Goal: Task Accomplishment & Management: Manage account settings

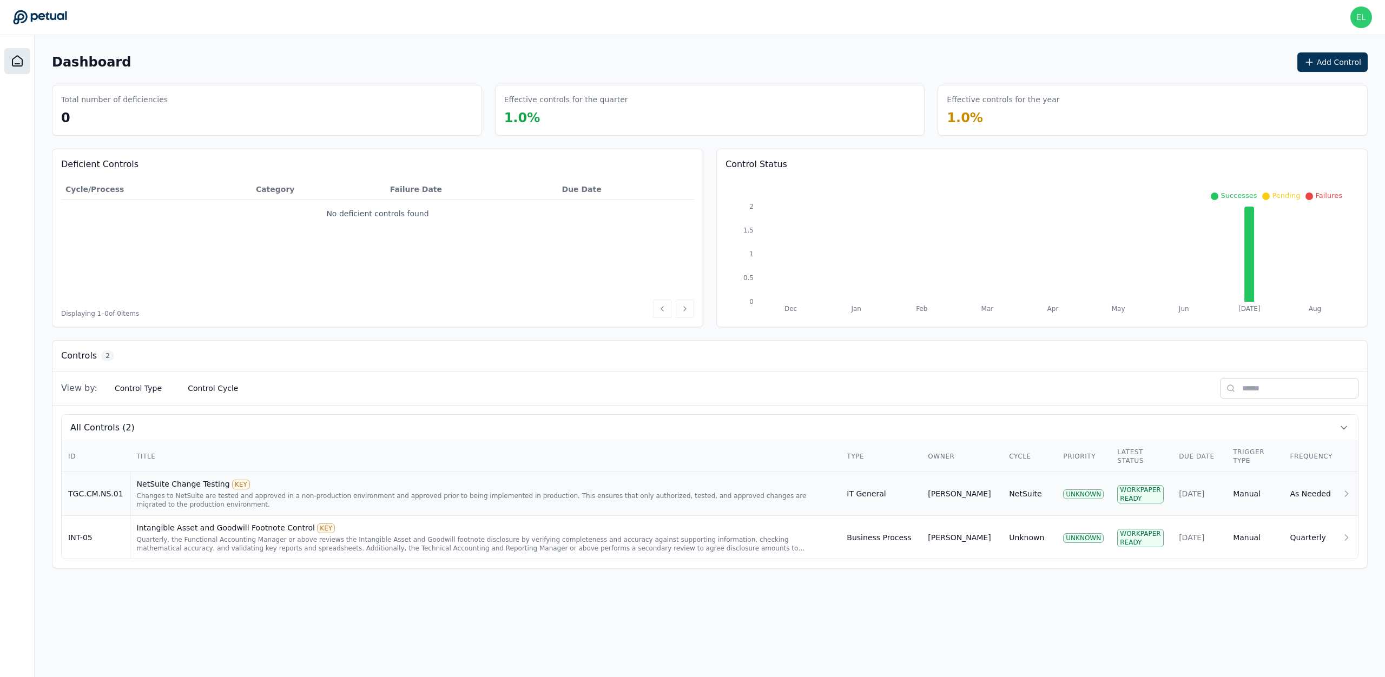
click at [179, 500] on div "Changes to NetSuite are tested and approved in a non-production environment and…" at bounding box center [485, 500] width 697 height 17
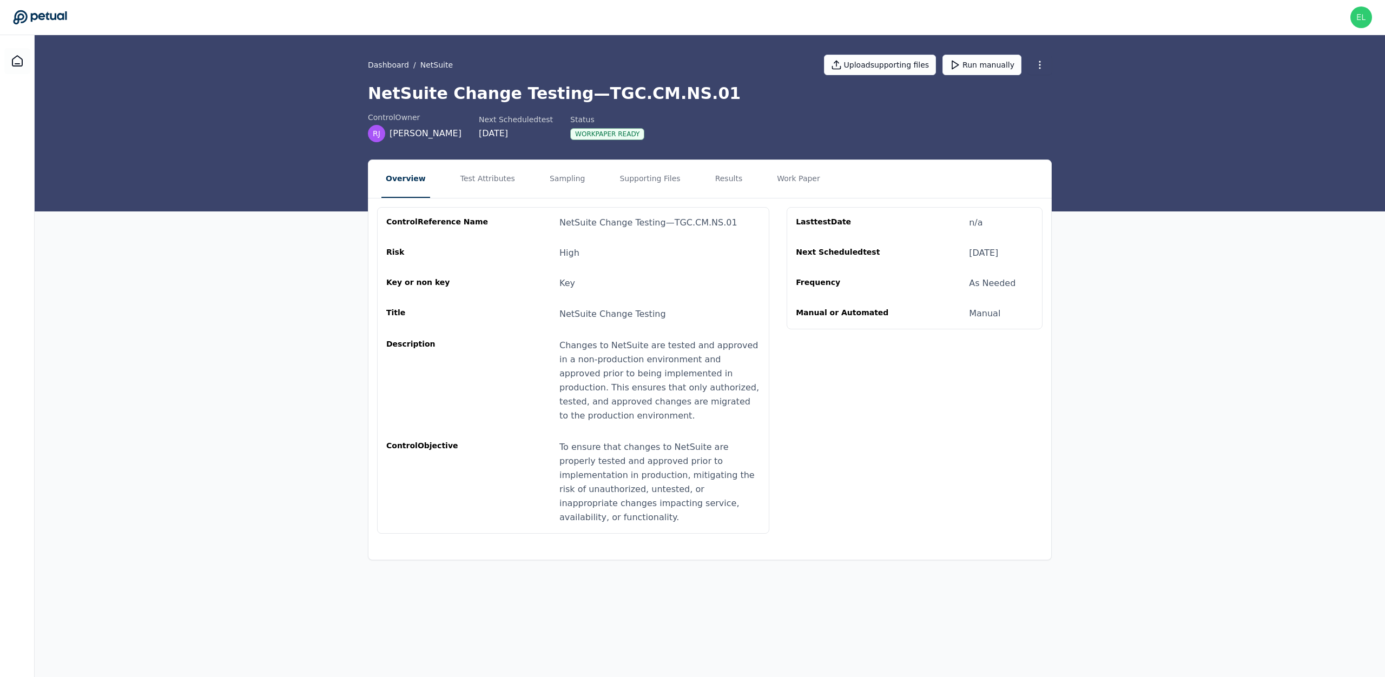
click at [470, 157] on div "Dashboard / NetSuite Upload supporting files Run manually NetSuite Change Testi…" at bounding box center [710, 123] width 1350 height 176
click at [475, 183] on button "Test Attributes" at bounding box center [487, 179] width 63 height 38
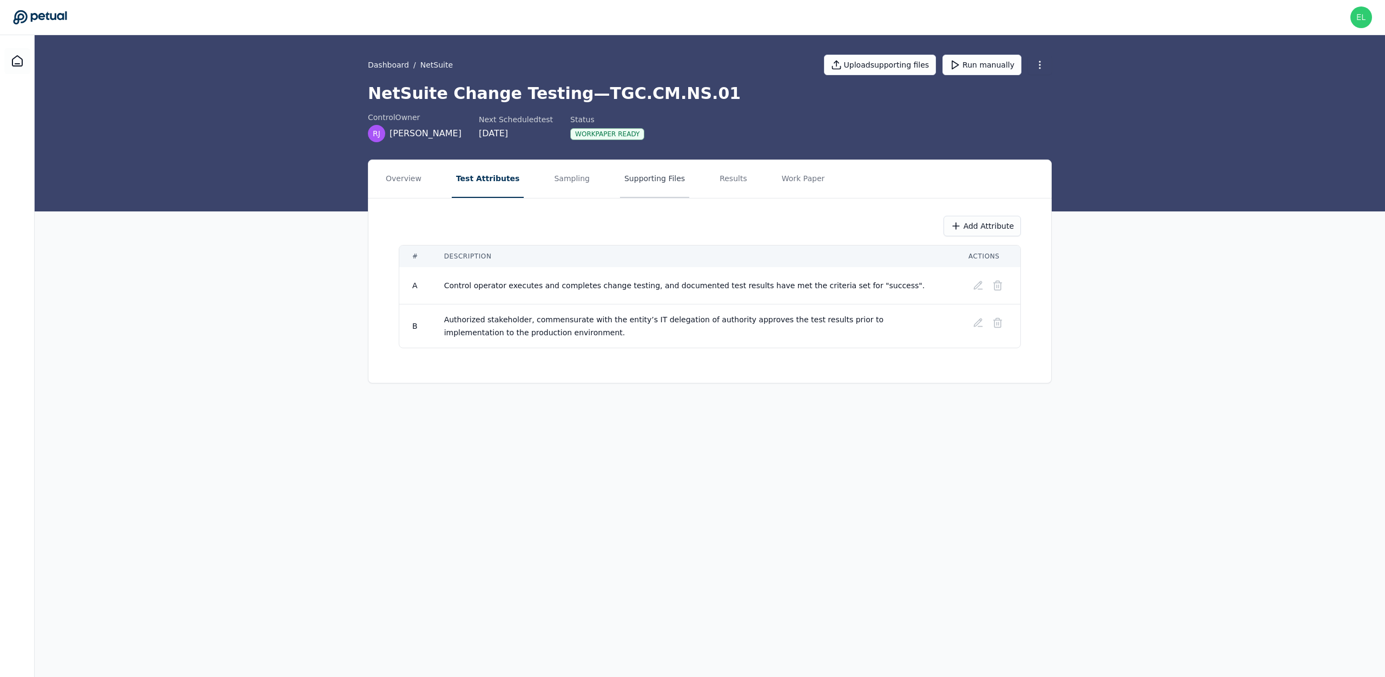
click at [654, 182] on button "Supporting Files" at bounding box center [654, 179] width 69 height 38
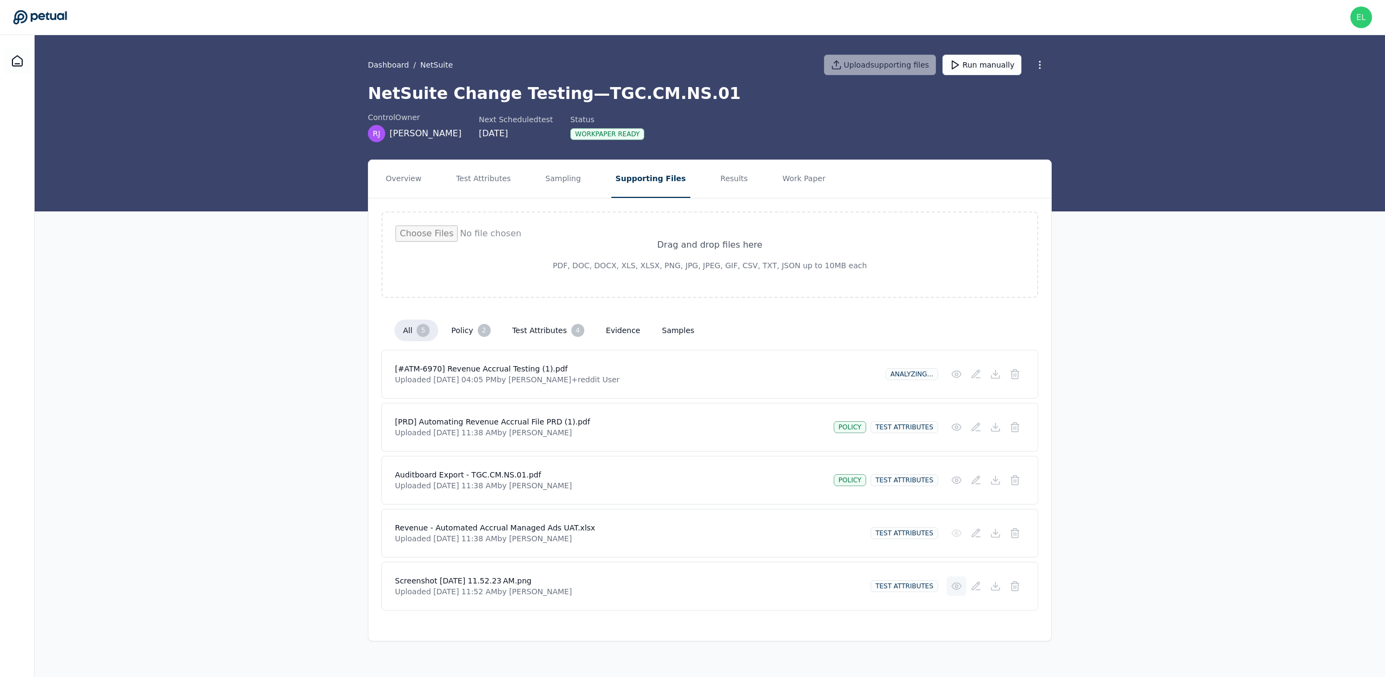
click at [960, 587] on icon at bounding box center [956, 586] width 11 height 11
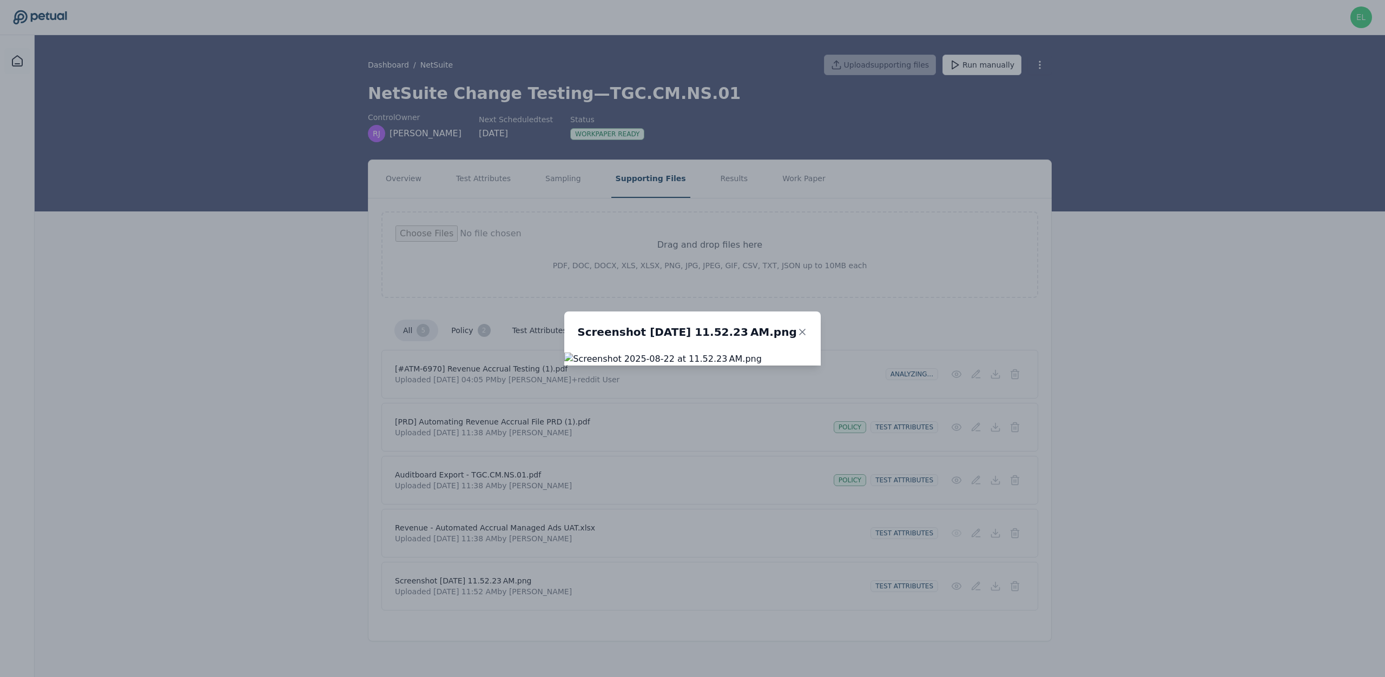
click at [808, 327] on icon at bounding box center [802, 332] width 11 height 11
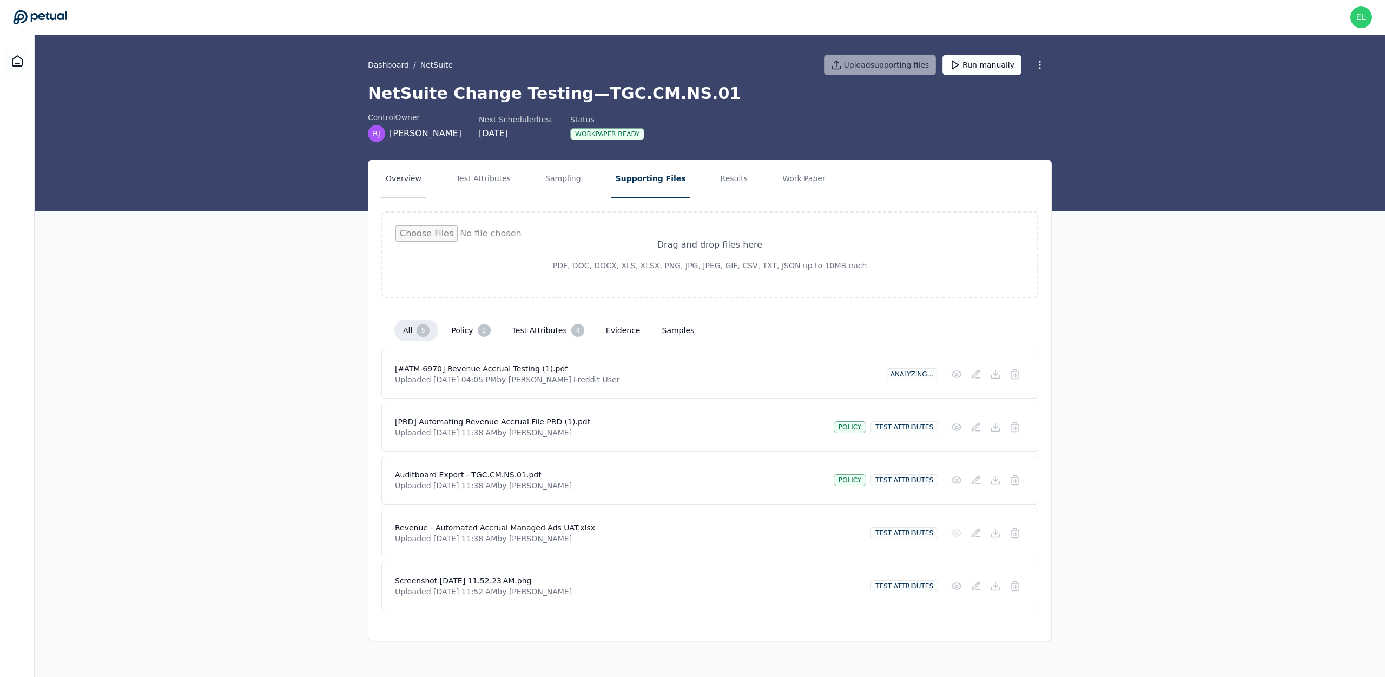
click at [416, 173] on button "Overview" at bounding box center [403, 179] width 44 height 38
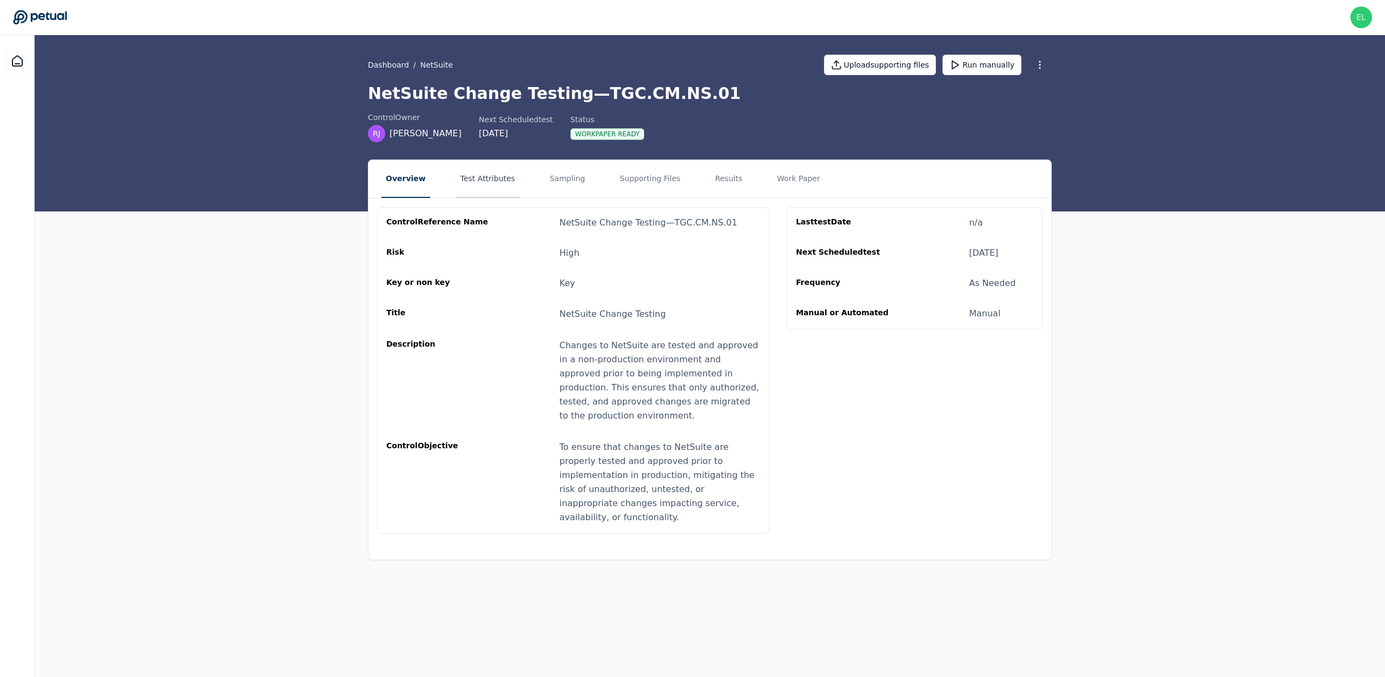
click at [504, 190] on button "Test Attributes" at bounding box center [487, 179] width 63 height 38
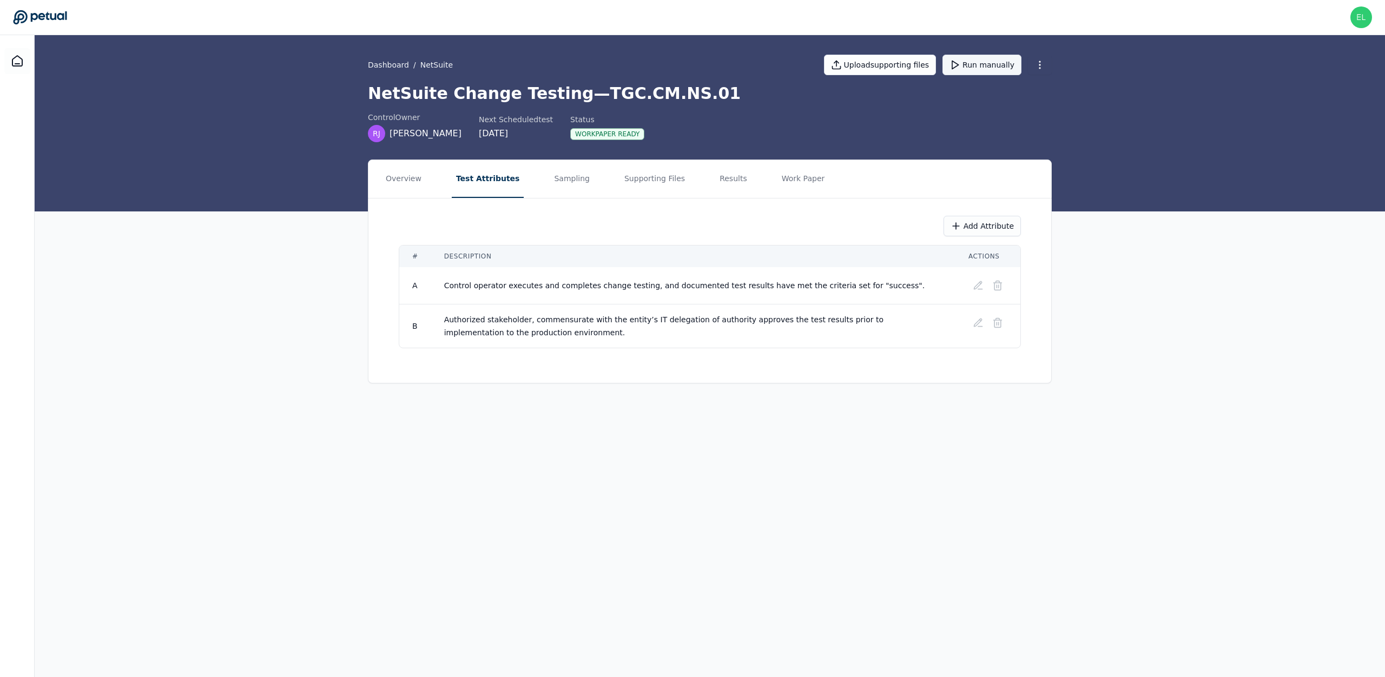
click at [991, 68] on button "Run manually" at bounding box center [981, 65] width 79 height 21
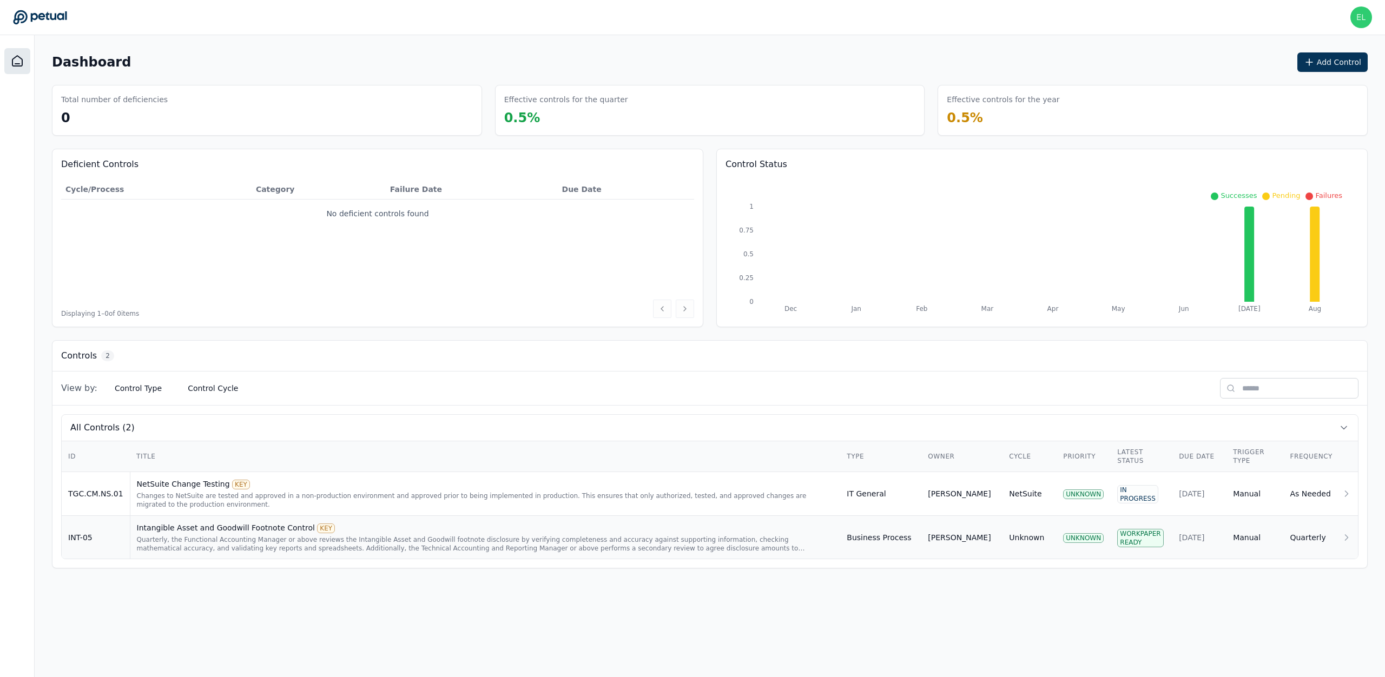
click at [200, 544] on div "Quarterly, the Functional Accounting Manager or above reviews the Intangible As…" at bounding box center [485, 544] width 697 height 17
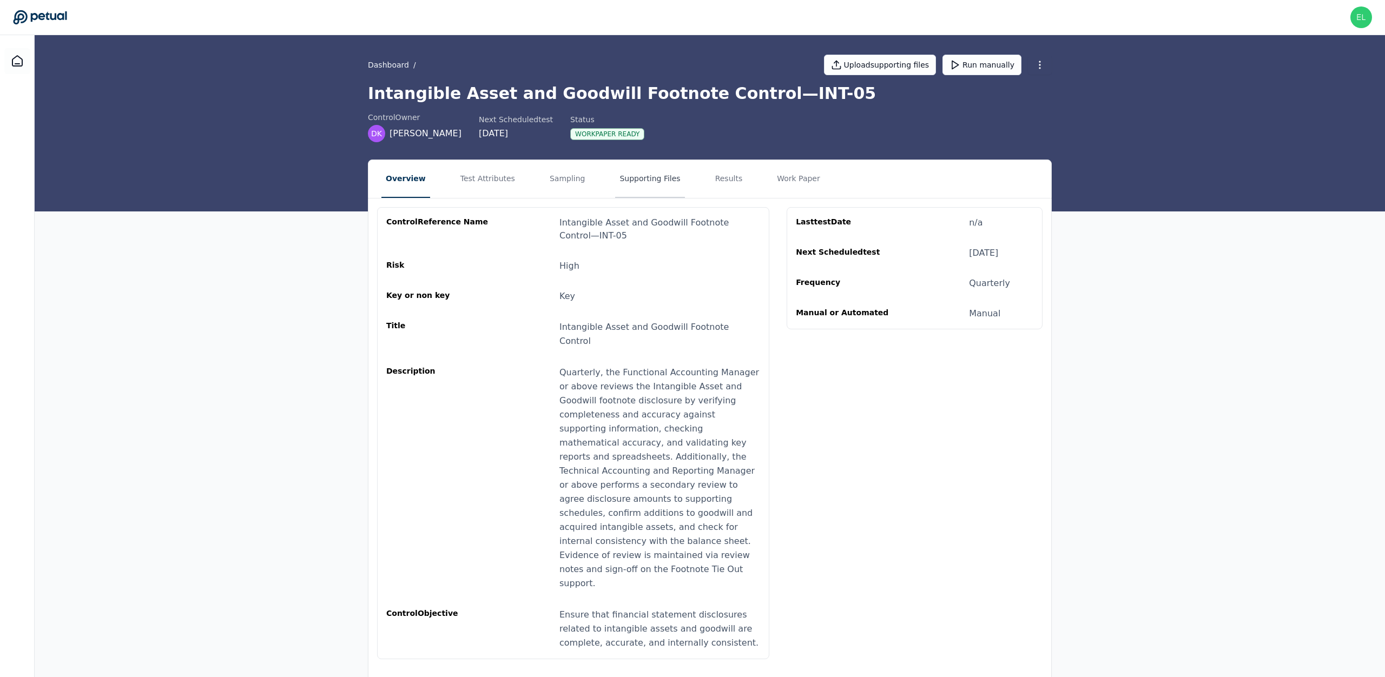
drag, startPoint x: 568, startPoint y: 183, endPoint x: 630, endPoint y: 182, distance: 62.2
click at [568, 183] on button "Sampling" at bounding box center [567, 179] width 44 height 38
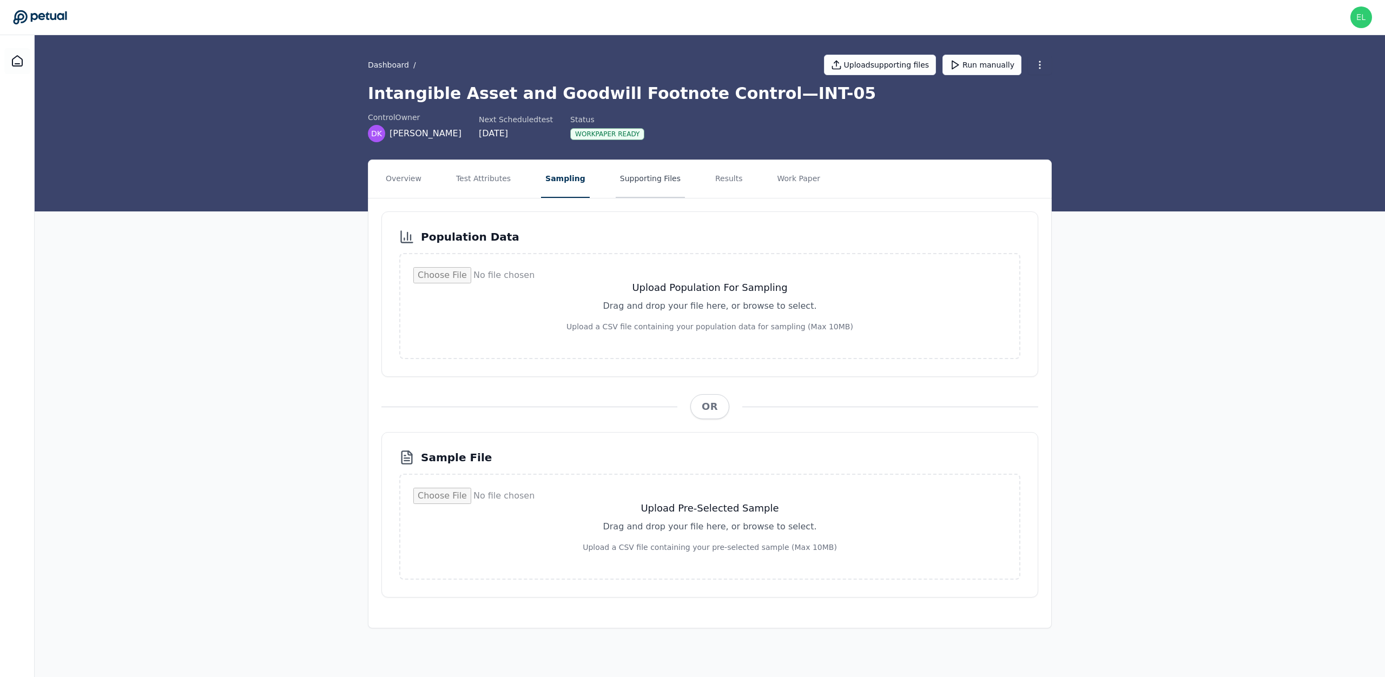
click at [635, 179] on button "Supporting Files" at bounding box center [650, 179] width 69 height 38
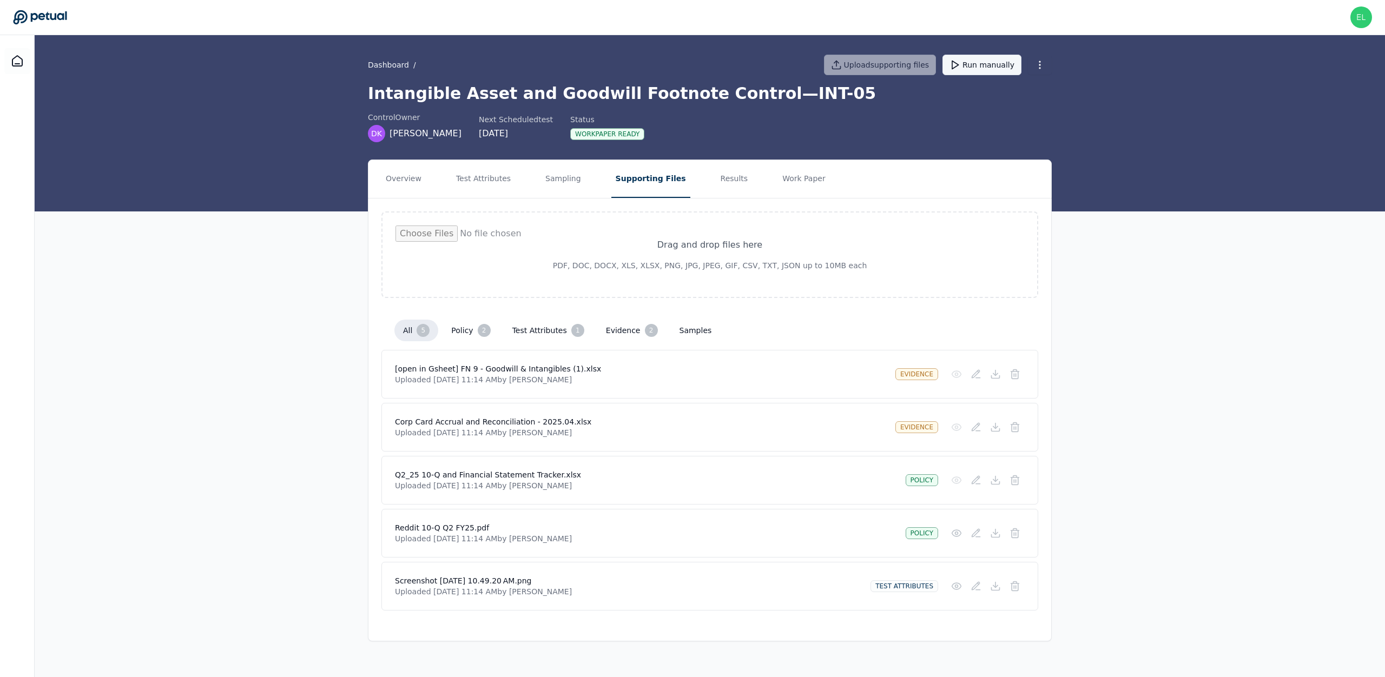
click at [1000, 65] on button "Run manually" at bounding box center [981, 65] width 79 height 21
click at [11, 67] on icon at bounding box center [17, 61] width 13 height 13
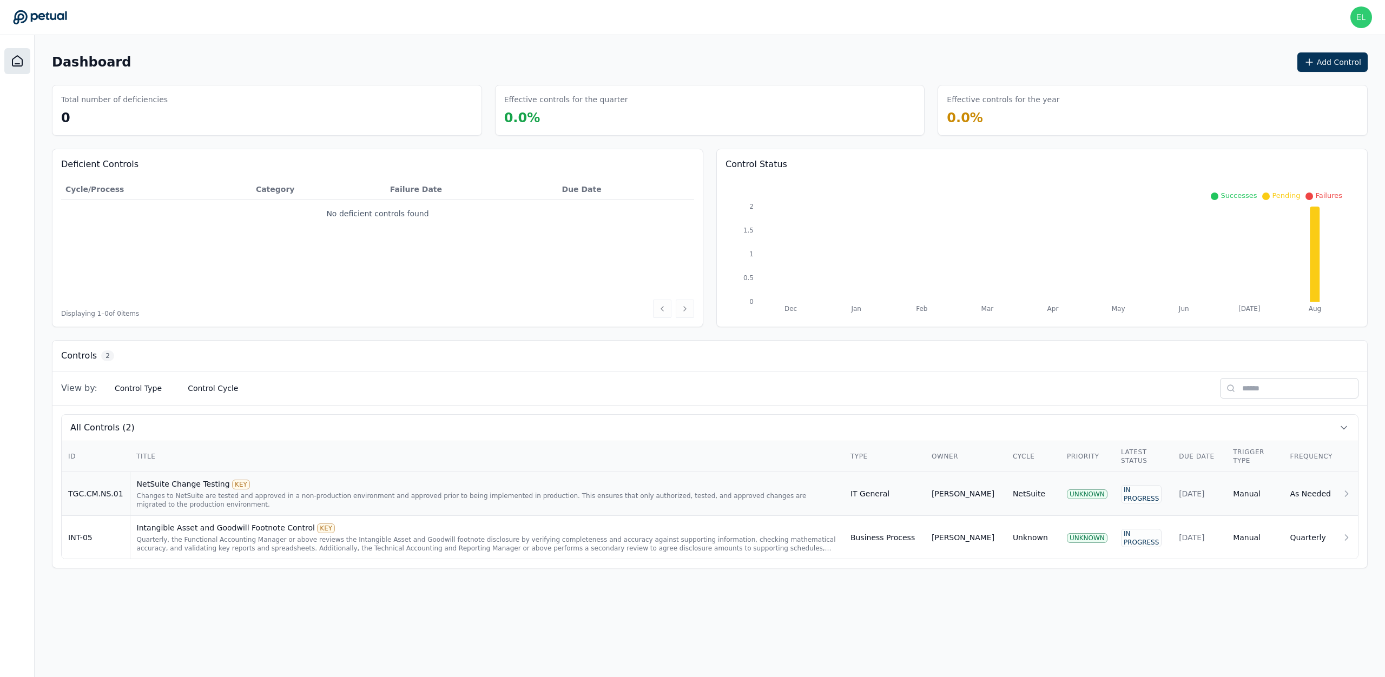
click at [190, 504] on div "Changes to NetSuite are tested and approved in a non-production environment and…" at bounding box center [487, 500] width 701 height 17
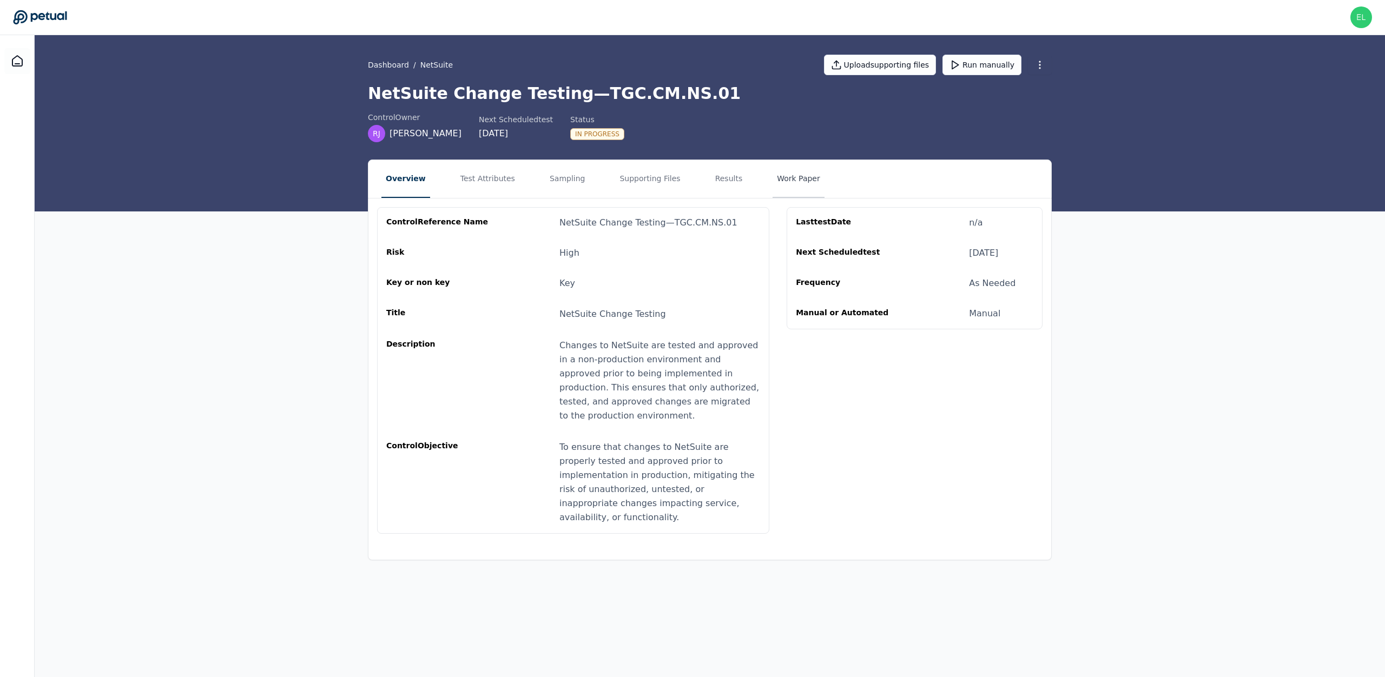
click at [790, 189] on button "Work Paper" at bounding box center [799, 179] width 52 height 38
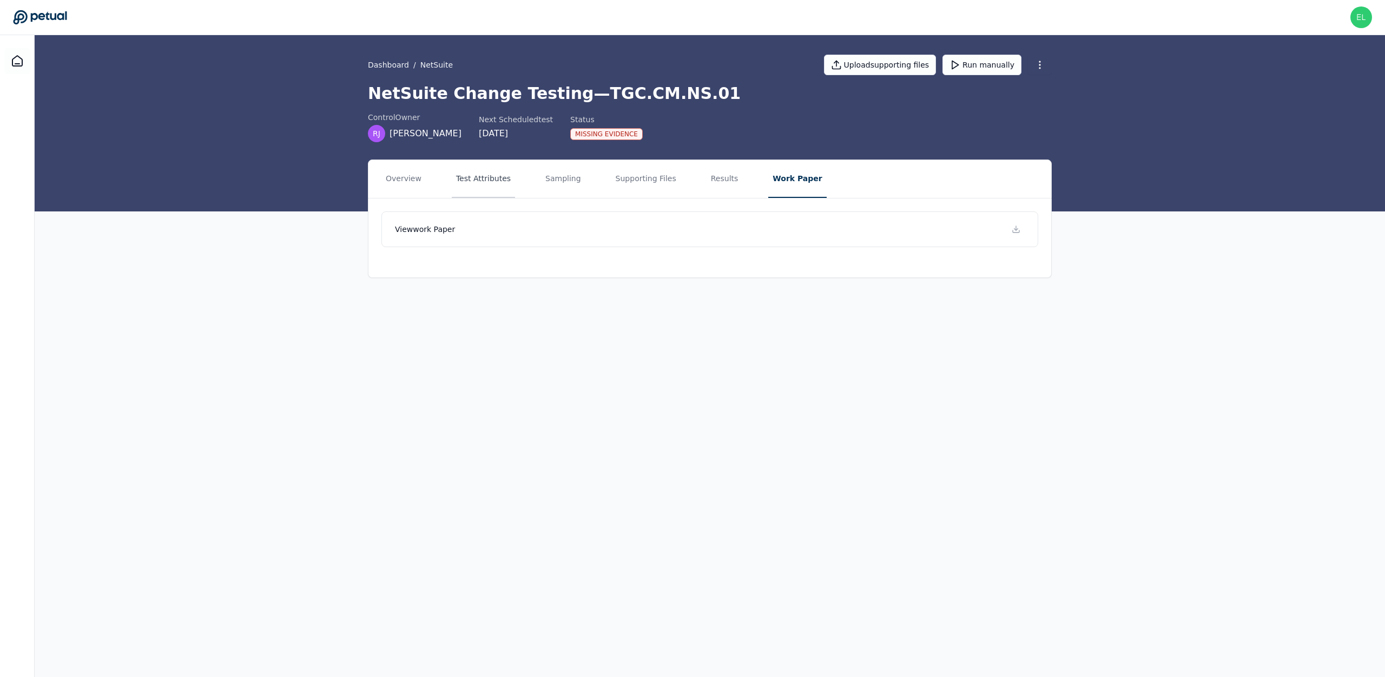
click at [496, 196] on button "Test Attributes" at bounding box center [483, 179] width 63 height 38
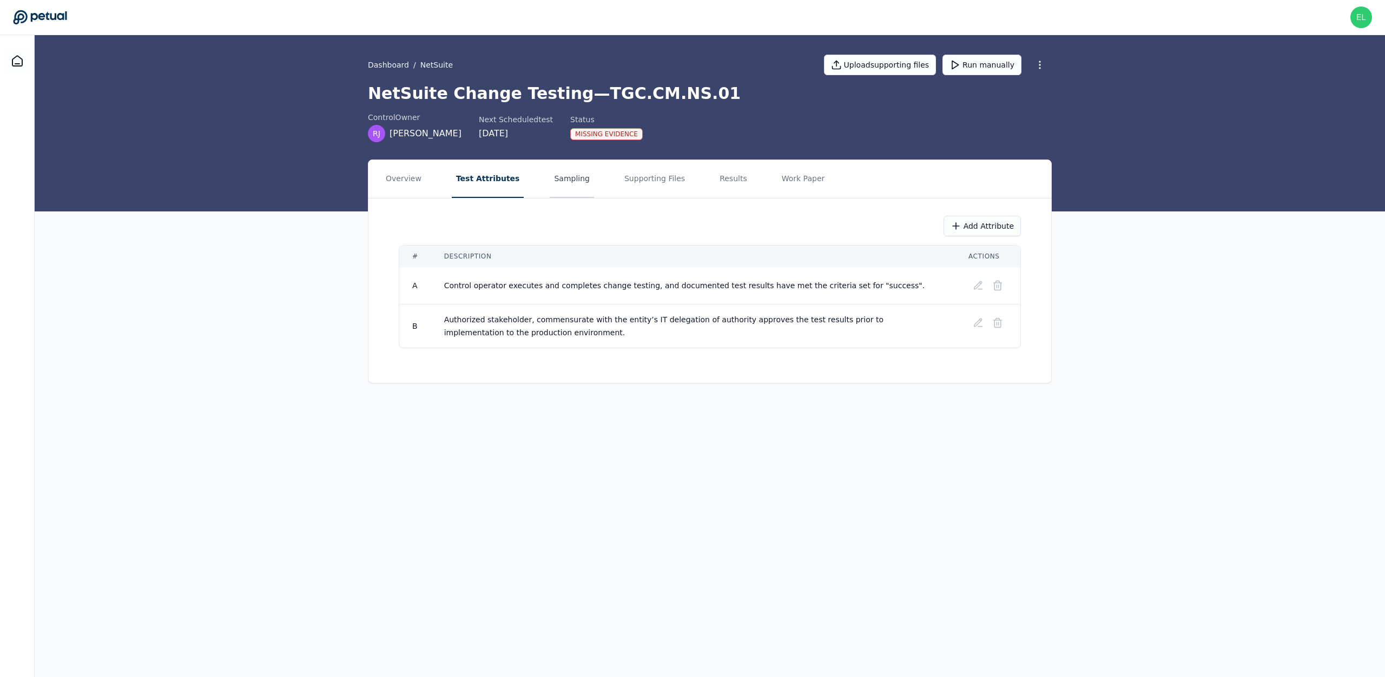
drag, startPoint x: 540, startPoint y: 185, endPoint x: 549, endPoint y: 185, distance: 8.7
click at [550, 185] on button "Sampling" at bounding box center [572, 179] width 44 height 38
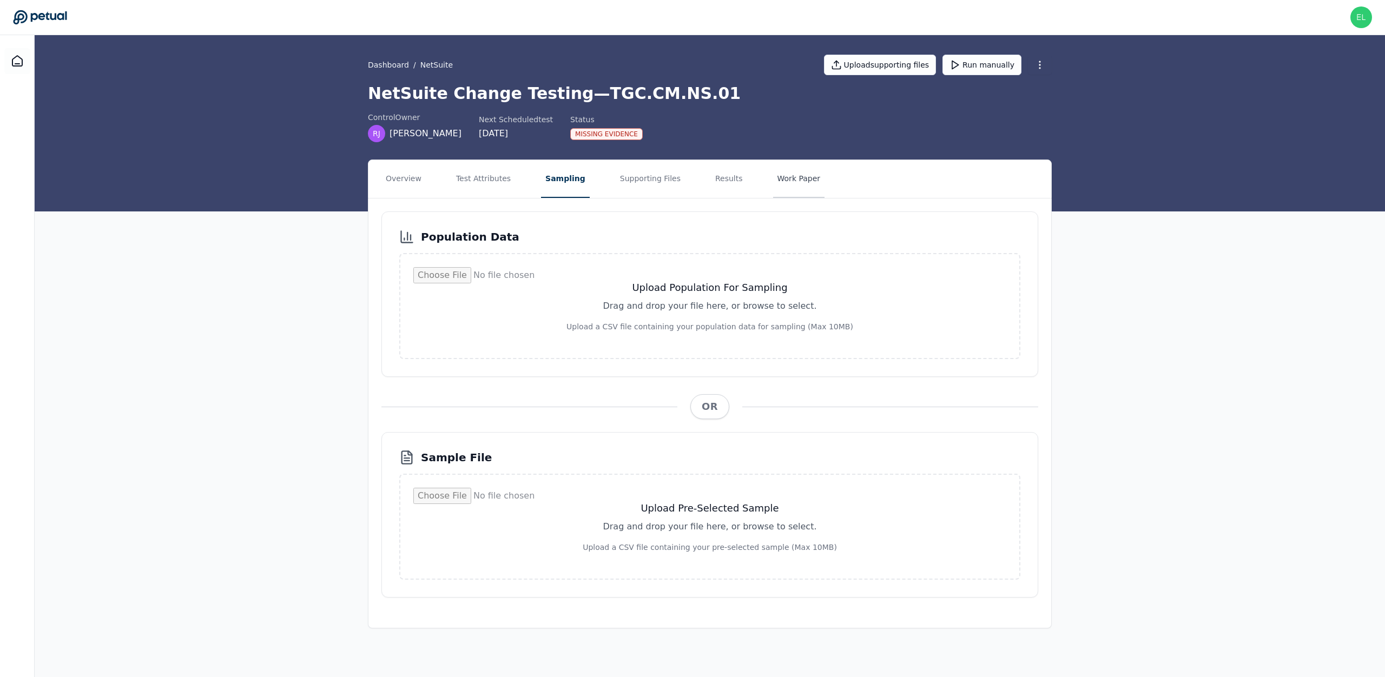
click at [796, 189] on button "Work Paper" at bounding box center [799, 179] width 52 height 38
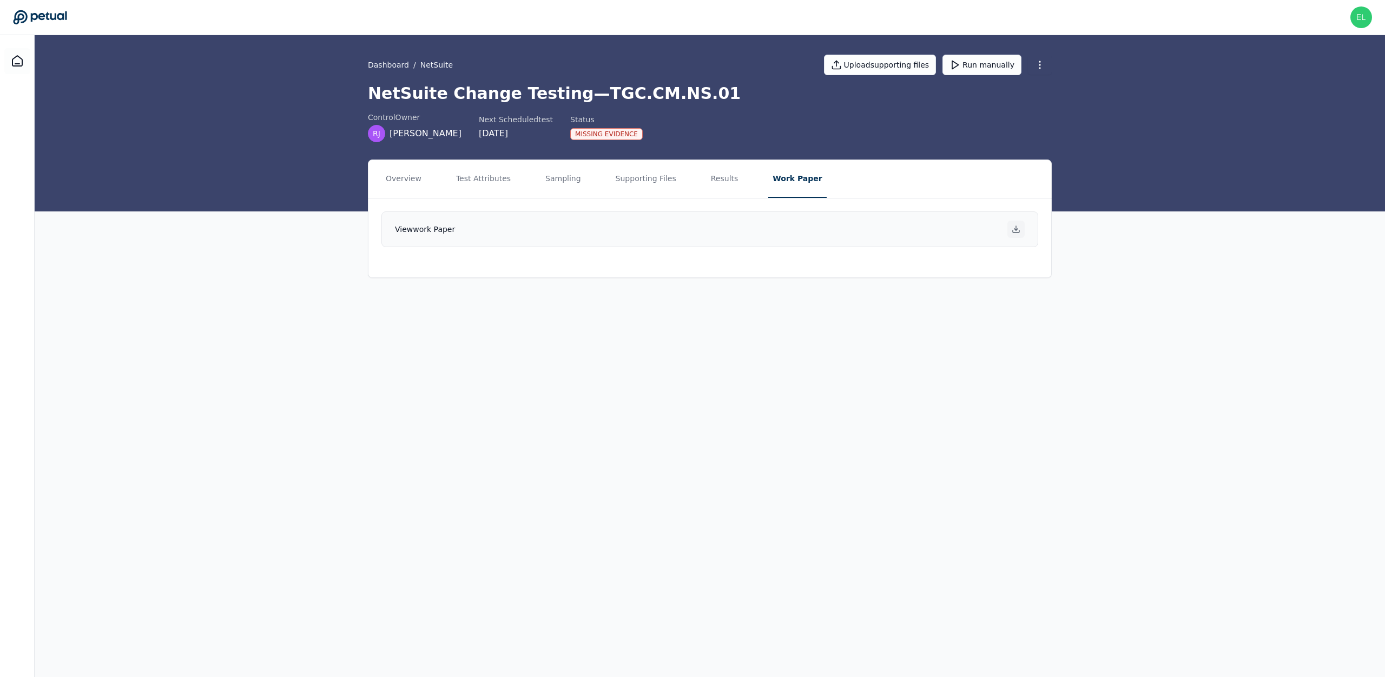
click at [1014, 234] on icon at bounding box center [1016, 229] width 9 height 9
click at [12, 58] on icon at bounding box center [17, 61] width 13 height 13
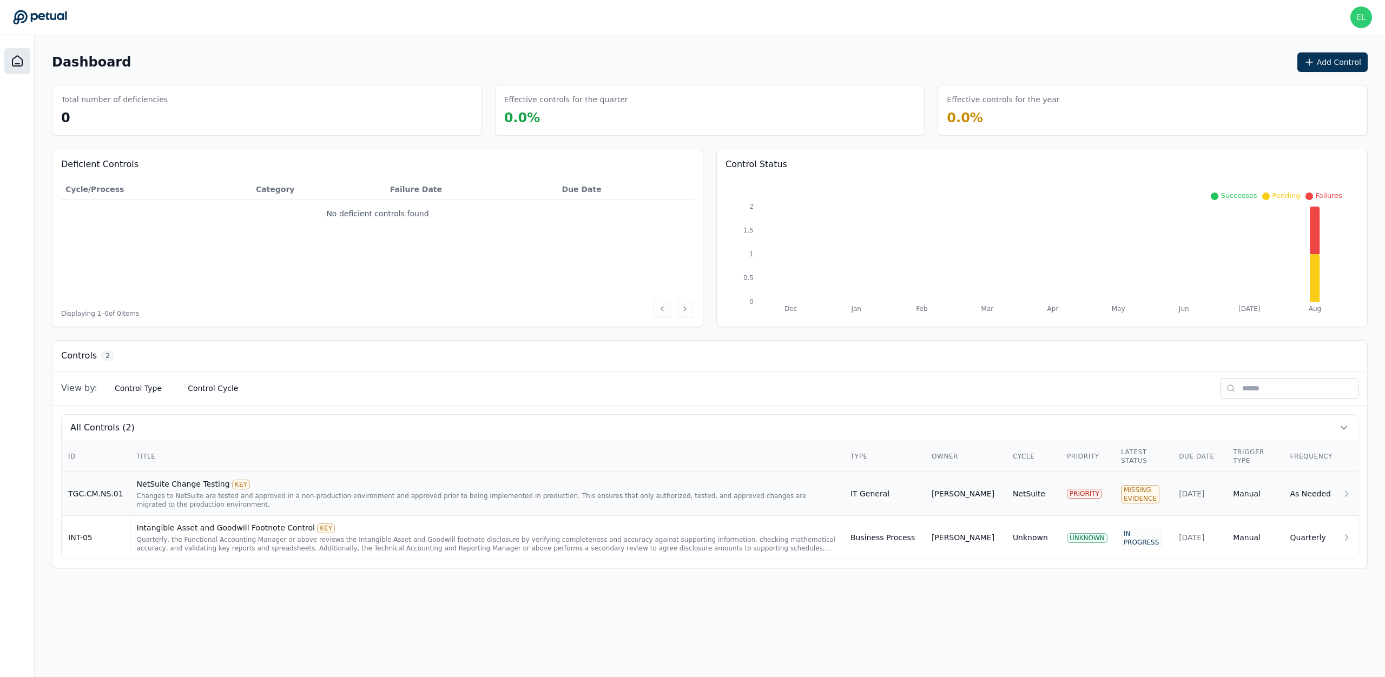
click at [260, 493] on div "Changes to NetSuite are tested and approved in a non-production environment and…" at bounding box center [487, 500] width 701 height 17
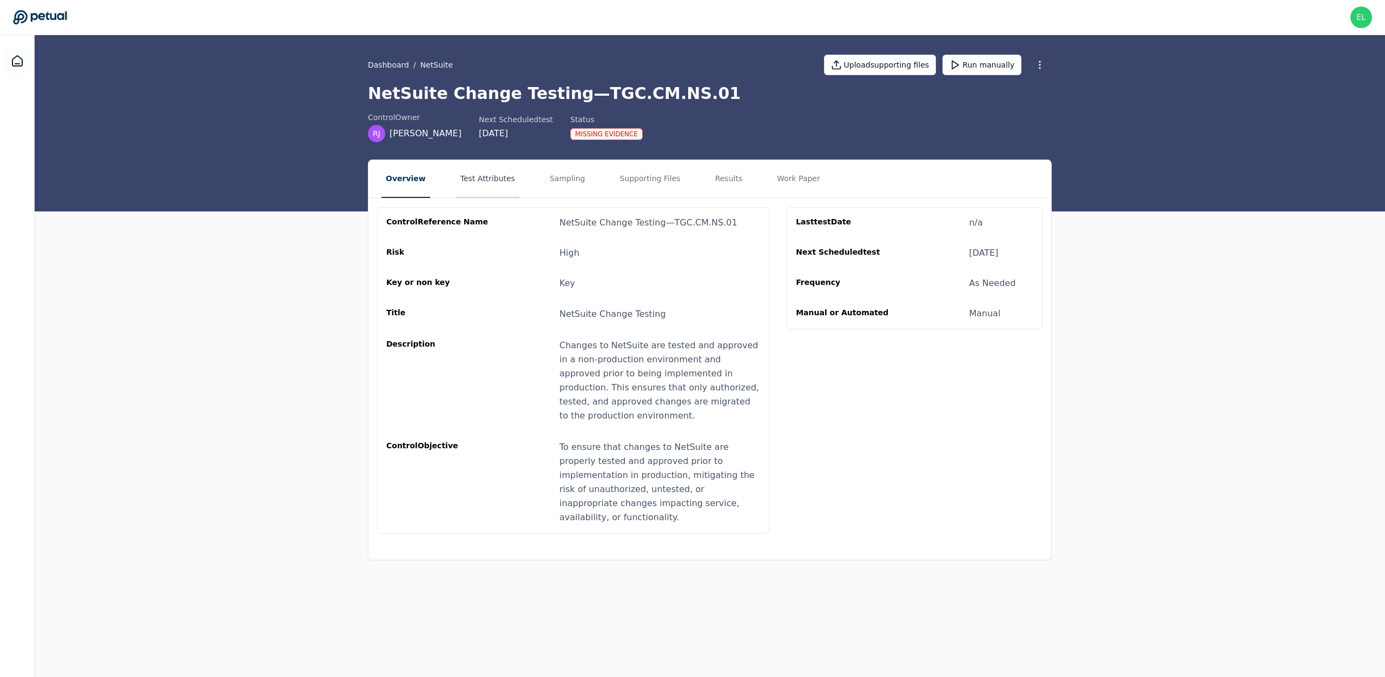
drag, startPoint x: 463, startPoint y: 189, endPoint x: 469, endPoint y: 187, distance: 6.2
click at [463, 189] on button "Test Attributes" at bounding box center [487, 179] width 63 height 38
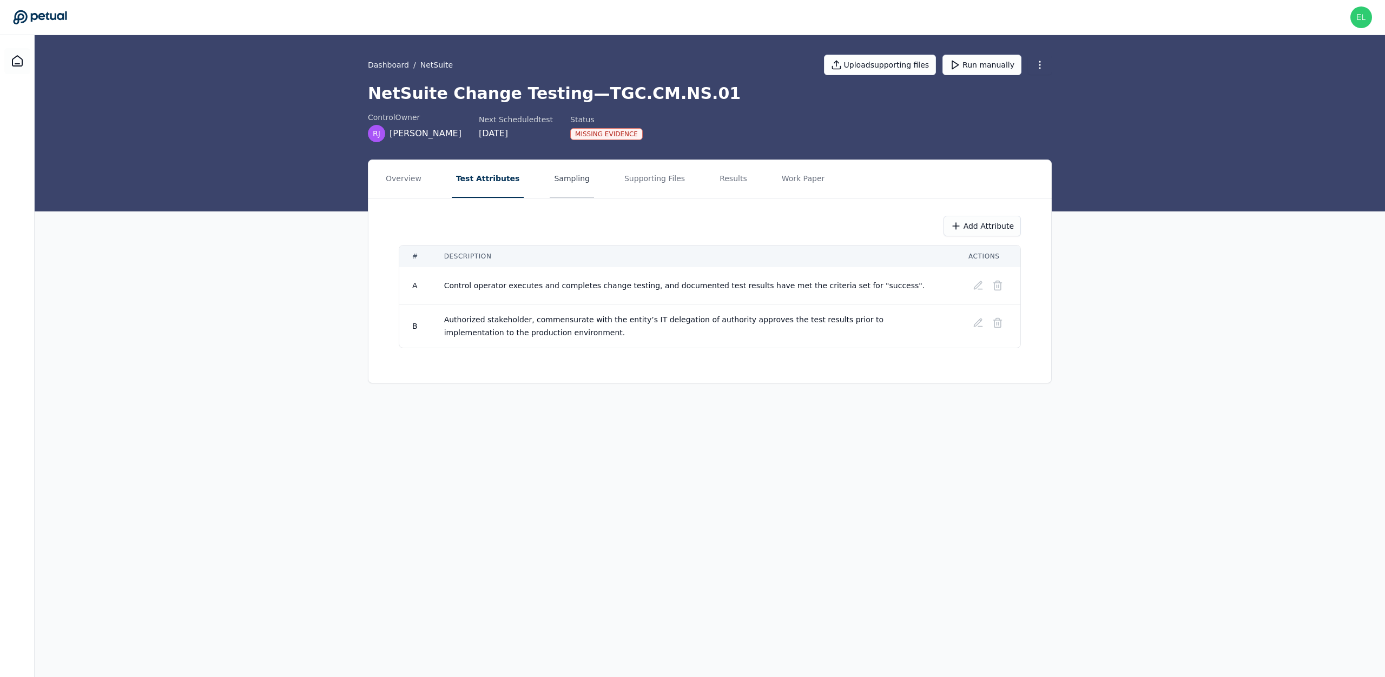
click at [550, 189] on button "Sampling" at bounding box center [572, 179] width 44 height 38
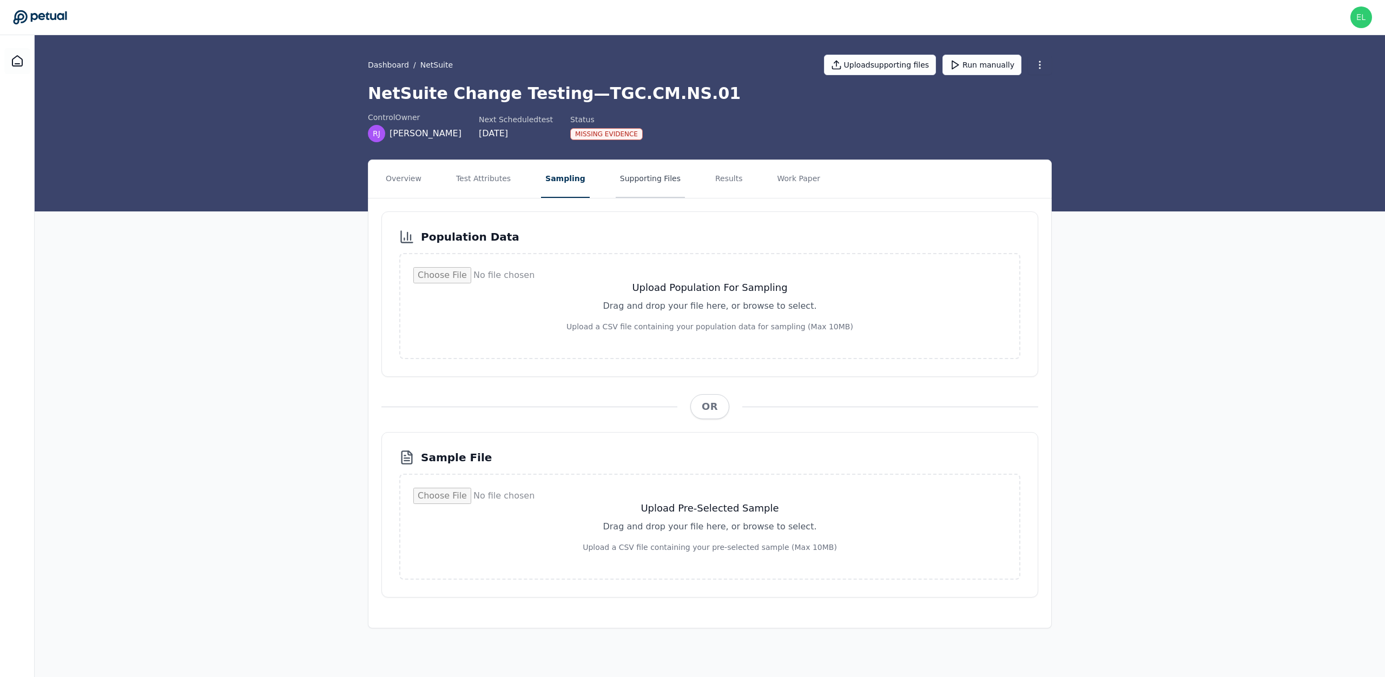
click at [618, 183] on button "Supporting Files" at bounding box center [650, 179] width 69 height 38
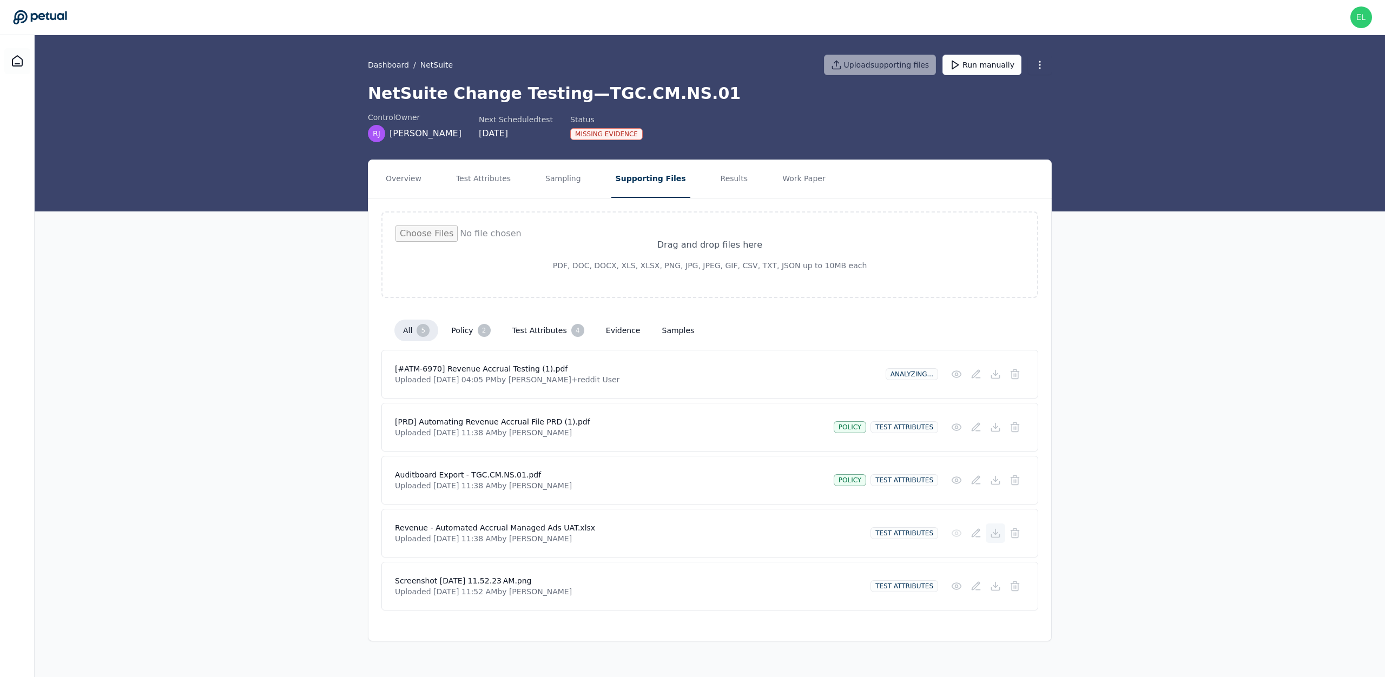
click at [999, 536] on icon at bounding box center [996, 536] width 8 height 3
click at [249, 367] on div "Overview Test Attributes Sampling Supporting Files Results Work Paper Drag and …" at bounding box center [710, 401] width 1350 height 482
click at [954, 380] on icon at bounding box center [956, 374] width 11 height 11
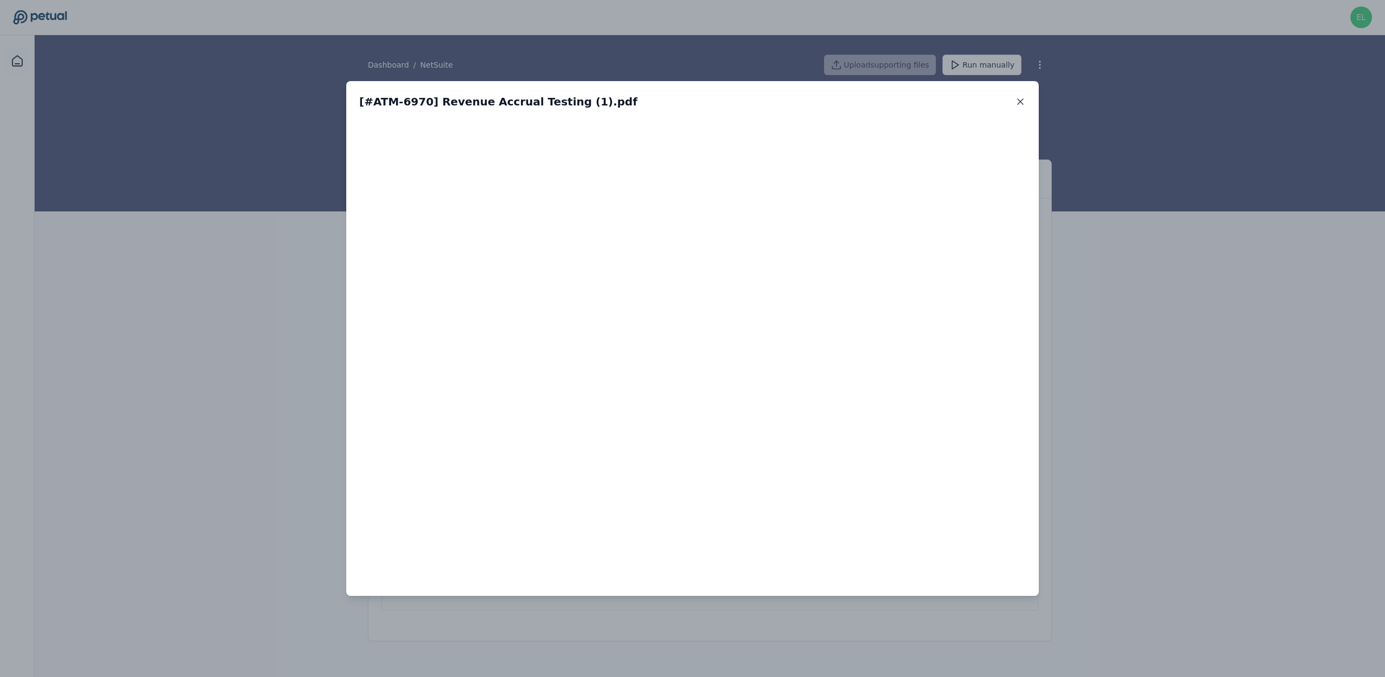
click at [1019, 105] on icon at bounding box center [1020, 101] width 11 height 11
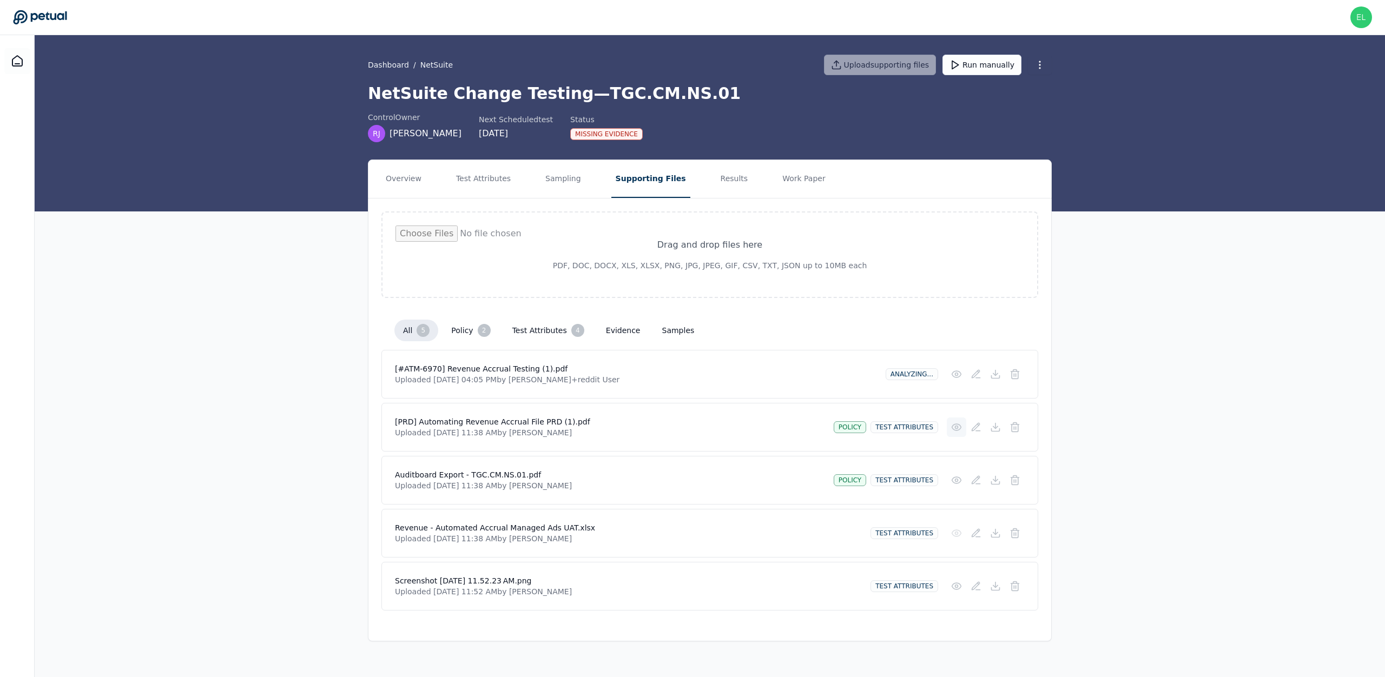
click at [960, 426] on icon at bounding box center [956, 427] width 11 height 11
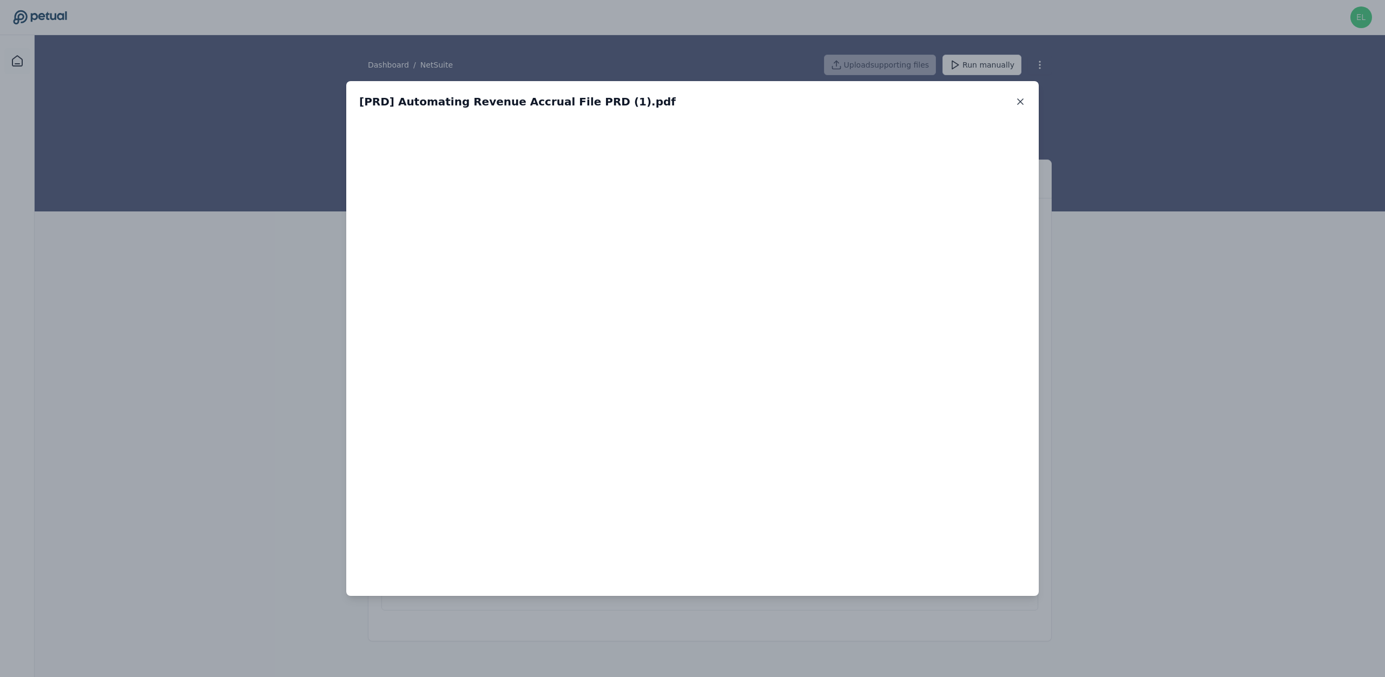
click at [1020, 105] on icon at bounding box center [1020, 101] width 11 height 11
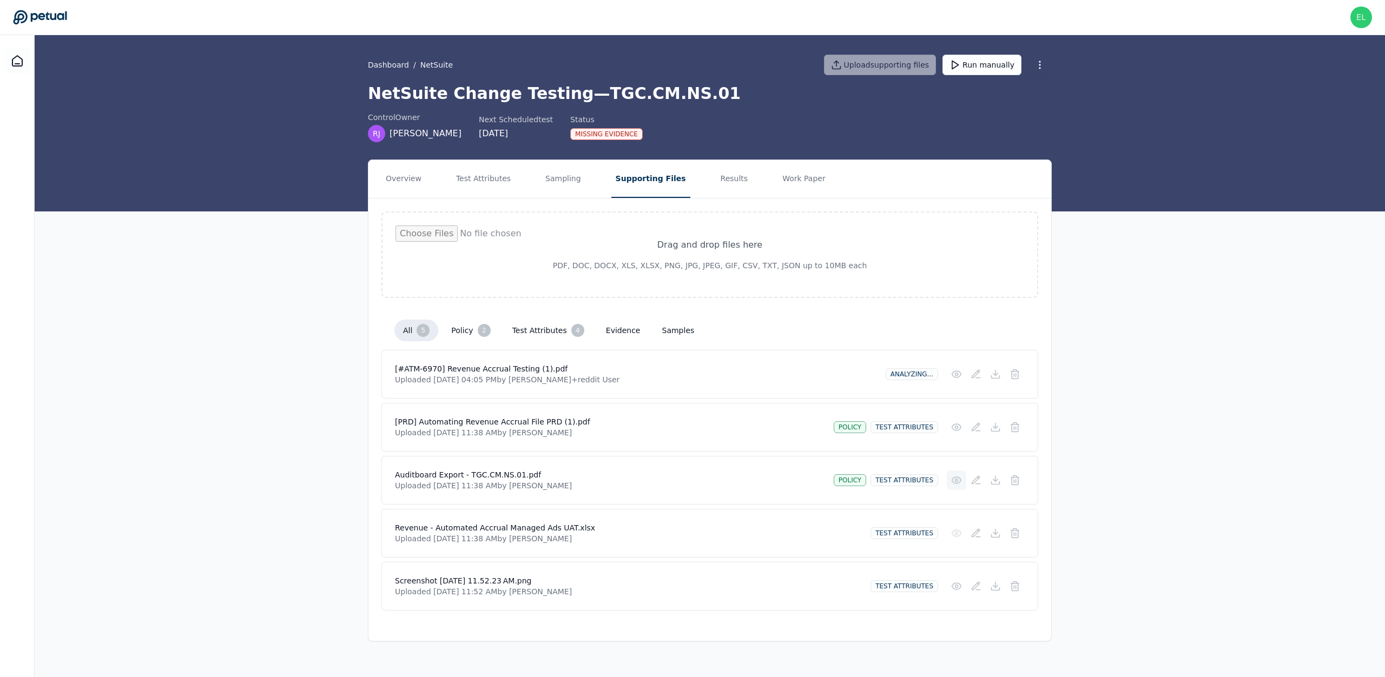
click at [958, 478] on icon at bounding box center [956, 480] width 11 height 11
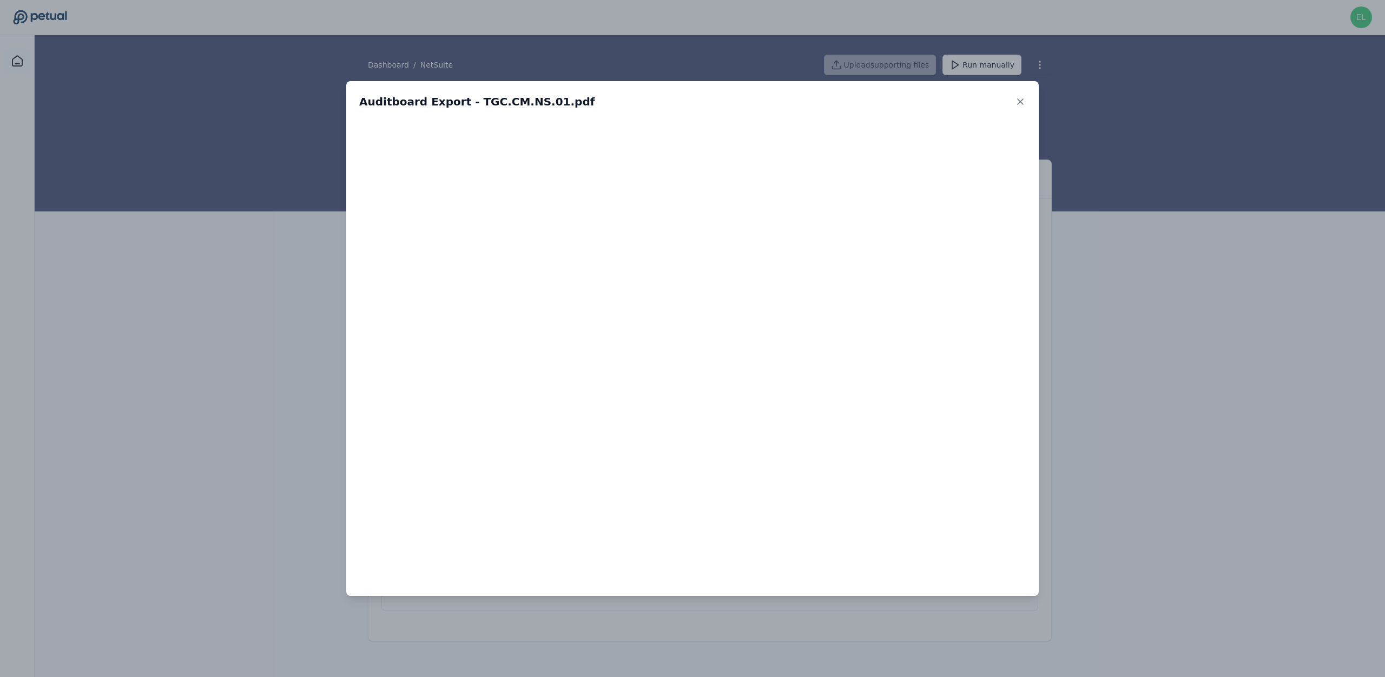
click at [1023, 104] on icon at bounding box center [1020, 101] width 5 height 5
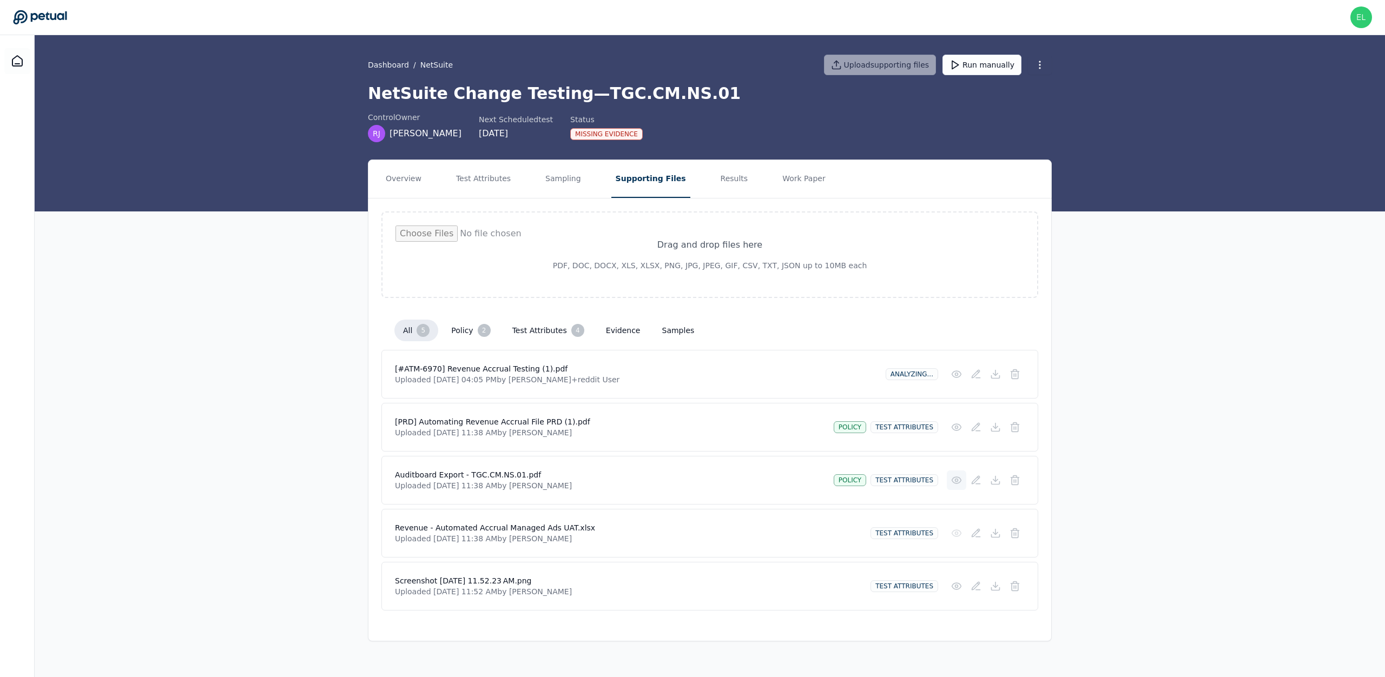
click at [961, 480] on icon at bounding box center [956, 480] width 11 height 11
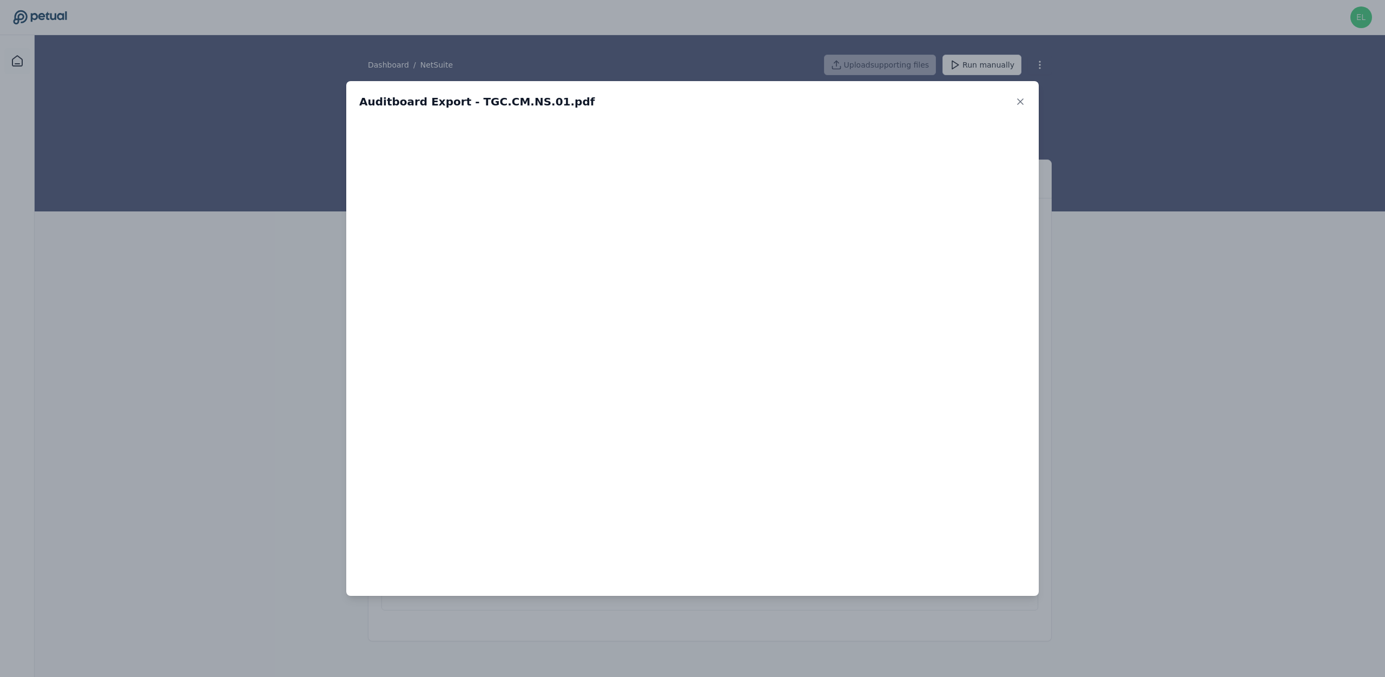
click at [1087, 348] on div "Auditboard Export - TGC.CM.NS.01.pdf" at bounding box center [692, 338] width 1385 height 677
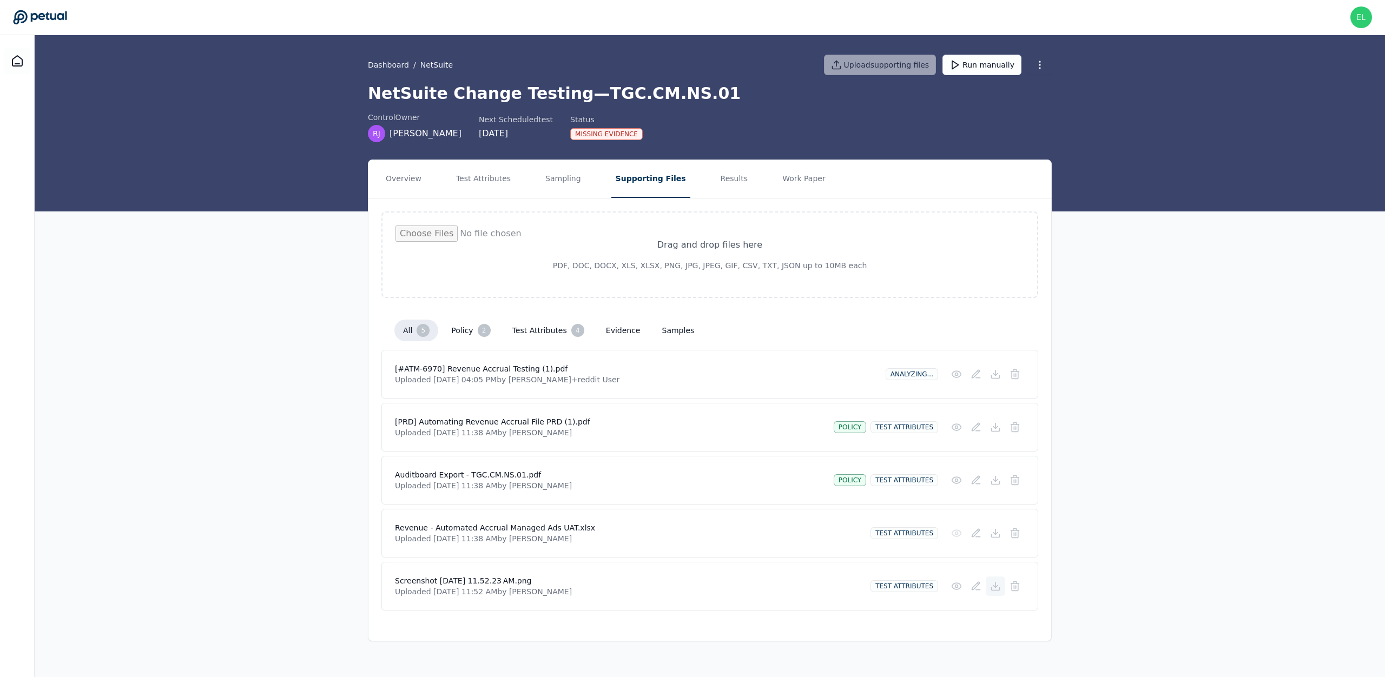
click at [995, 588] on icon at bounding box center [995, 586] width 4 height 2
click at [997, 532] on icon at bounding box center [995, 533] width 11 height 11
click at [997, 484] on icon at bounding box center [995, 480] width 11 height 11
click at [993, 425] on icon at bounding box center [995, 427] width 11 height 11
click at [993, 377] on icon at bounding box center [995, 374] width 11 height 11
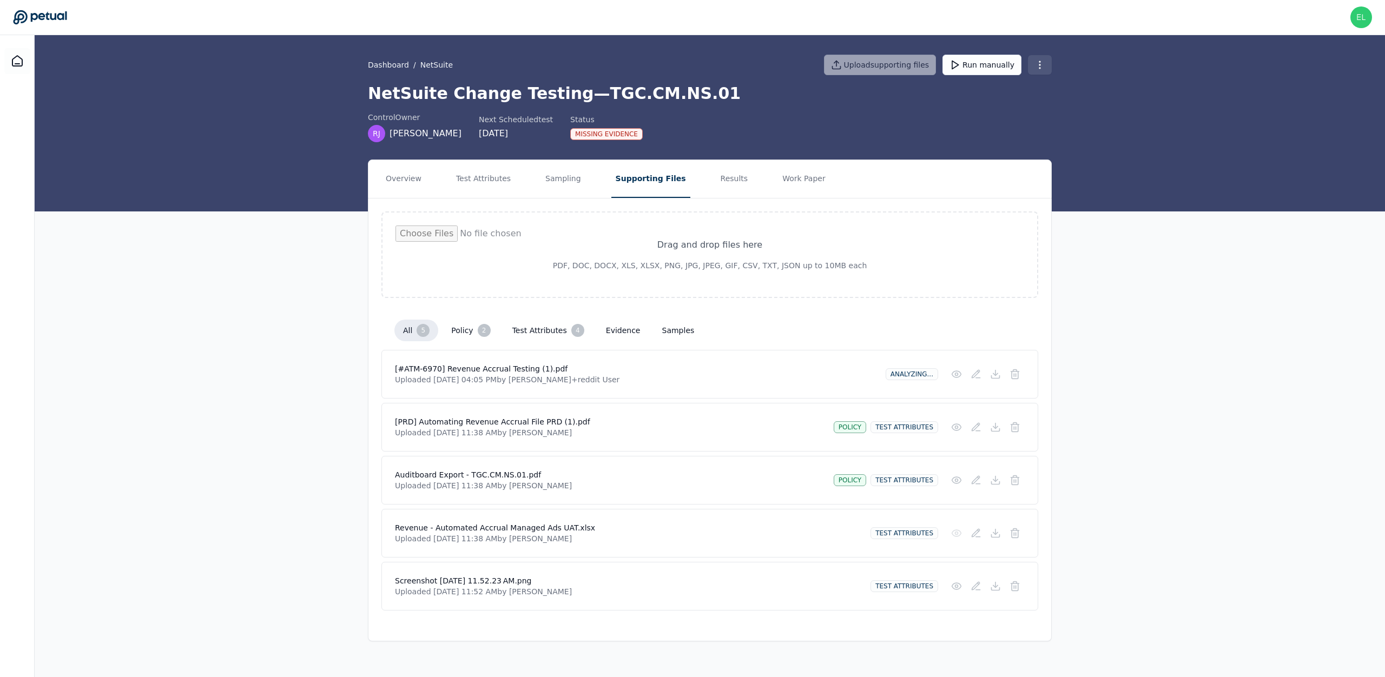
click at [1047, 65] on html "[PERSON_NAME][EMAIL_ADDRESS] [EMAIL_ADDRESS] Sign out Dashboard / NetSuite Uplo…" at bounding box center [692, 338] width 1385 height 677
click at [1008, 102] on div "Delete control" at bounding box center [1013, 105] width 85 height 19
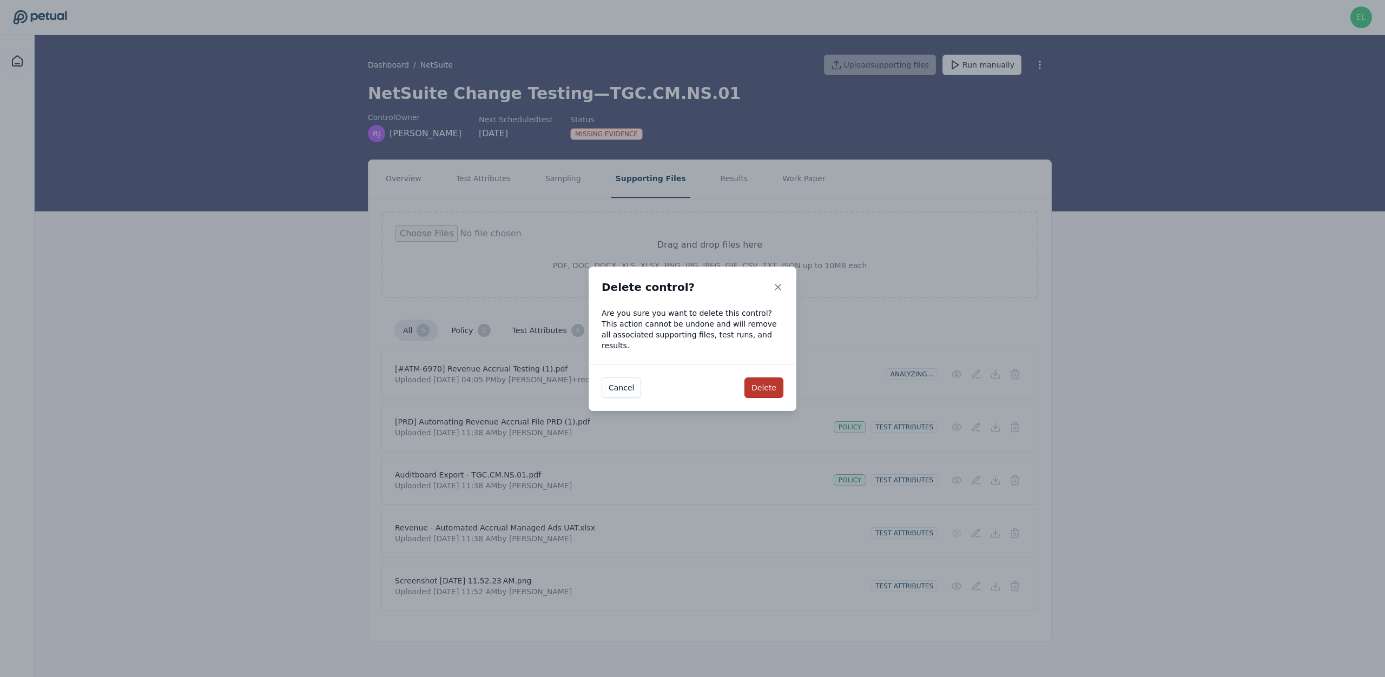
click at [765, 381] on button "Delete" at bounding box center [763, 388] width 39 height 21
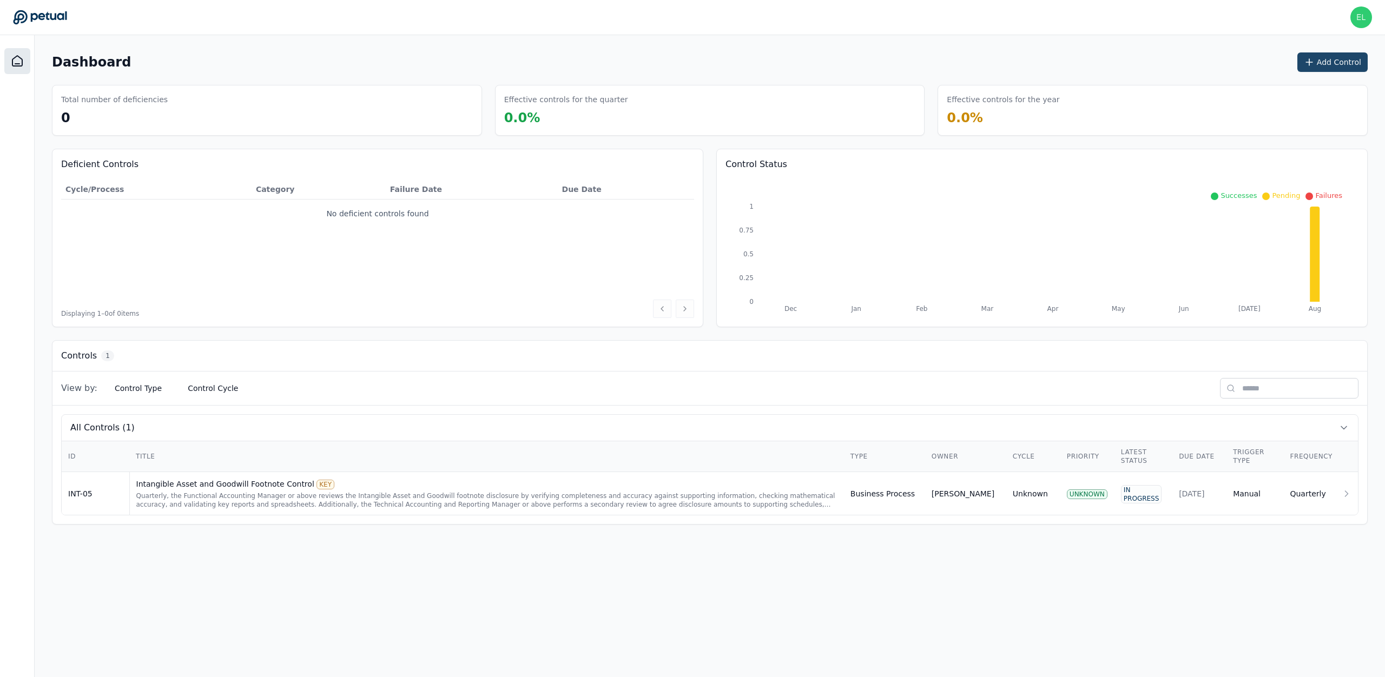
click at [1348, 55] on button "Add Control" at bounding box center [1332, 61] width 70 height 19
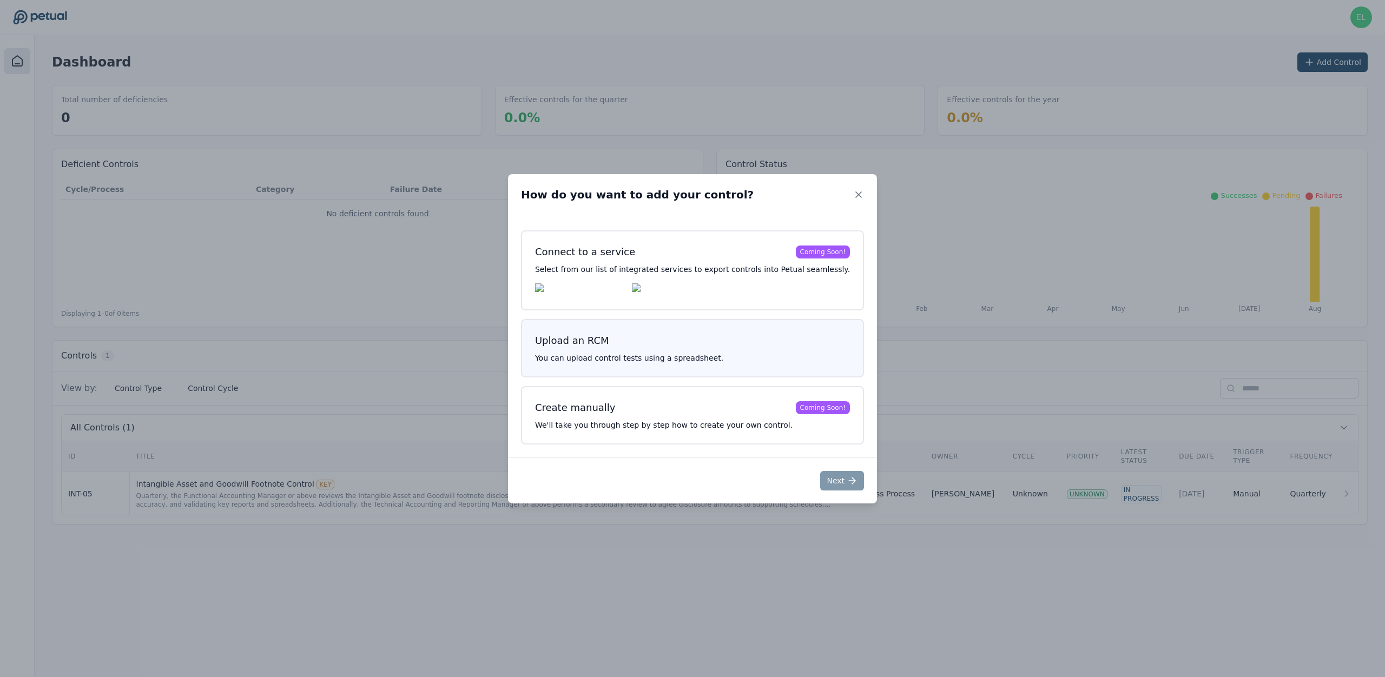
click at [685, 337] on h3 "Upload an RCM" at bounding box center [692, 340] width 315 height 15
click at [825, 488] on button "Next" at bounding box center [842, 480] width 44 height 19
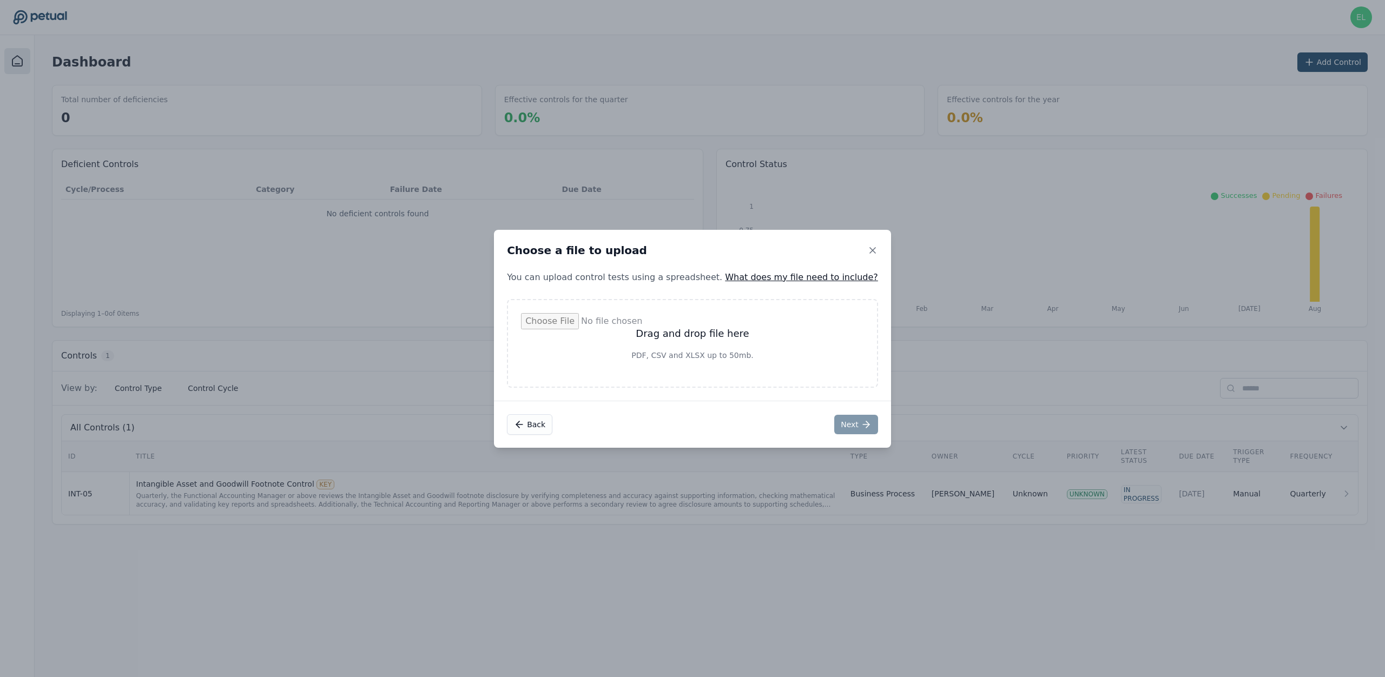
click at [740, 370] on input "file" at bounding box center [692, 343] width 343 height 61
type input "**********"
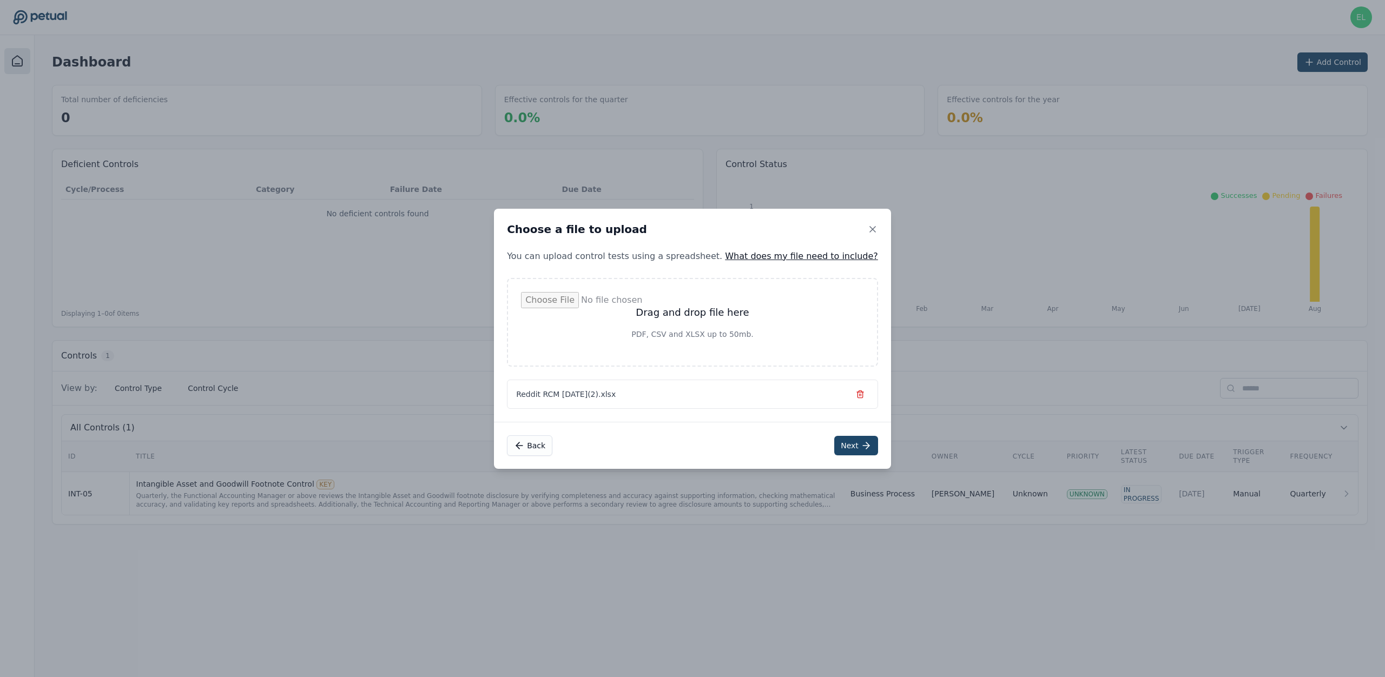
click at [825, 455] on div "Back Next" at bounding box center [692, 445] width 397 height 47
click at [834, 447] on button "Next" at bounding box center [856, 445] width 44 height 19
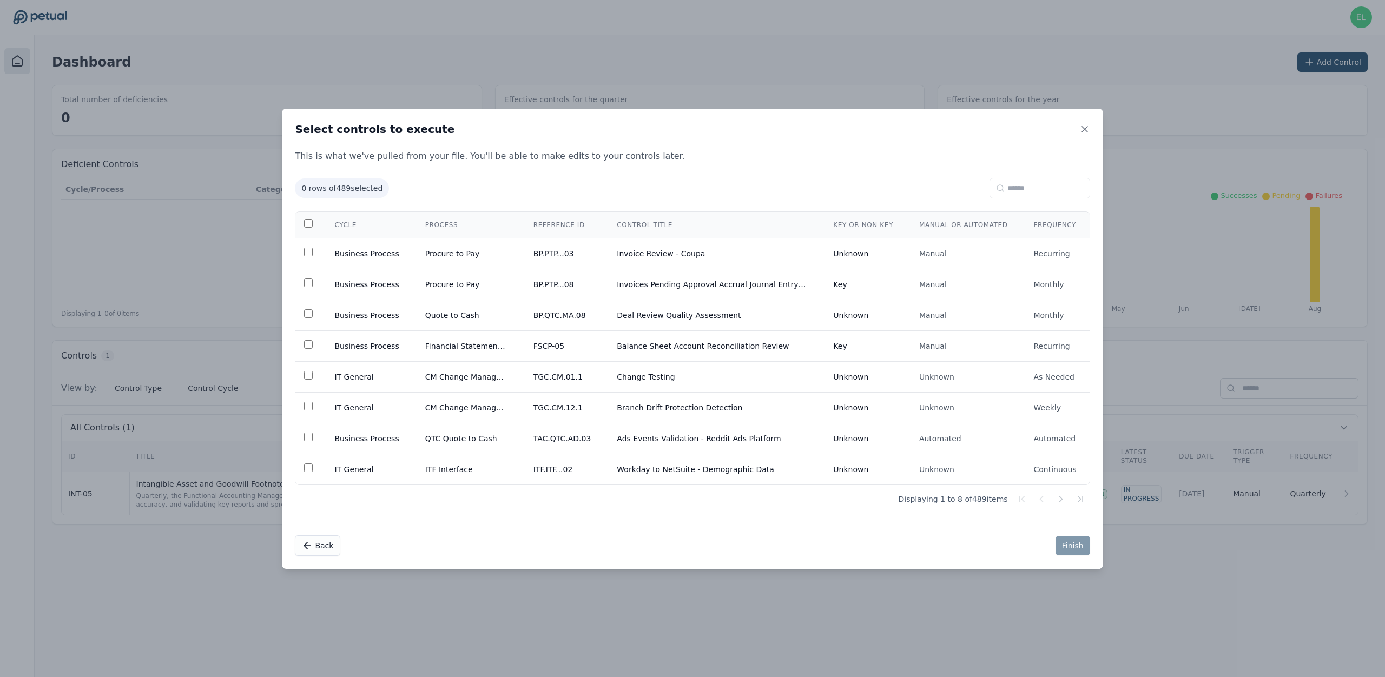
click at [1045, 196] on input at bounding box center [1040, 188] width 101 height 21
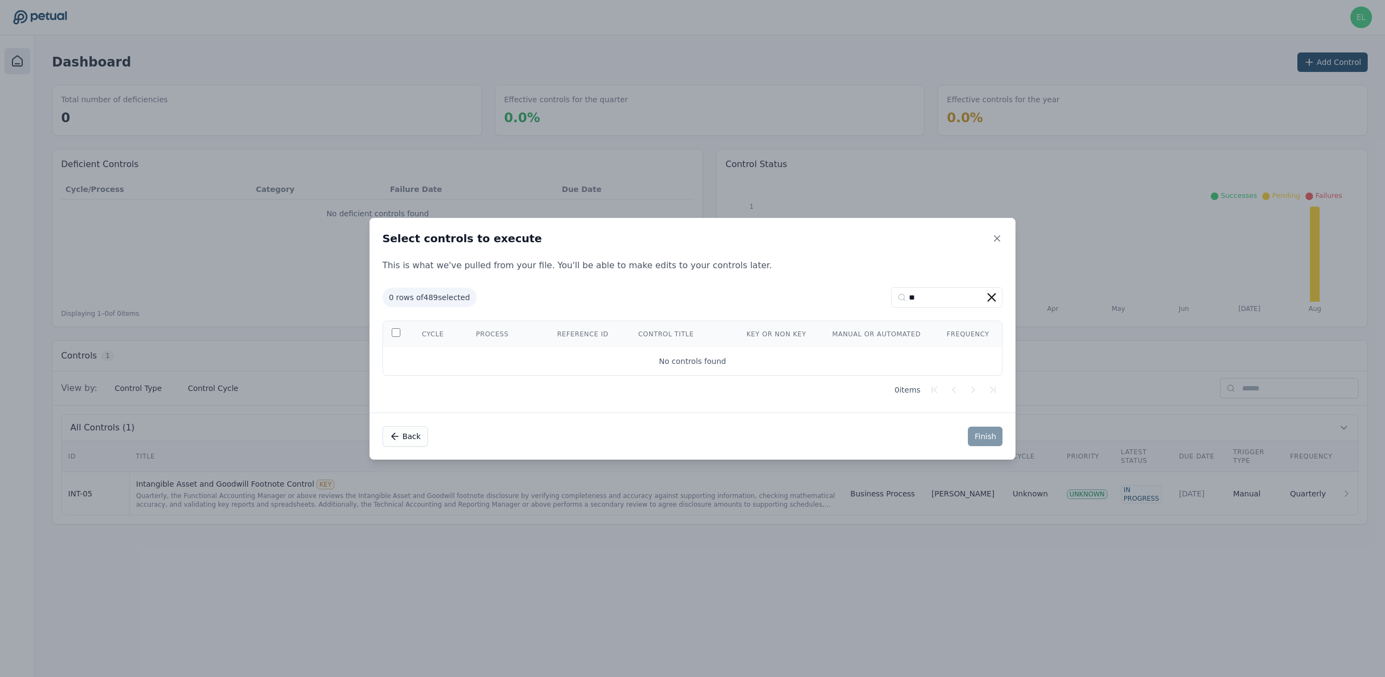
type input "*"
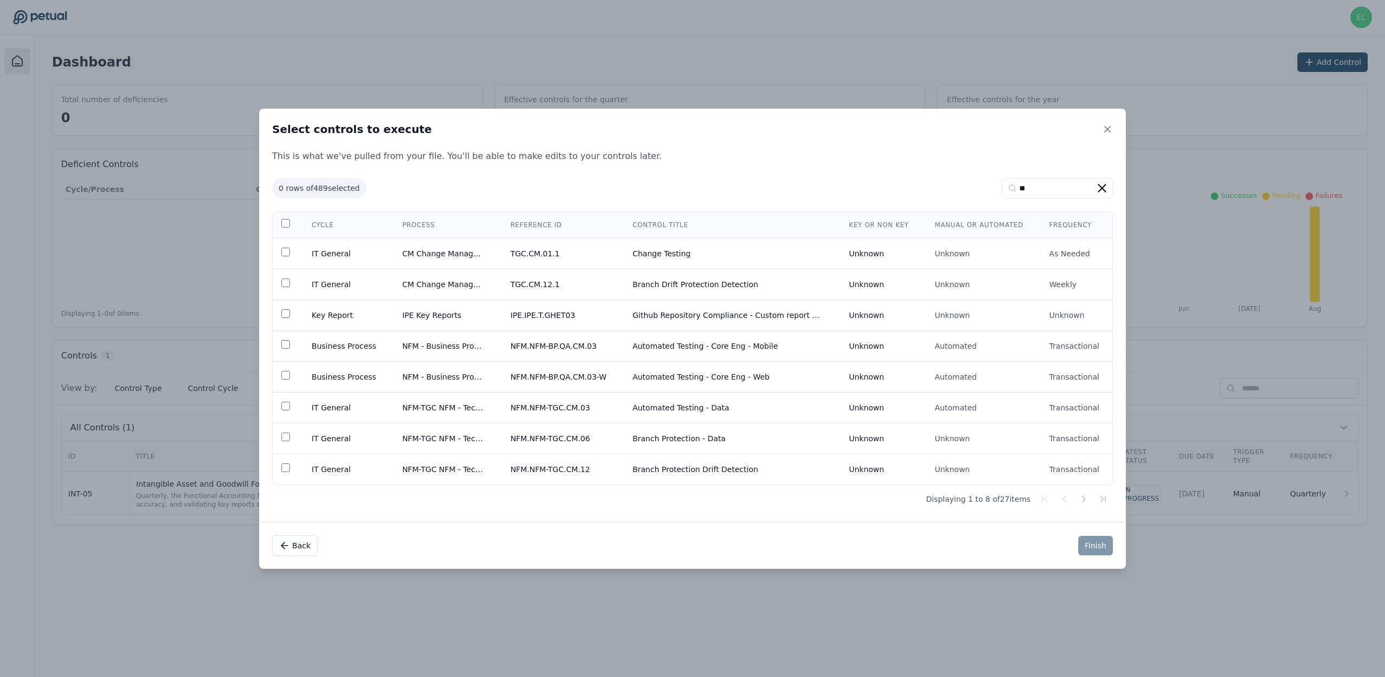
type input "*"
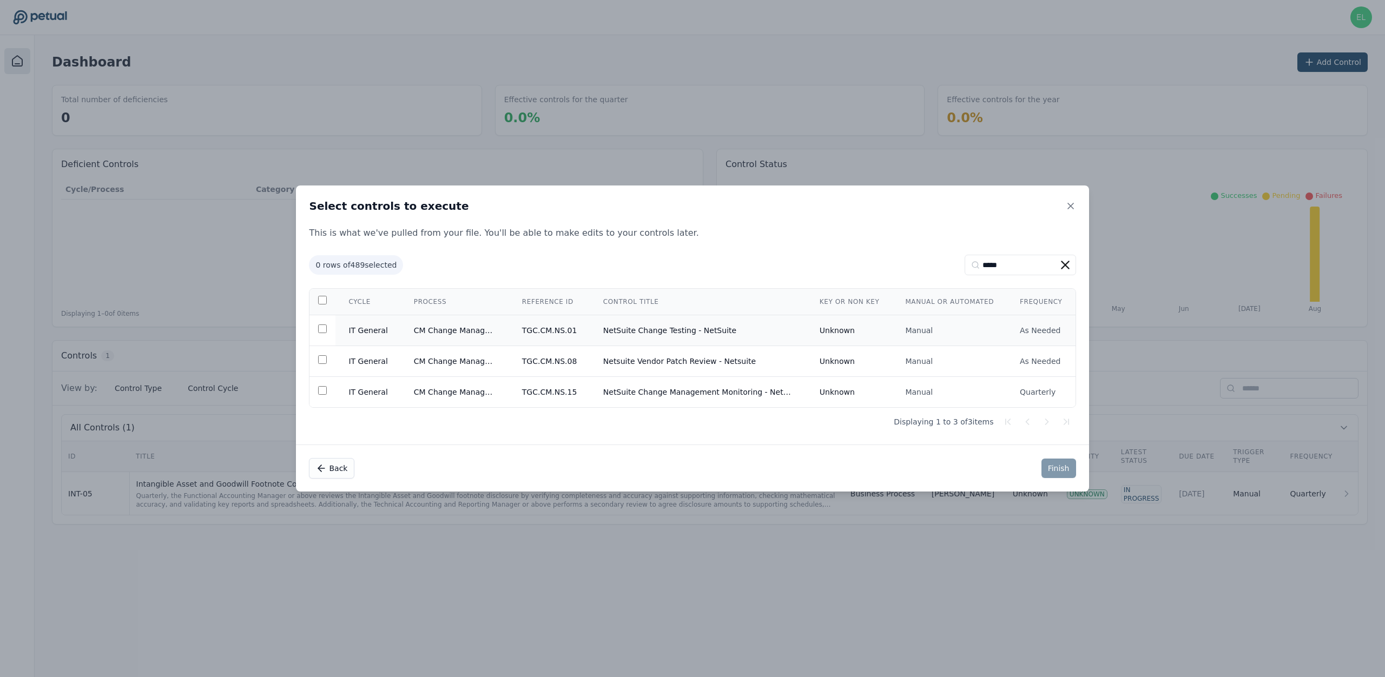
type input "*****"
click at [1051, 470] on button "Finish" at bounding box center [1058, 468] width 35 height 19
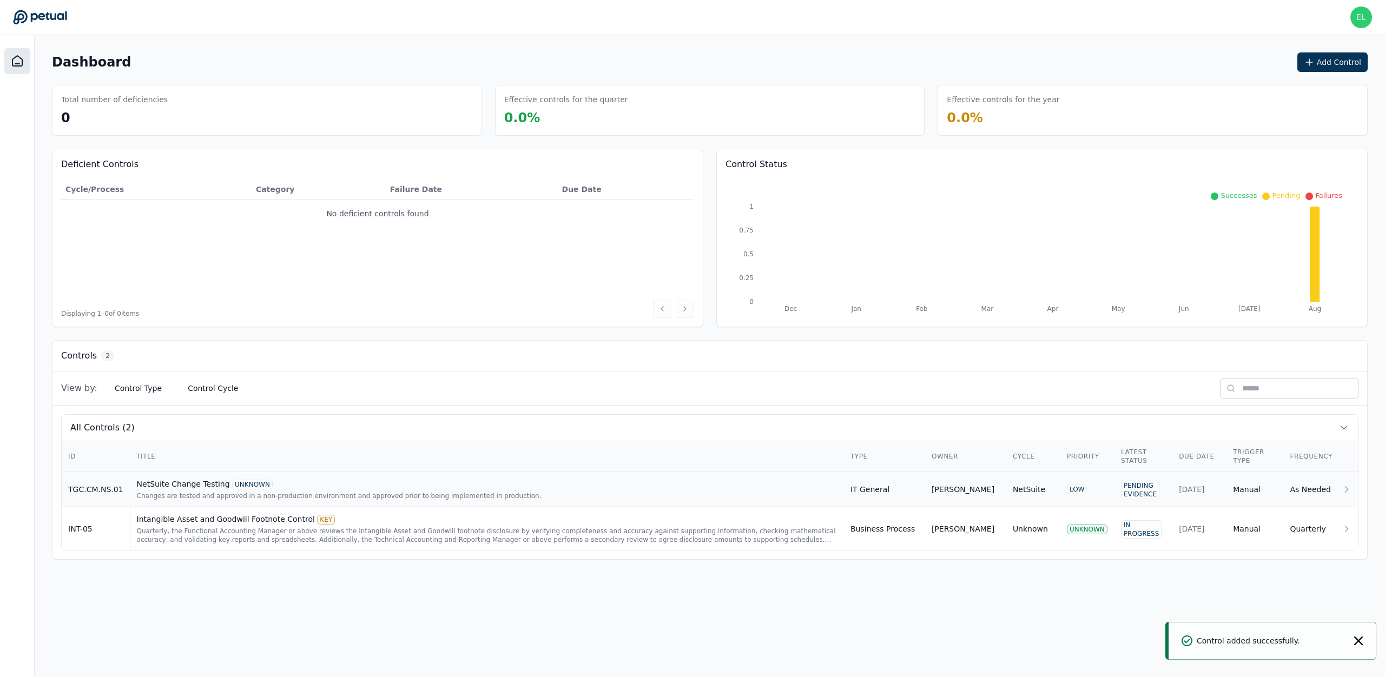
click at [168, 493] on div "Changes are tested and approved in a non-production environment and approved pr…" at bounding box center [487, 496] width 701 height 9
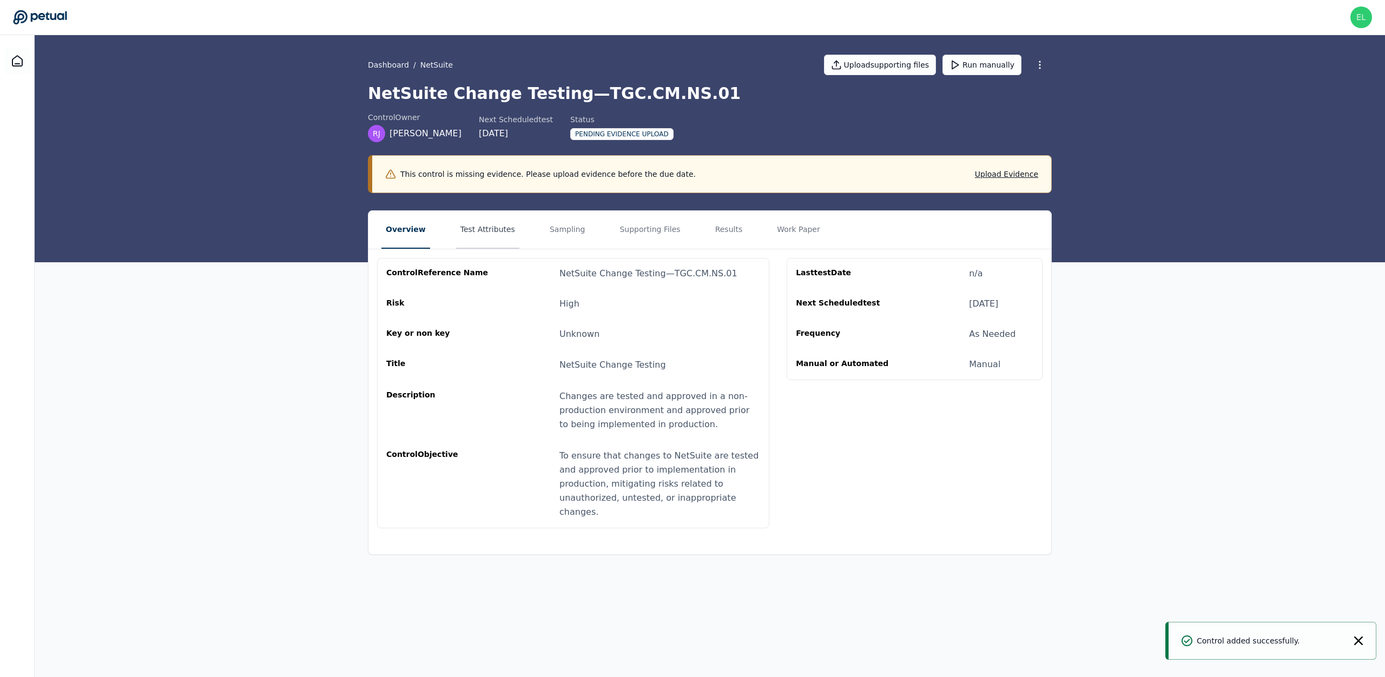
click at [473, 229] on button "Test Attributes" at bounding box center [487, 230] width 63 height 38
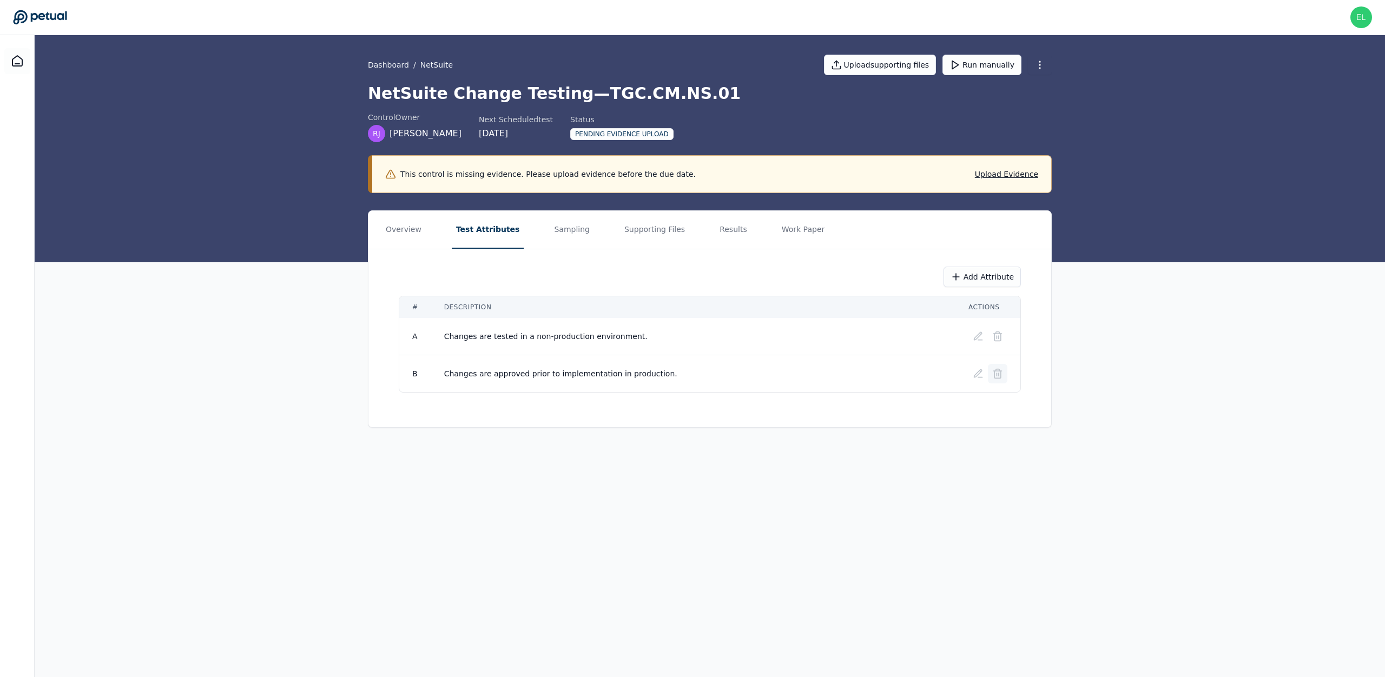
click at [998, 374] on icon at bounding box center [997, 373] width 11 height 11
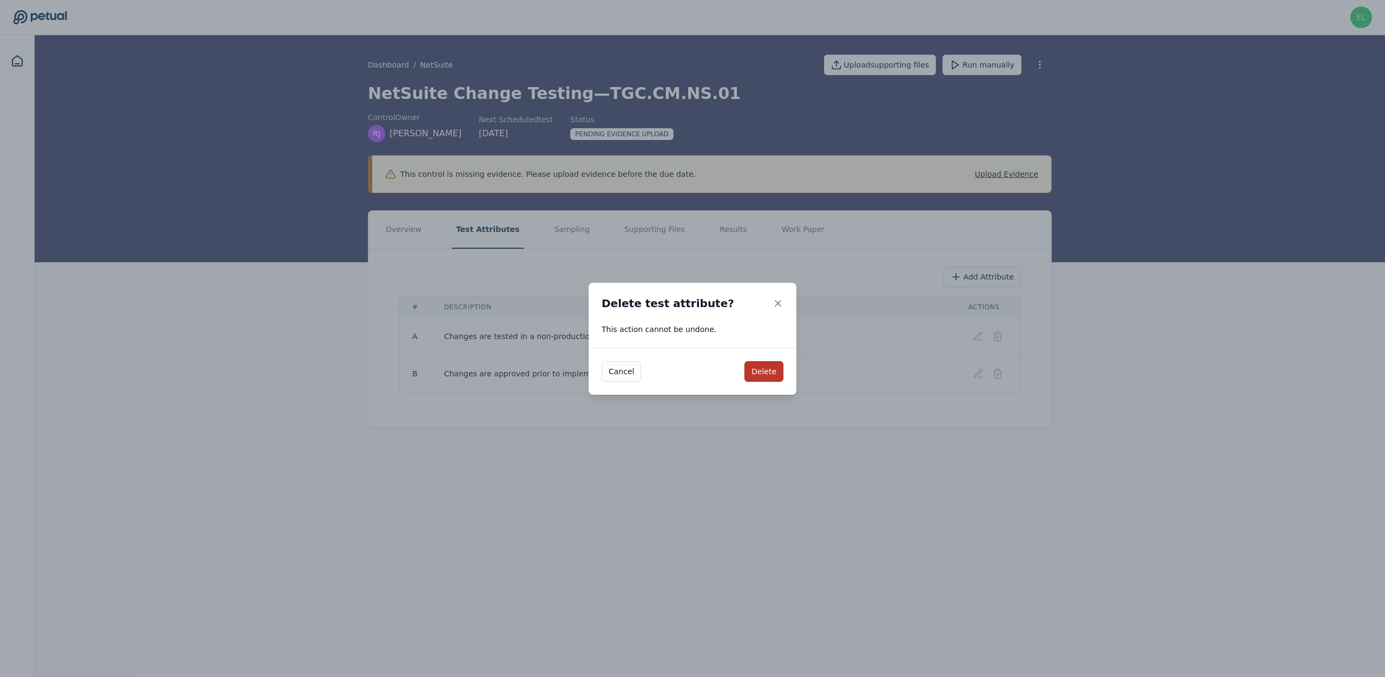
click at [766, 371] on button "Delete" at bounding box center [763, 371] width 39 height 21
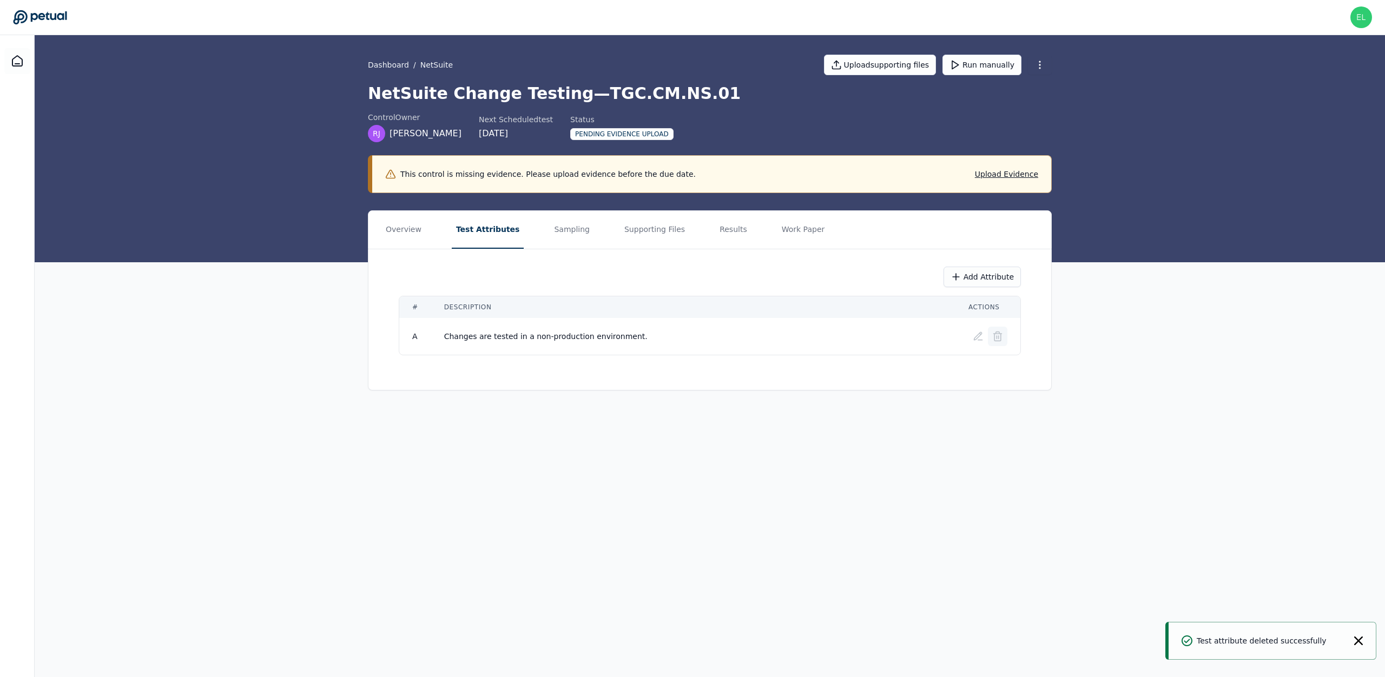
click at [997, 338] on line at bounding box center [997, 337] width 0 height 3
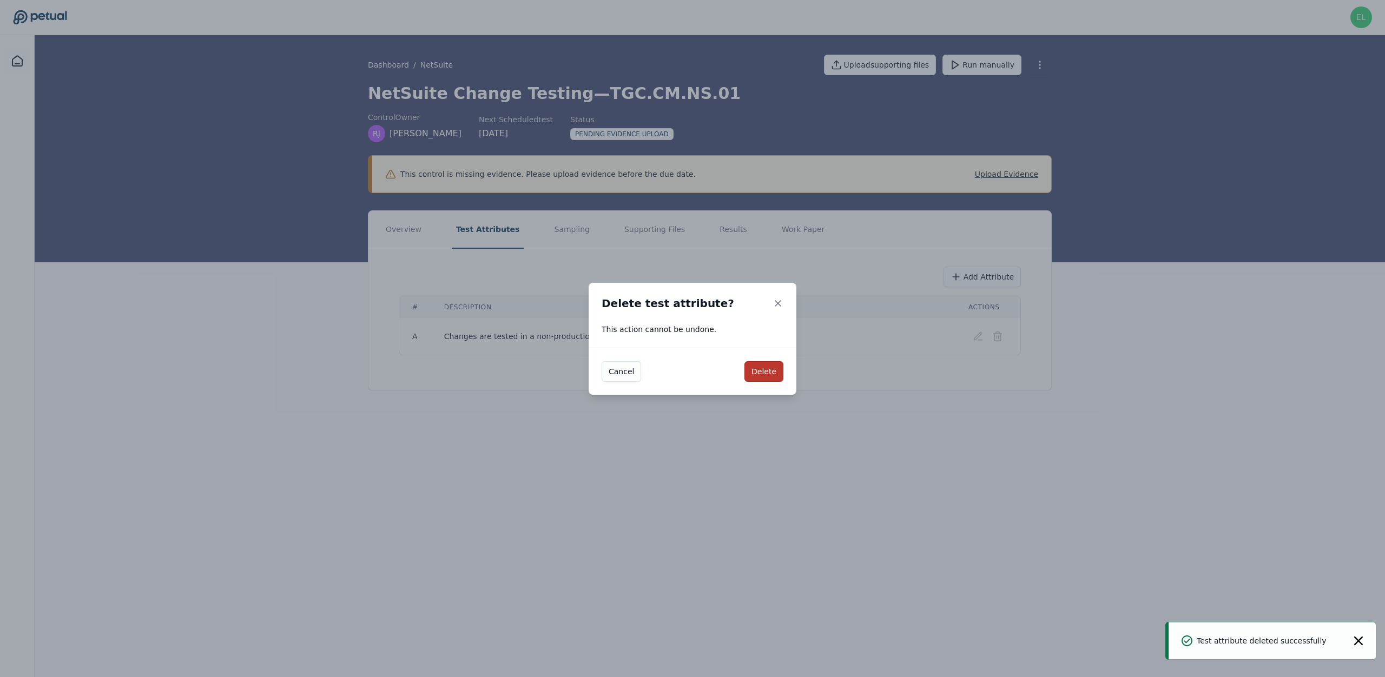
click at [755, 375] on button "Delete" at bounding box center [763, 371] width 39 height 21
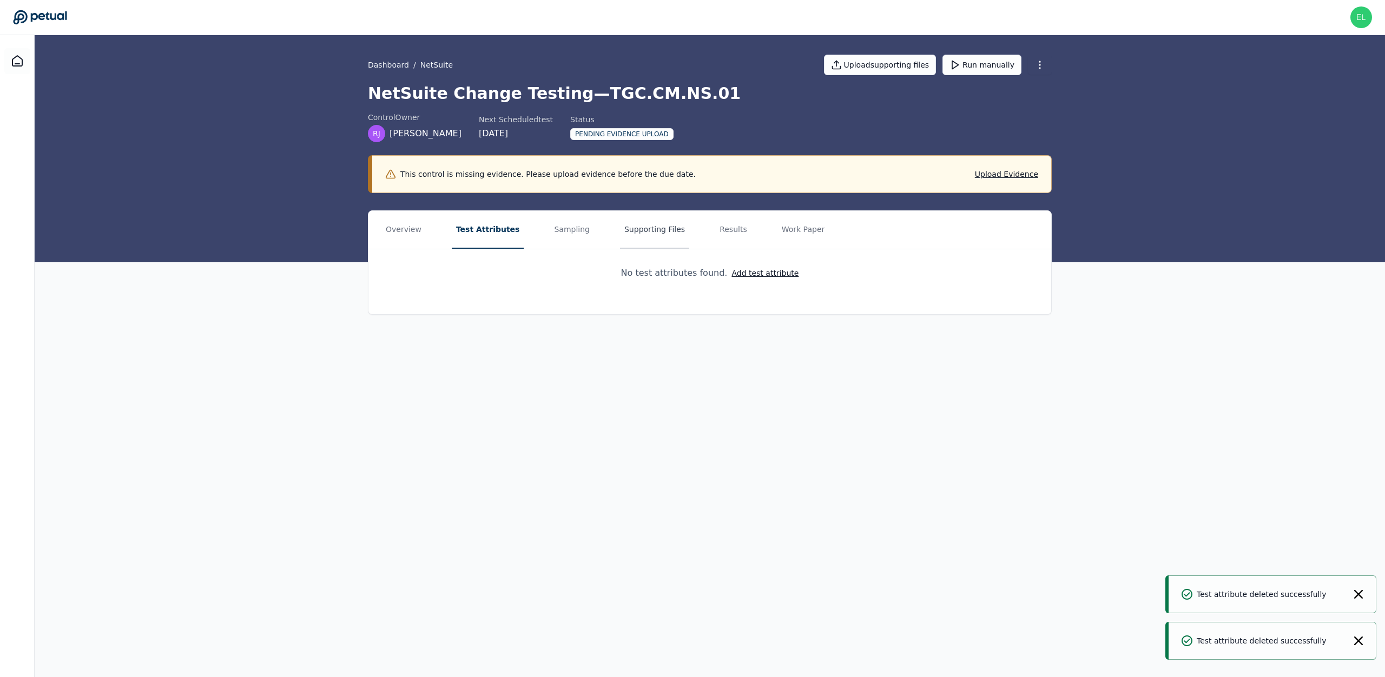
click at [625, 239] on button "Supporting Files" at bounding box center [654, 230] width 69 height 38
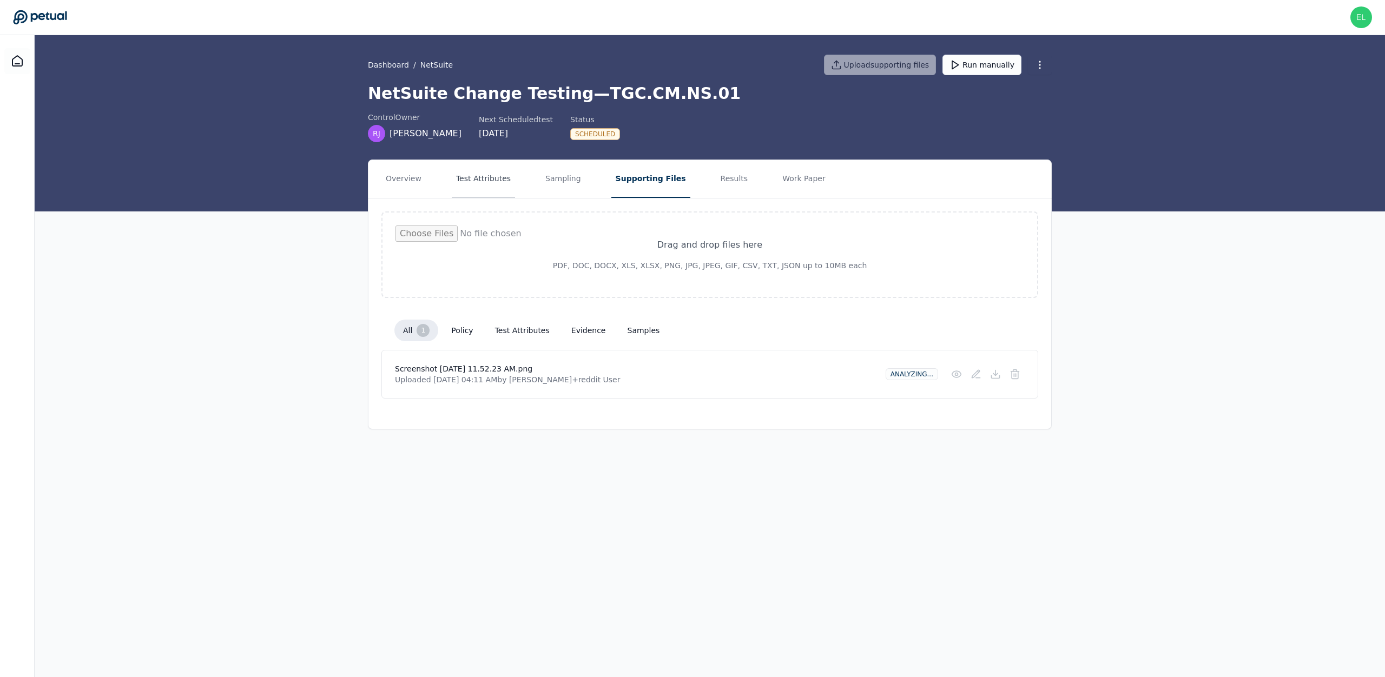
click at [464, 180] on button "Test Attributes" at bounding box center [483, 179] width 63 height 38
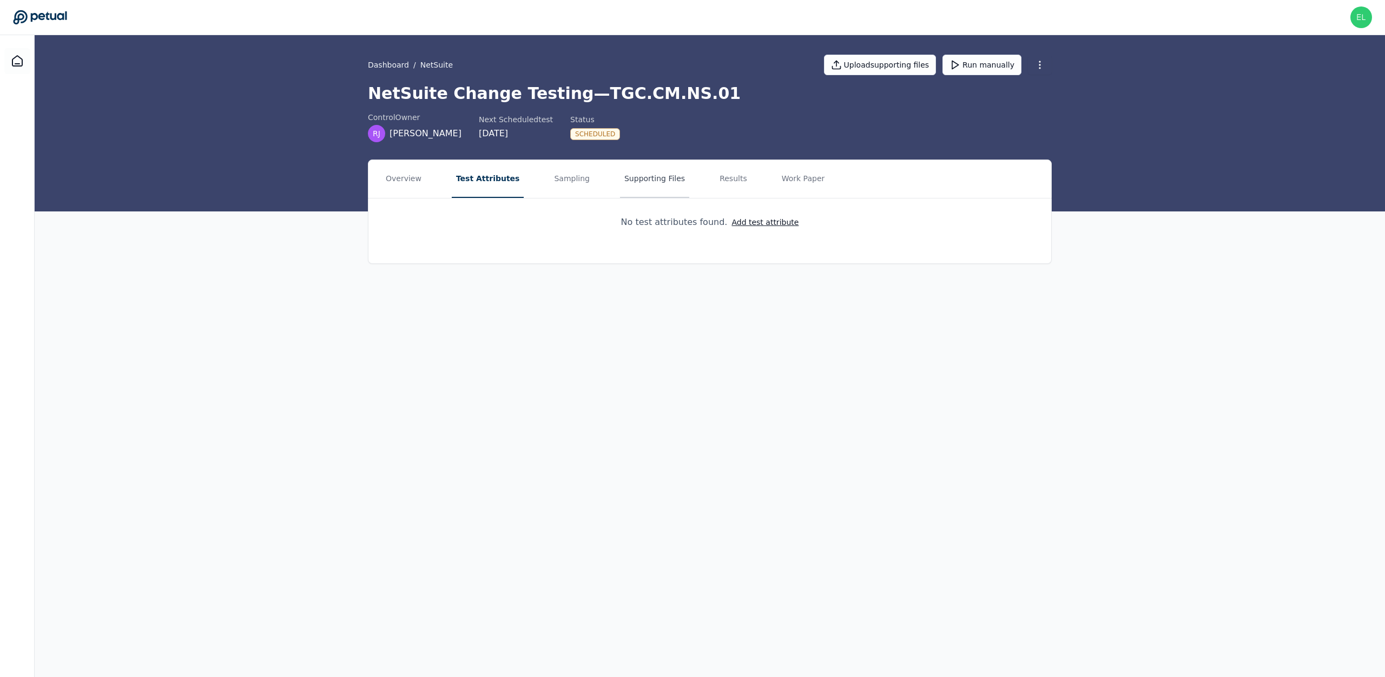
click at [620, 188] on button "Supporting Files" at bounding box center [654, 179] width 69 height 38
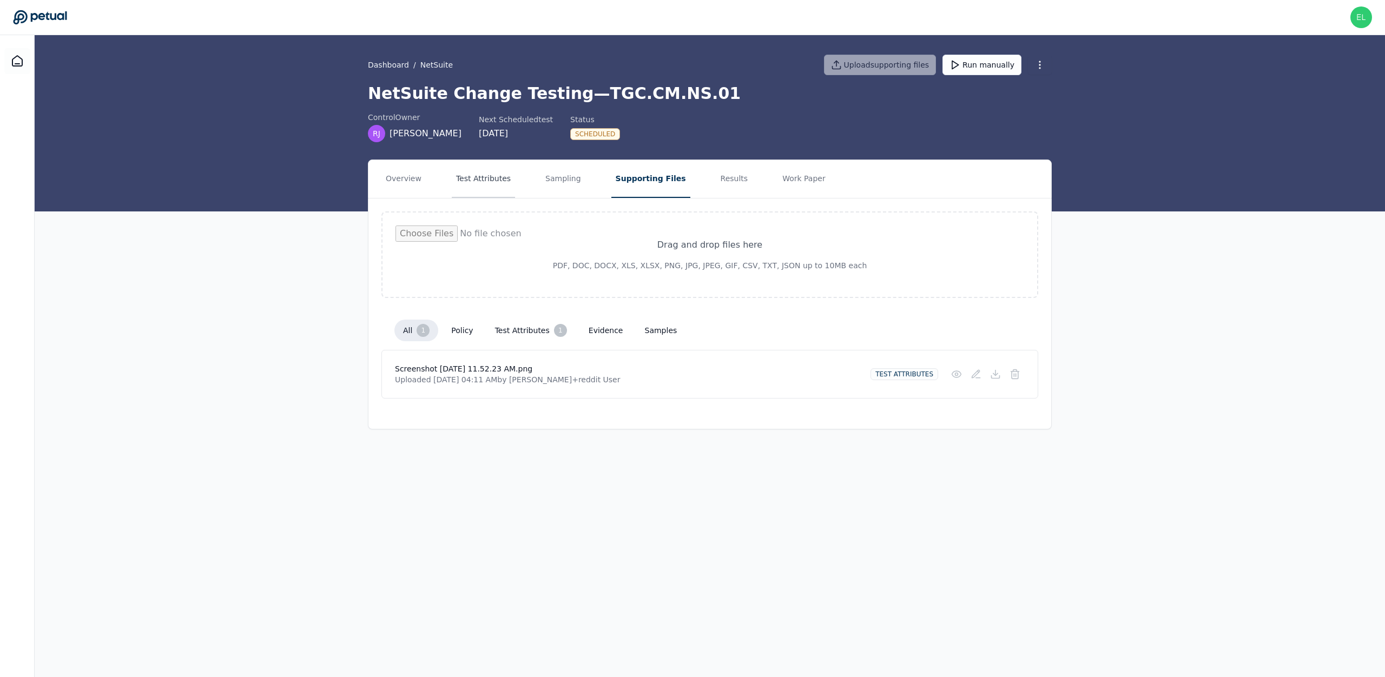
click at [491, 180] on button "Test Attributes" at bounding box center [483, 179] width 63 height 38
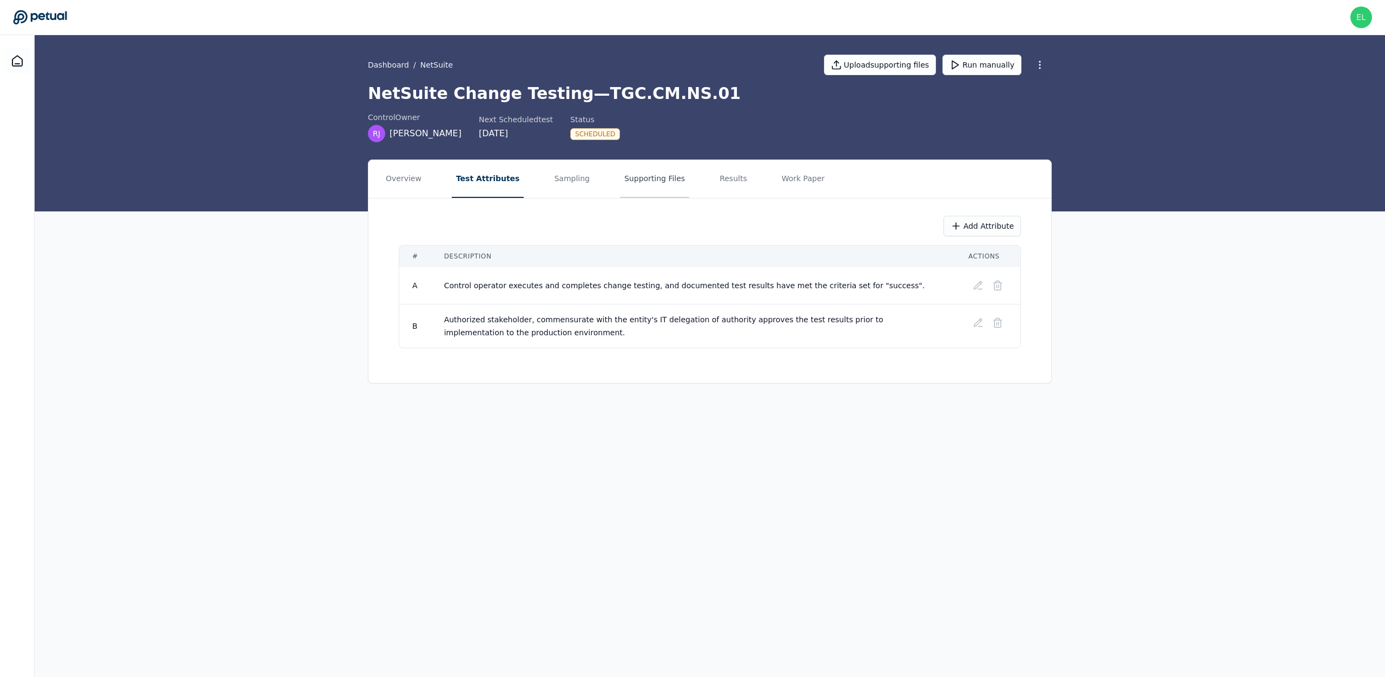
click at [651, 182] on button "Supporting Files" at bounding box center [654, 179] width 69 height 38
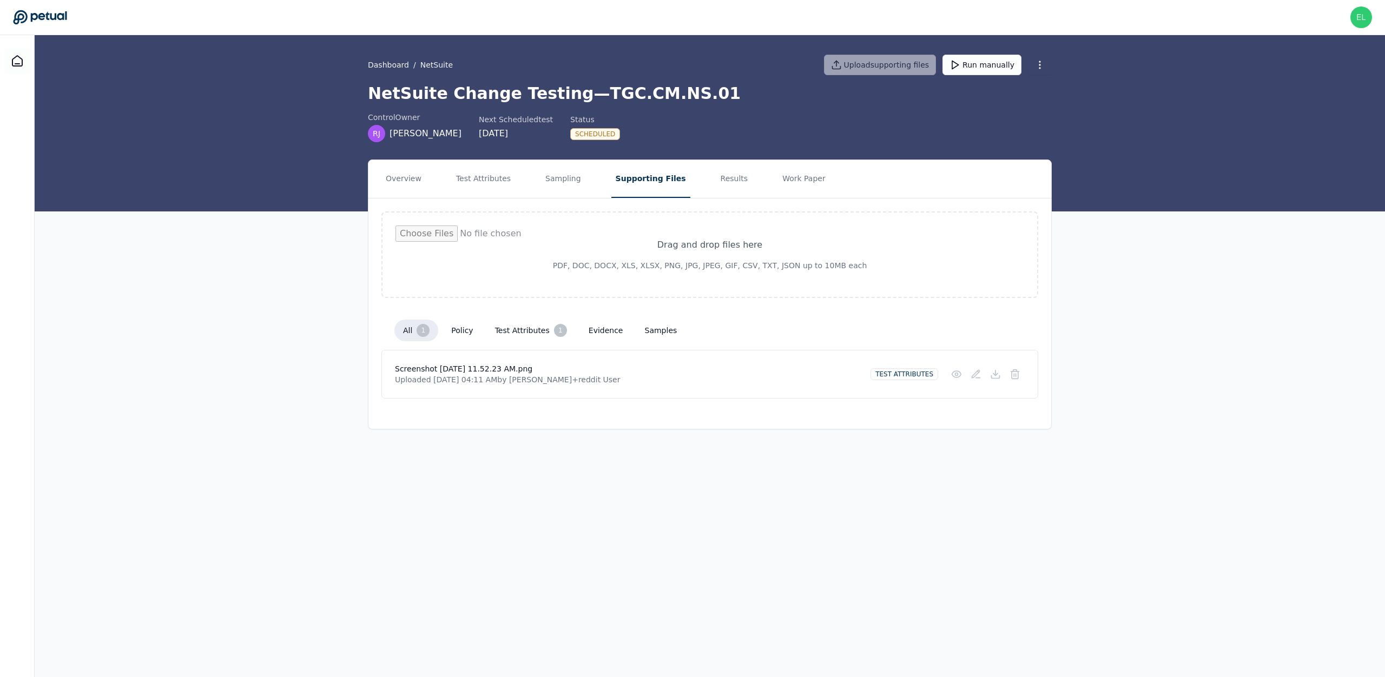
click at [693, 233] on input "file" at bounding box center [709, 255] width 629 height 58
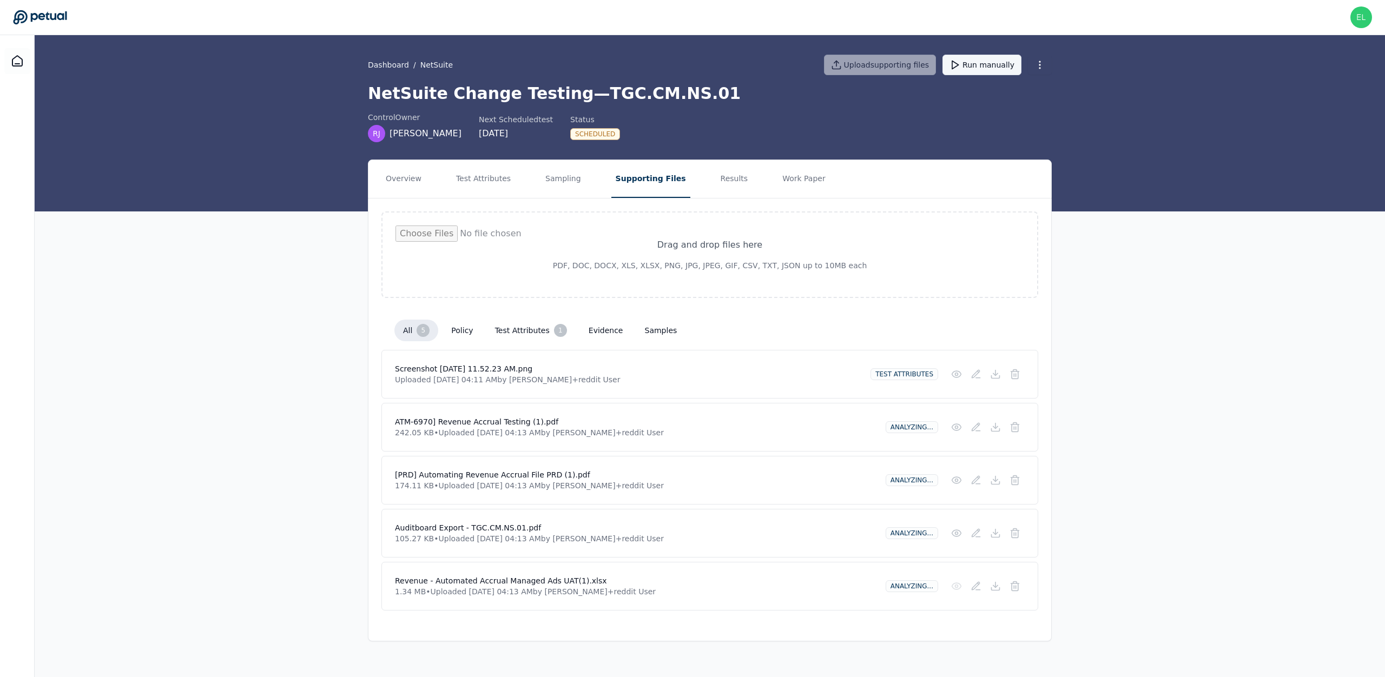
click at [980, 62] on button "Run manually" at bounding box center [981, 65] width 79 height 21
click at [21, 60] on icon at bounding box center [17, 61] width 13 height 13
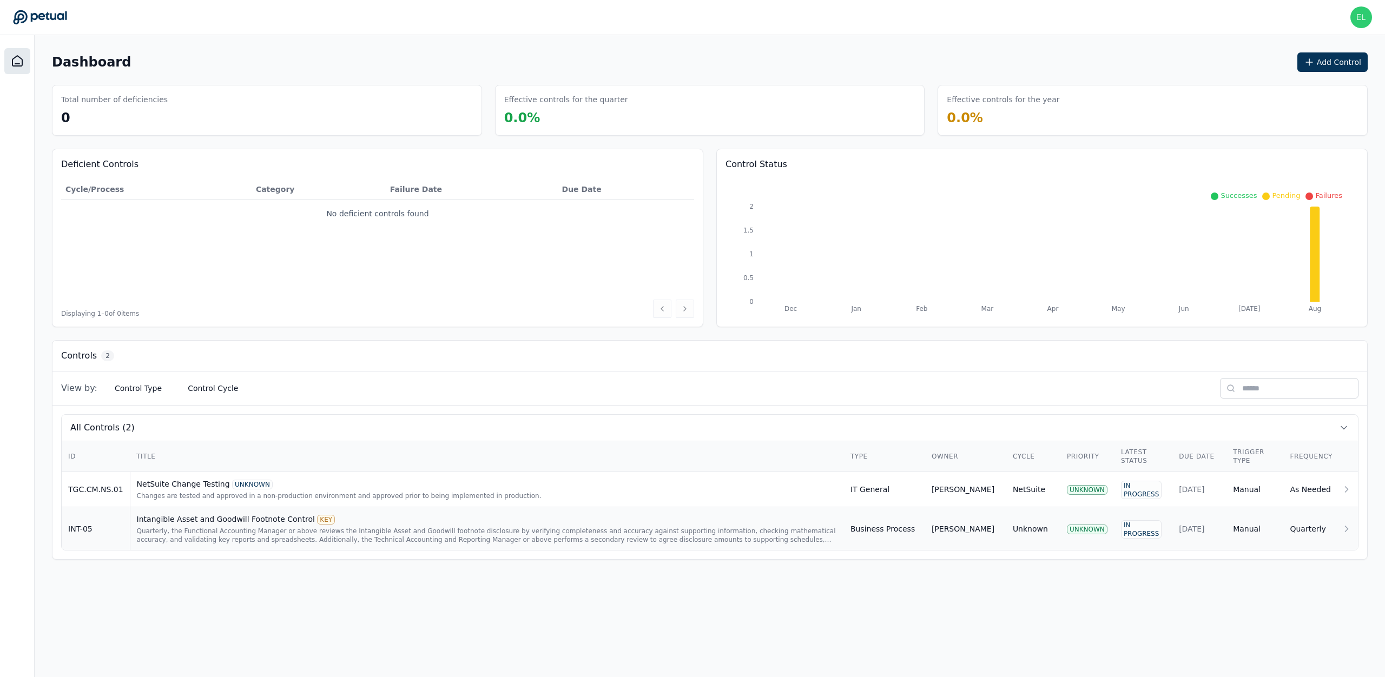
click at [196, 527] on div "Quarterly, the Functional Accounting Manager or above reviews the Intangible As…" at bounding box center [487, 535] width 701 height 17
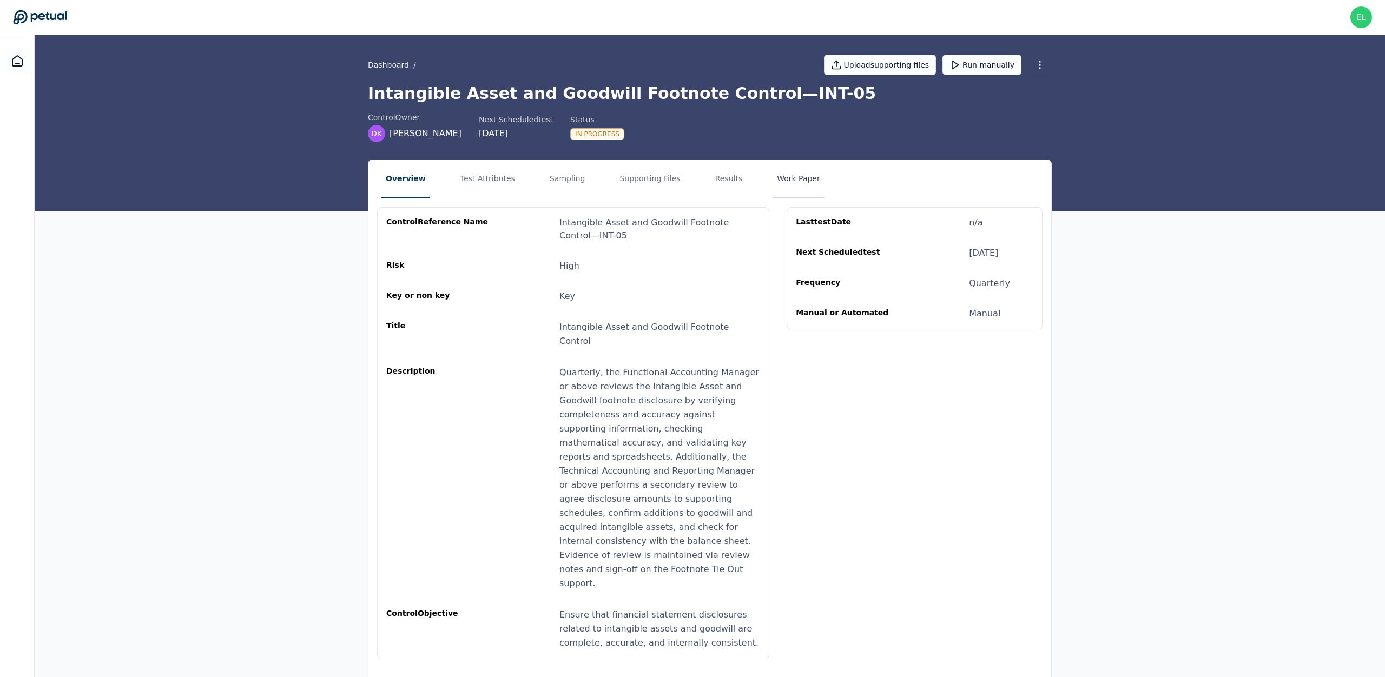
click at [773, 176] on button "Work Paper" at bounding box center [799, 179] width 52 height 38
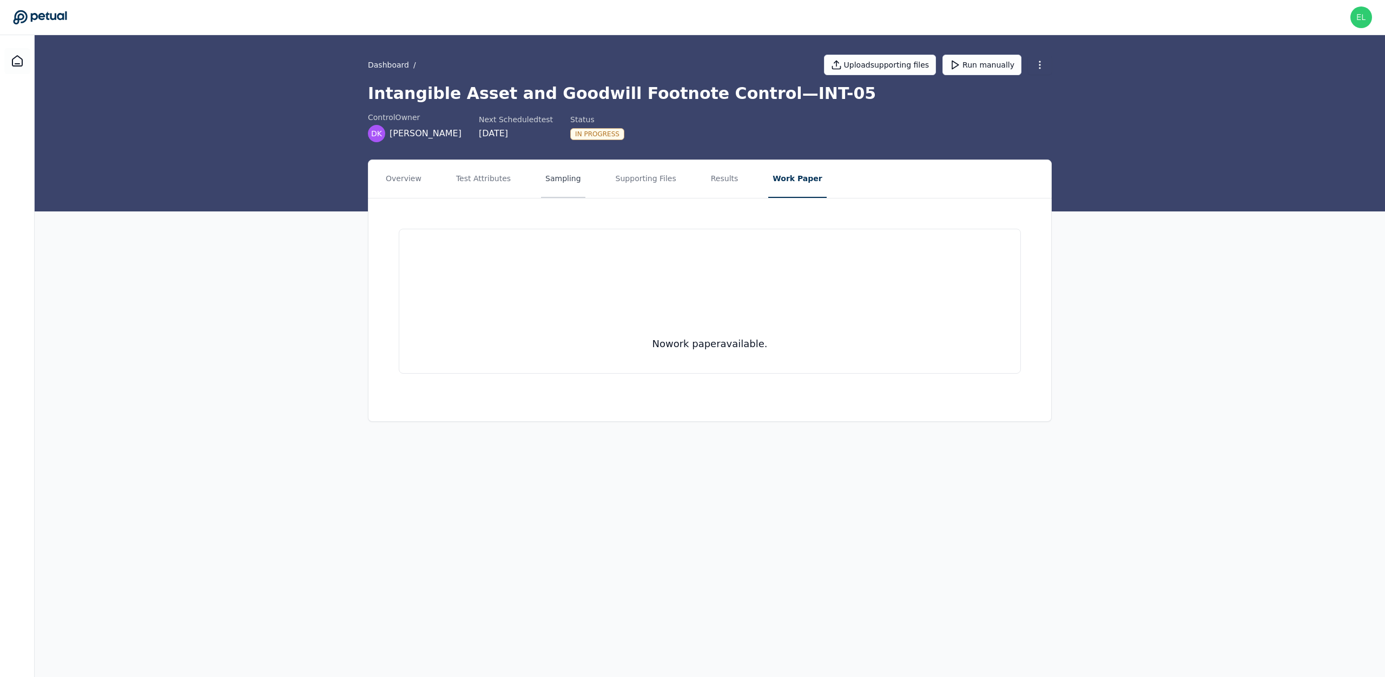
click at [550, 170] on button "Sampling" at bounding box center [563, 179] width 44 height 38
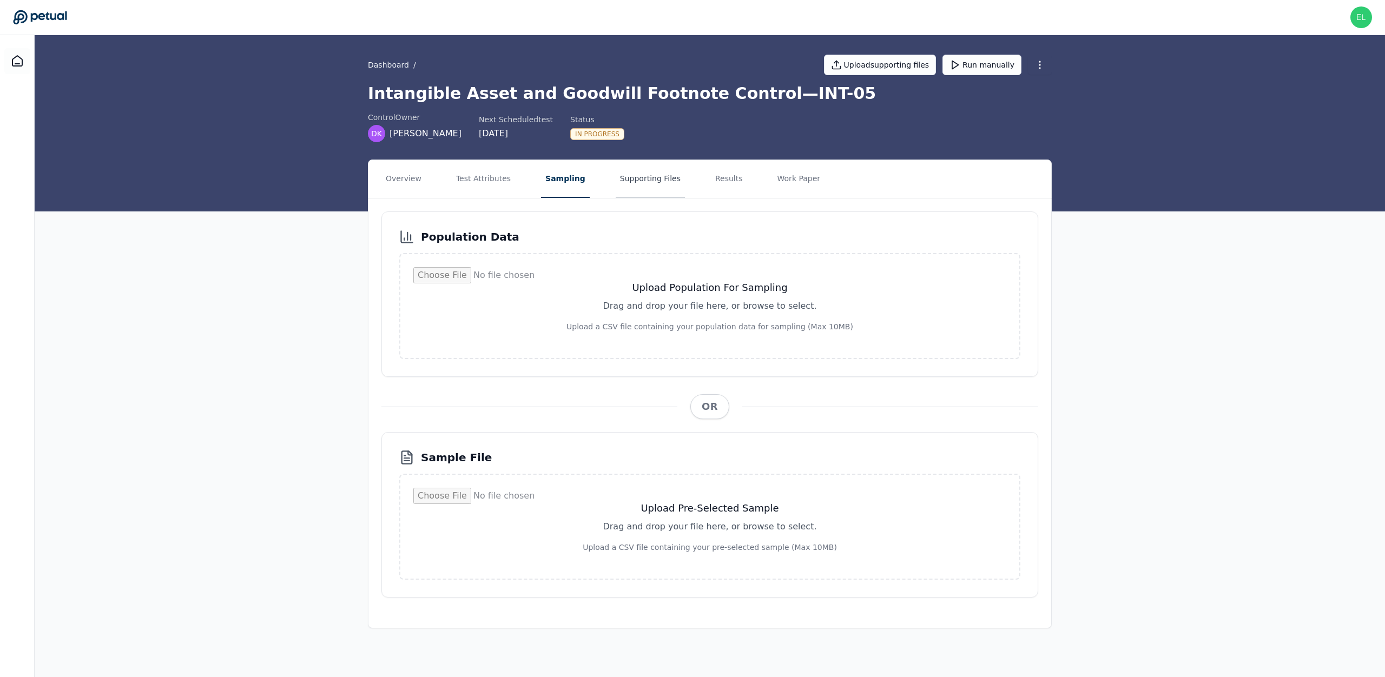
click at [619, 183] on button "Supporting Files" at bounding box center [650, 179] width 69 height 38
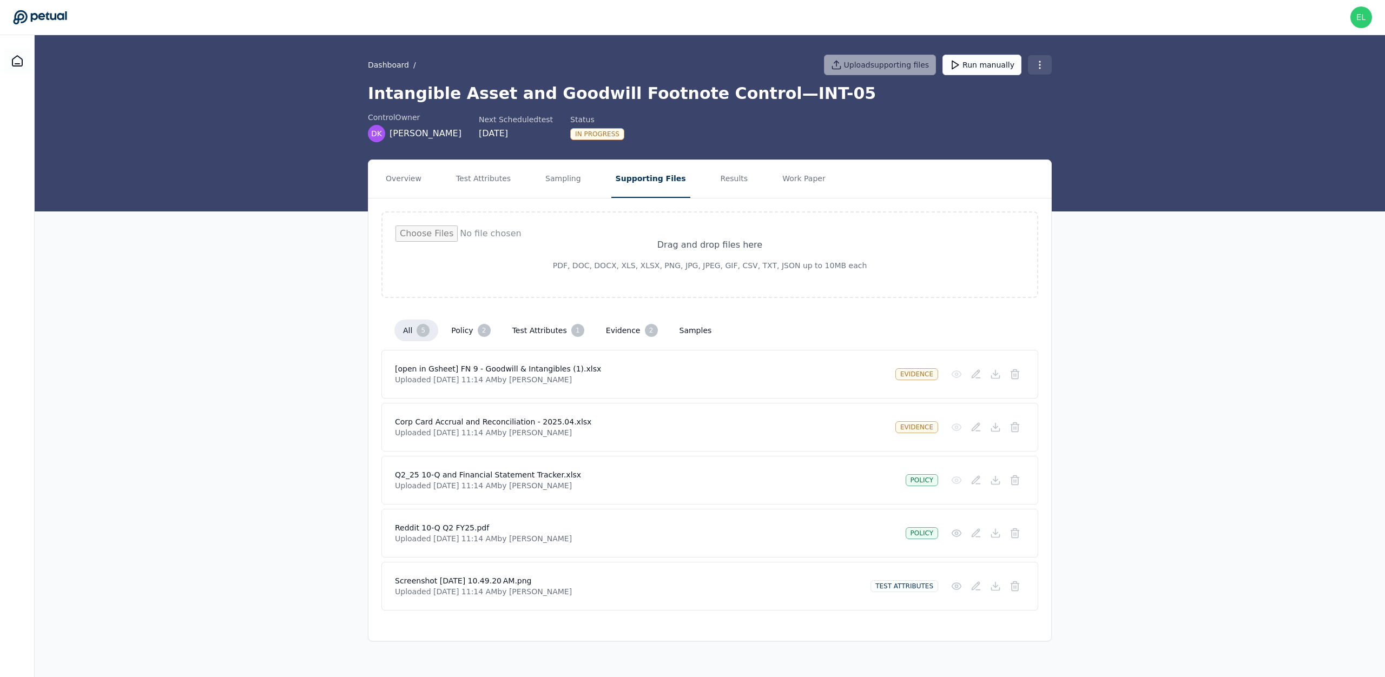
click at [1042, 67] on html "[EMAIL_ADDRESS] [EMAIL_ADDRESS] Sign out Dashboard / Upload supporting files Ru…" at bounding box center [692, 338] width 1385 height 677
click at [1025, 107] on div "Delete control" at bounding box center [1013, 105] width 85 height 19
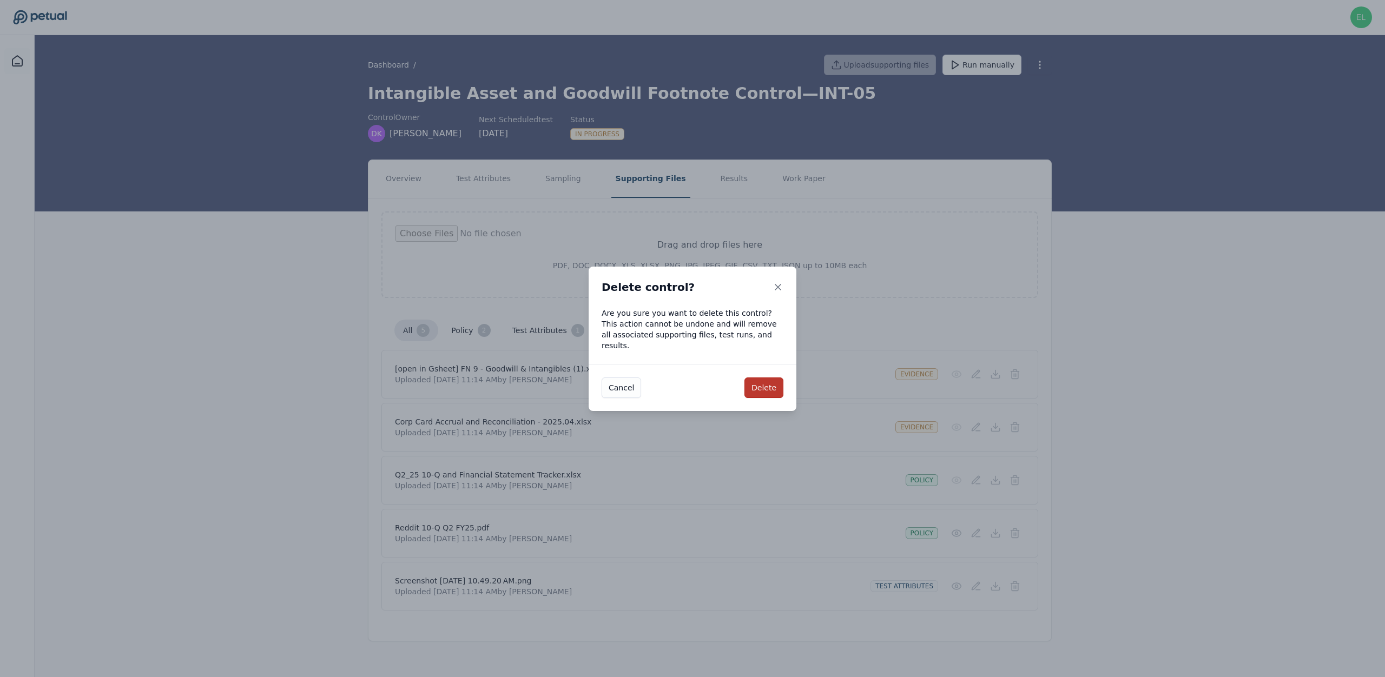
click at [774, 382] on button "Delete" at bounding box center [763, 388] width 39 height 21
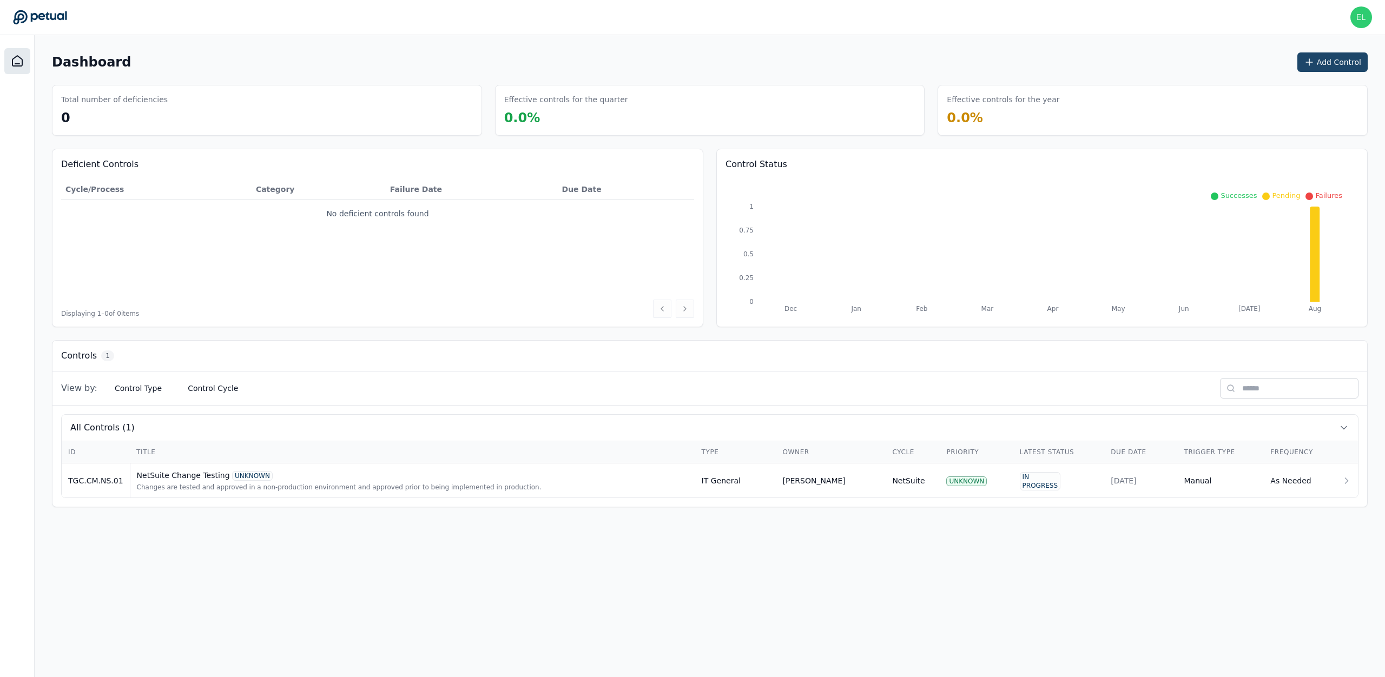
click at [1326, 65] on button "Add Control" at bounding box center [1332, 61] width 70 height 19
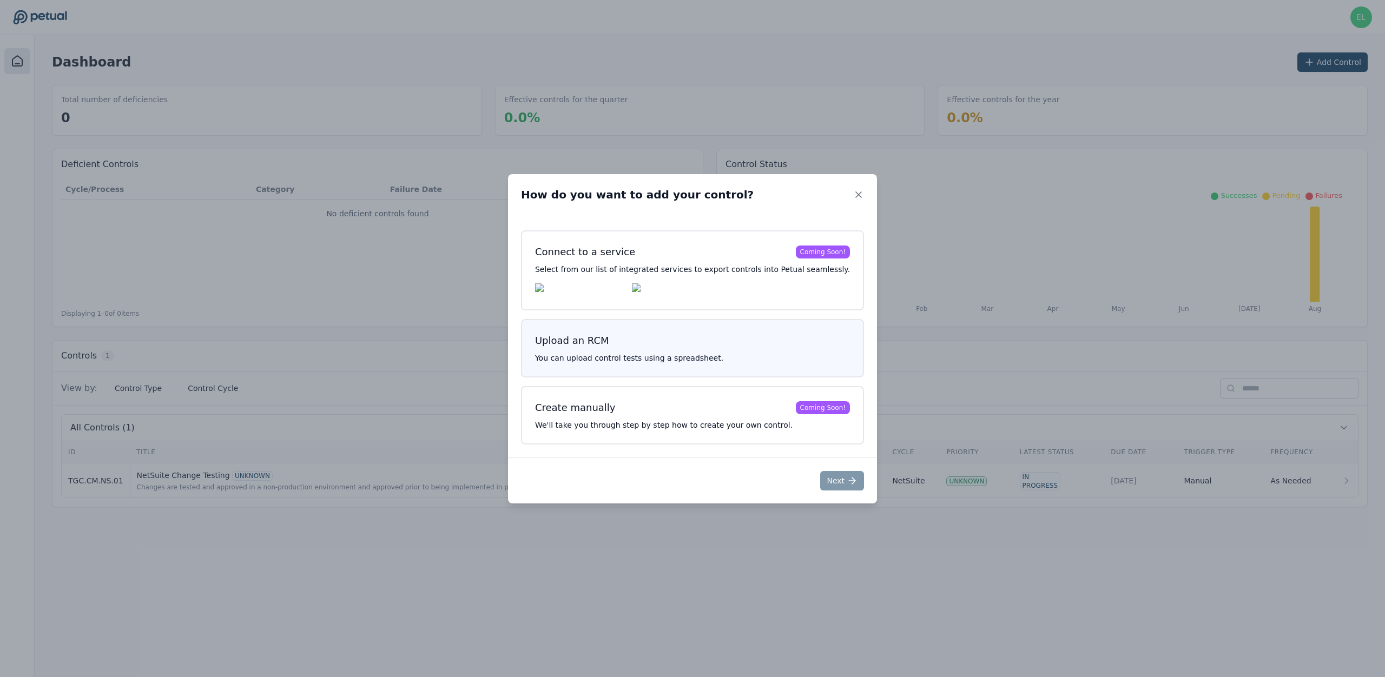
click at [642, 355] on p "You can upload control tests using a spreadsheet." at bounding box center [692, 358] width 315 height 11
drag, startPoint x: 824, startPoint y: 485, endPoint x: 759, endPoint y: 439, distance: 79.9
click at [824, 485] on button "Next" at bounding box center [842, 480] width 44 height 19
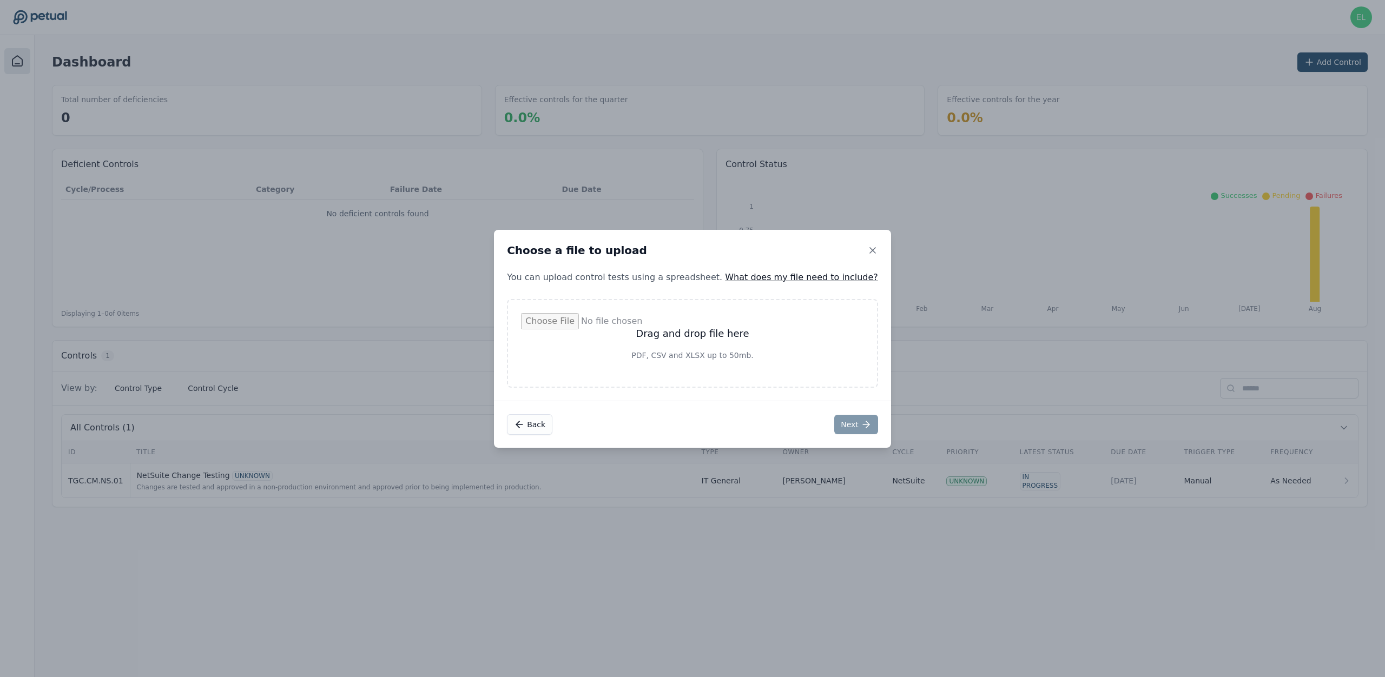
click at [657, 328] on input "file" at bounding box center [692, 343] width 343 height 61
type input "**********"
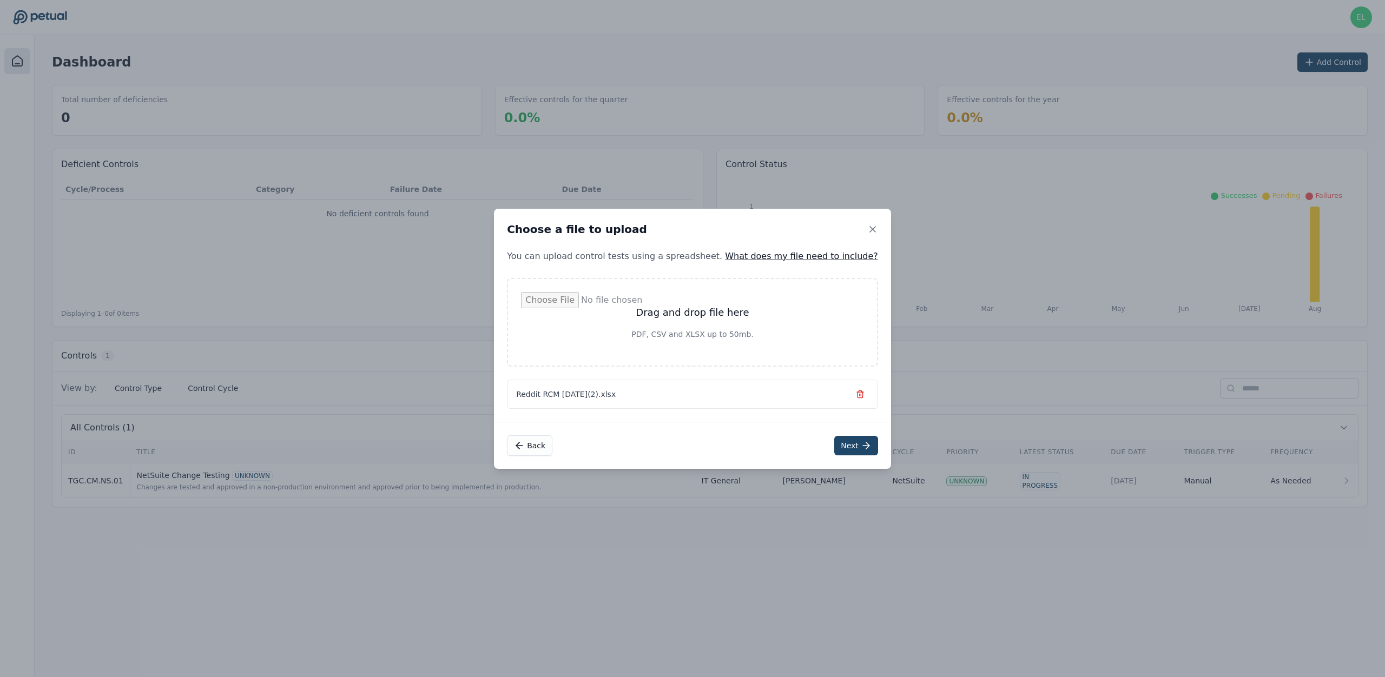
click at [840, 449] on button "Next" at bounding box center [856, 445] width 44 height 19
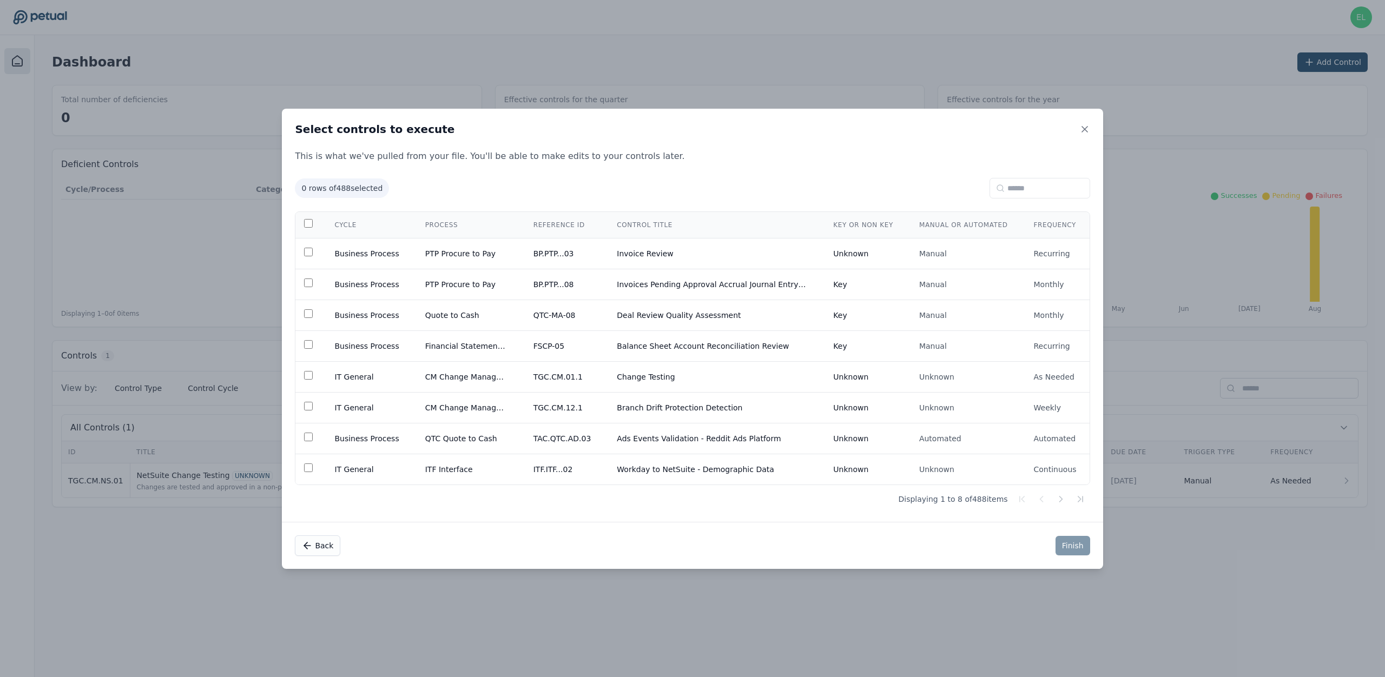
click at [1045, 180] on input at bounding box center [1040, 188] width 101 height 21
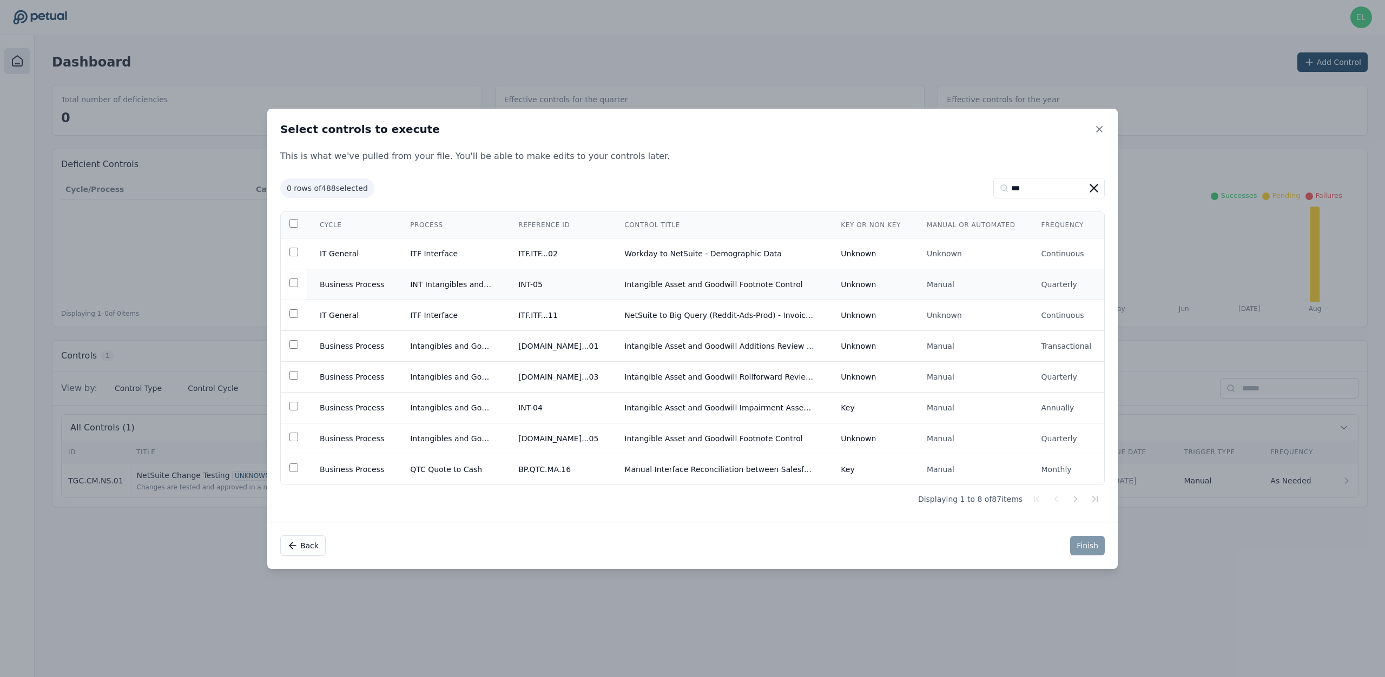
type input "***"
click at [374, 289] on td "Business Process" at bounding box center [352, 284] width 90 height 31
click at [1070, 542] on button "Finish" at bounding box center [1087, 545] width 35 height 19
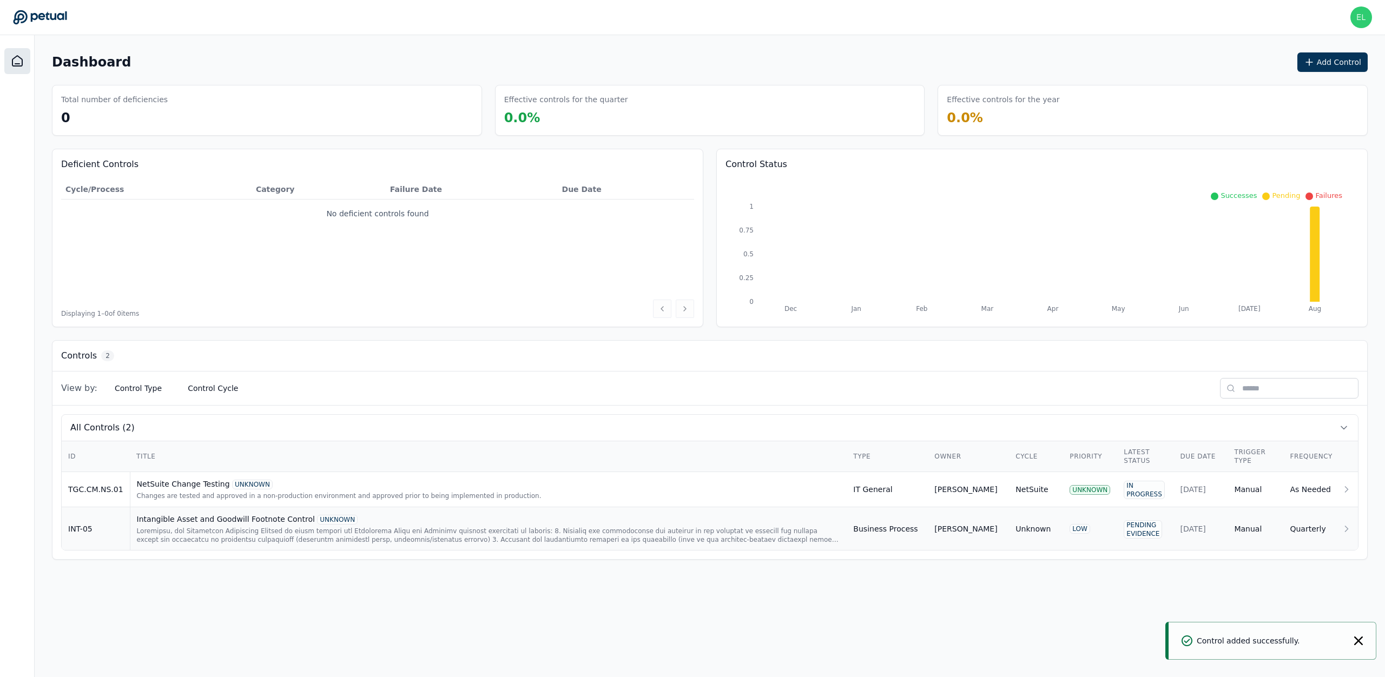
click at [269, 530] on div at bounding box center [489, 535] width 704 height 17
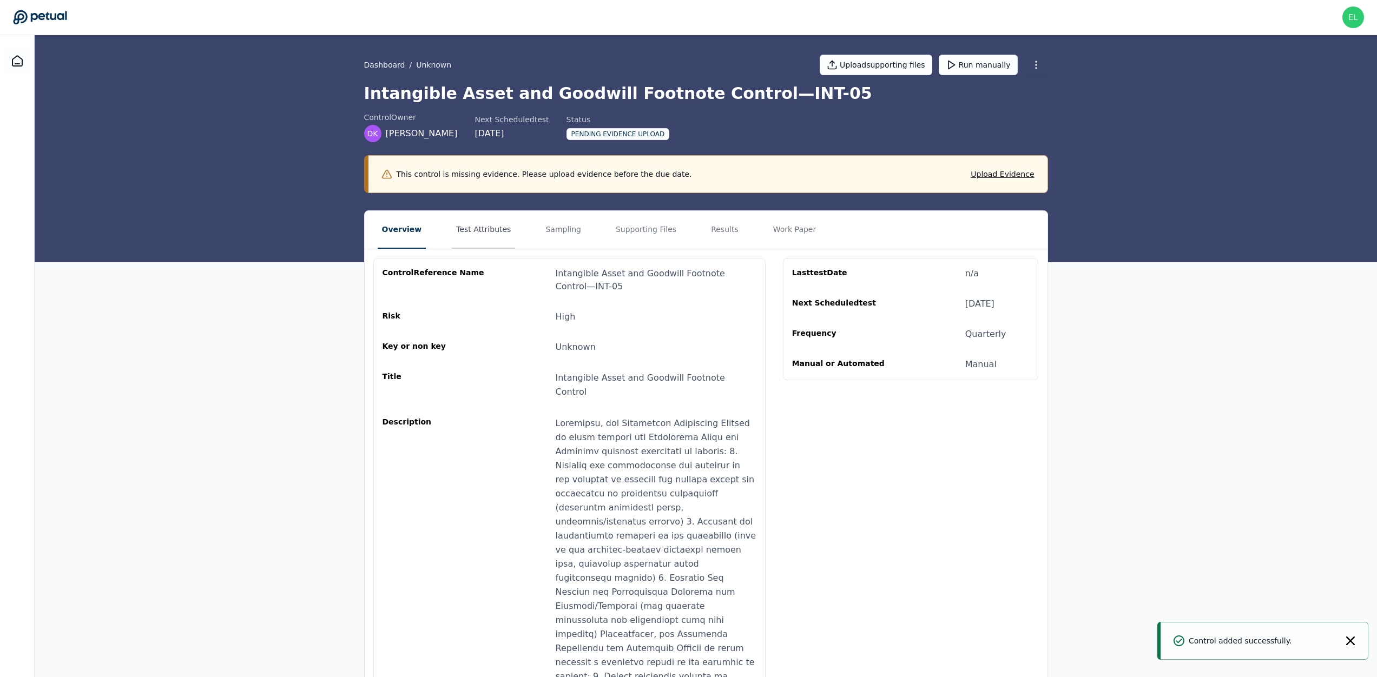
click at [468, 235] on button "Test Attributes" at bounding box center [483, 230] width 63 height 38
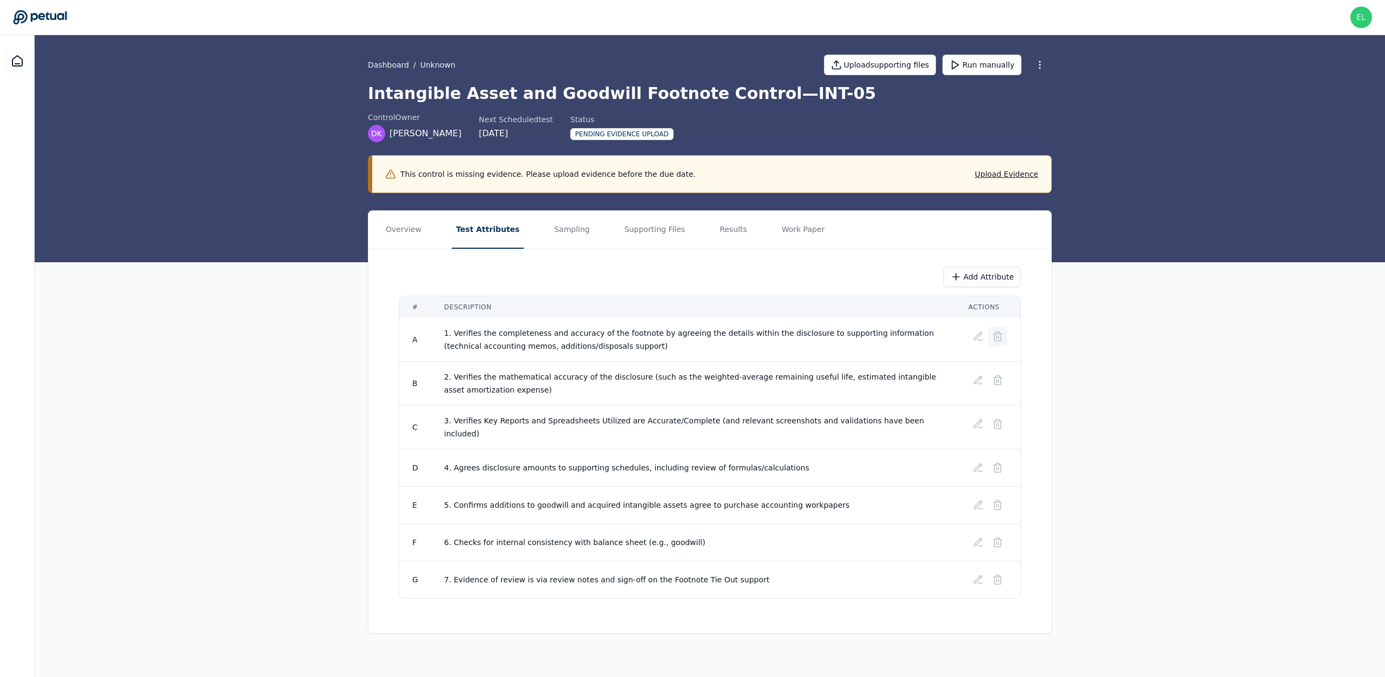
click at [1000, 339] on icon at bounding box center [997, 336] width 11 height 11
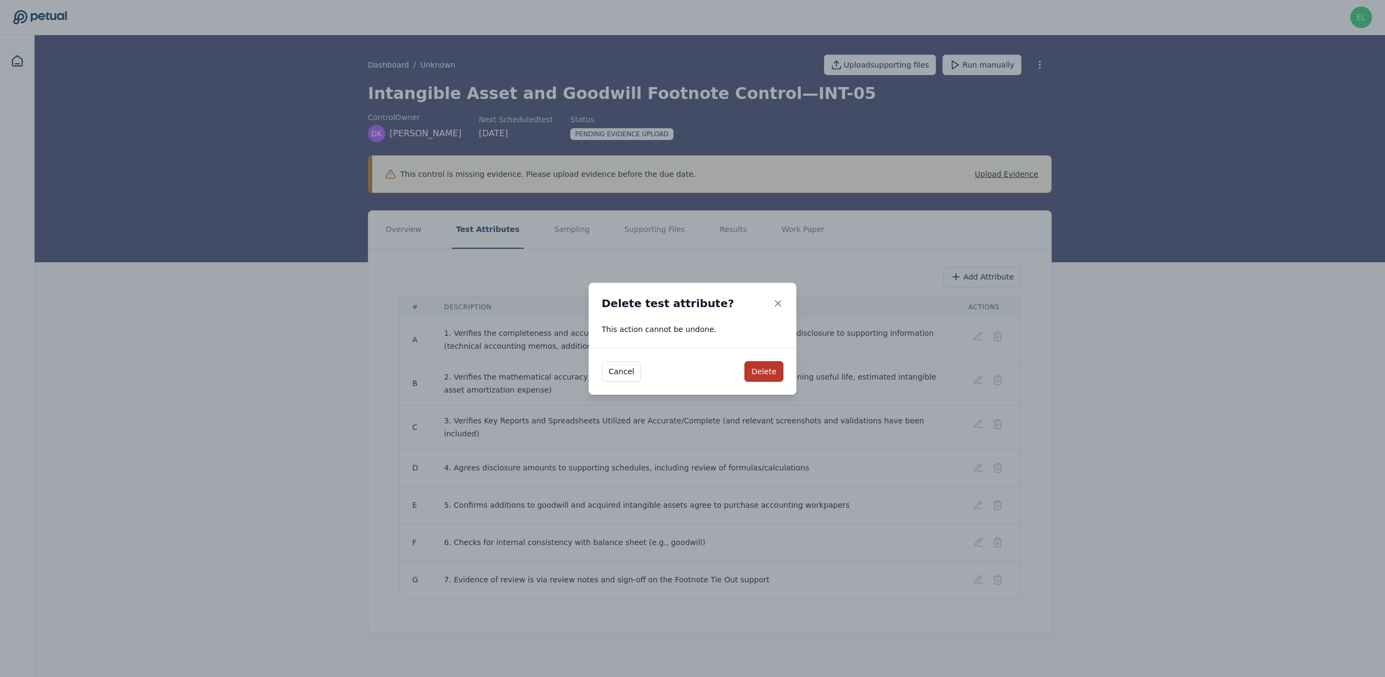
click at [768, 373] on button "Delete" at bounding box center [763, 371] width 39 height 21
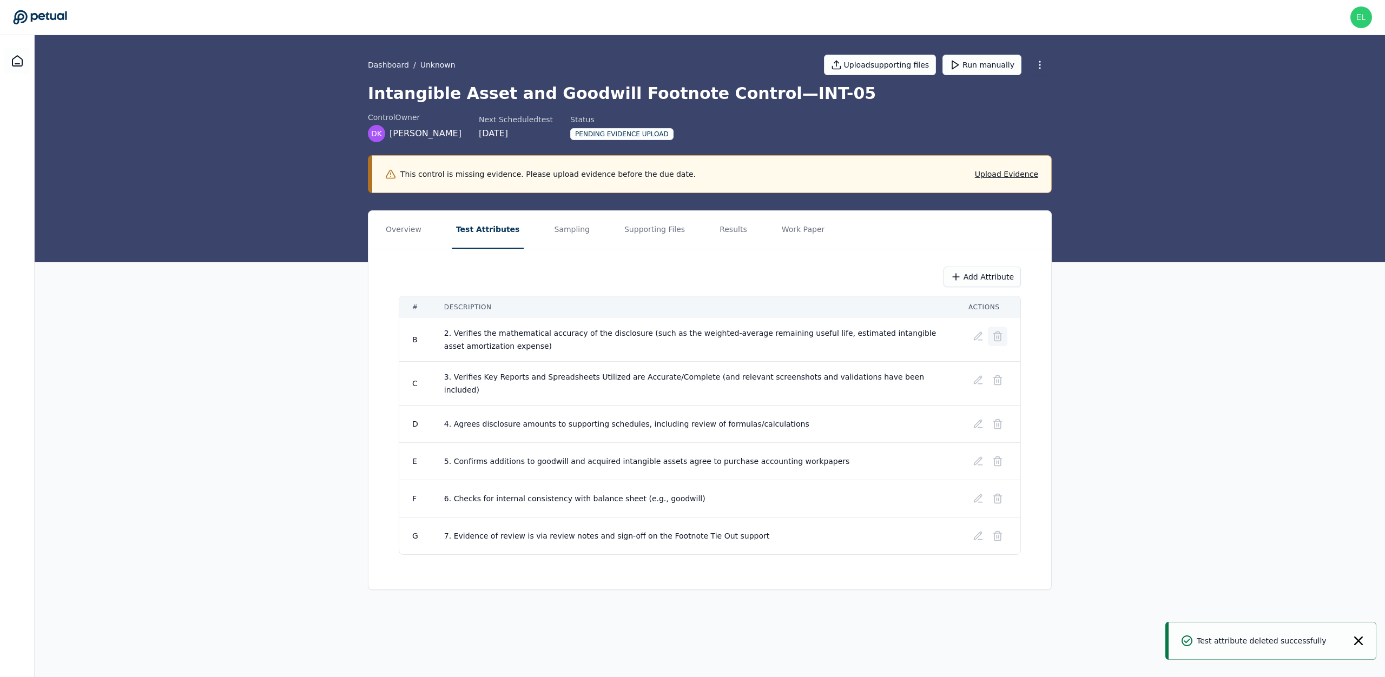
click at [994, 334] on icon at bounding box center [998, 334] width 8 height 0
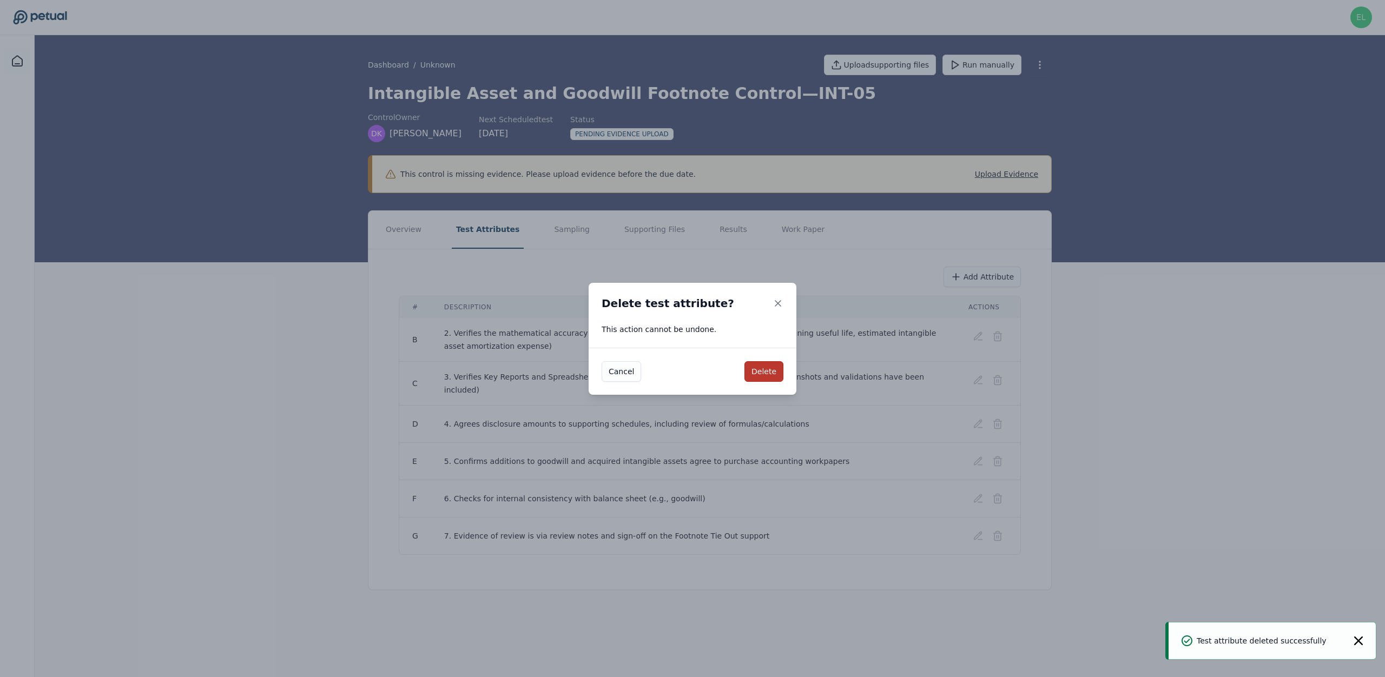
click at [780, 372] on button "Delete" at bounding box center [763, 371] width 39 height 21
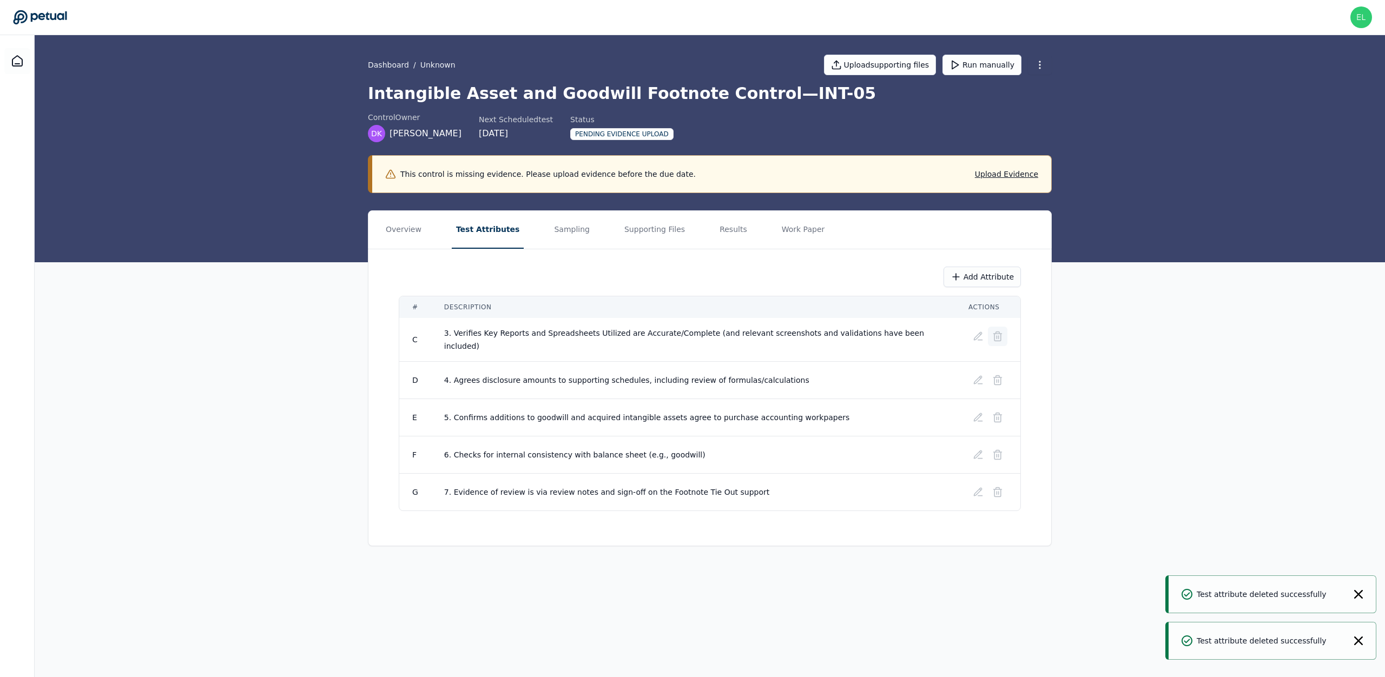
click at [1001, 340] on icon at bounding box center [997, 336] width 11 height 11
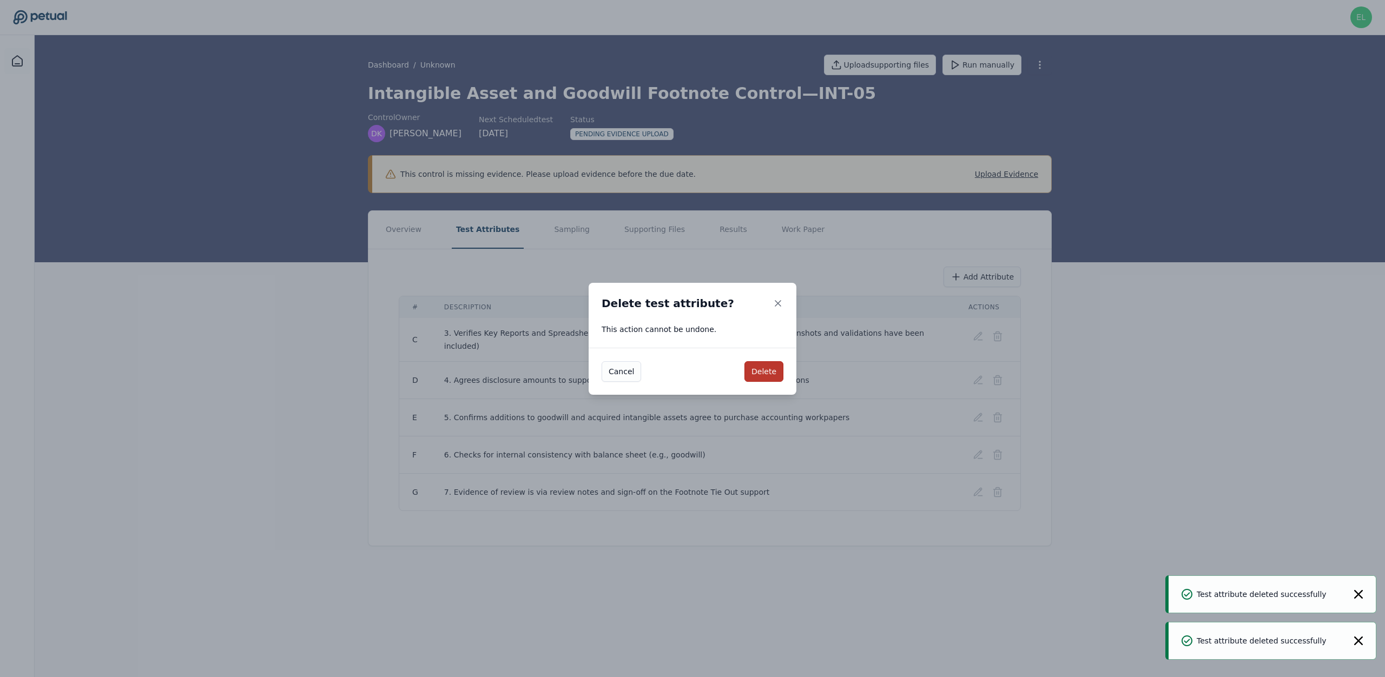
click at [757, 374] on button "Delete" at bounding box center [763, 371] width 39 height 21
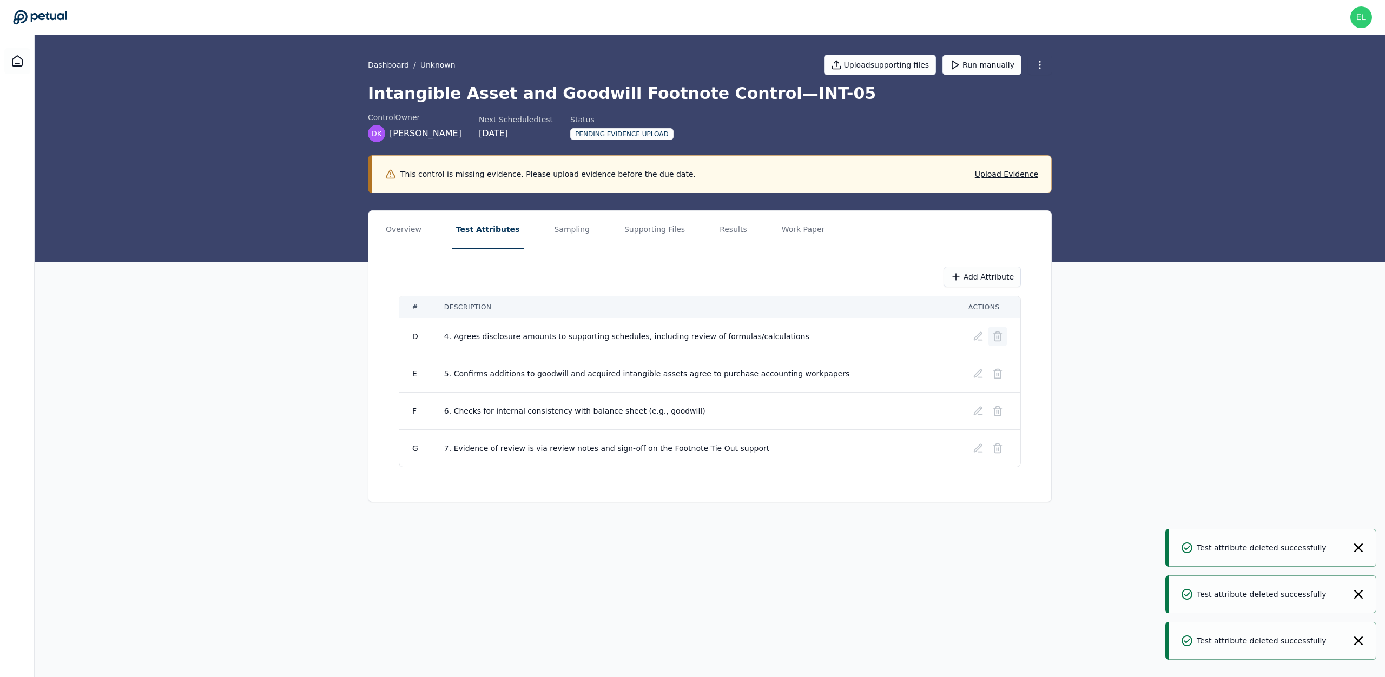
click at [1000, 342] on icon at bounding box center [997, 336] width 11 height 11
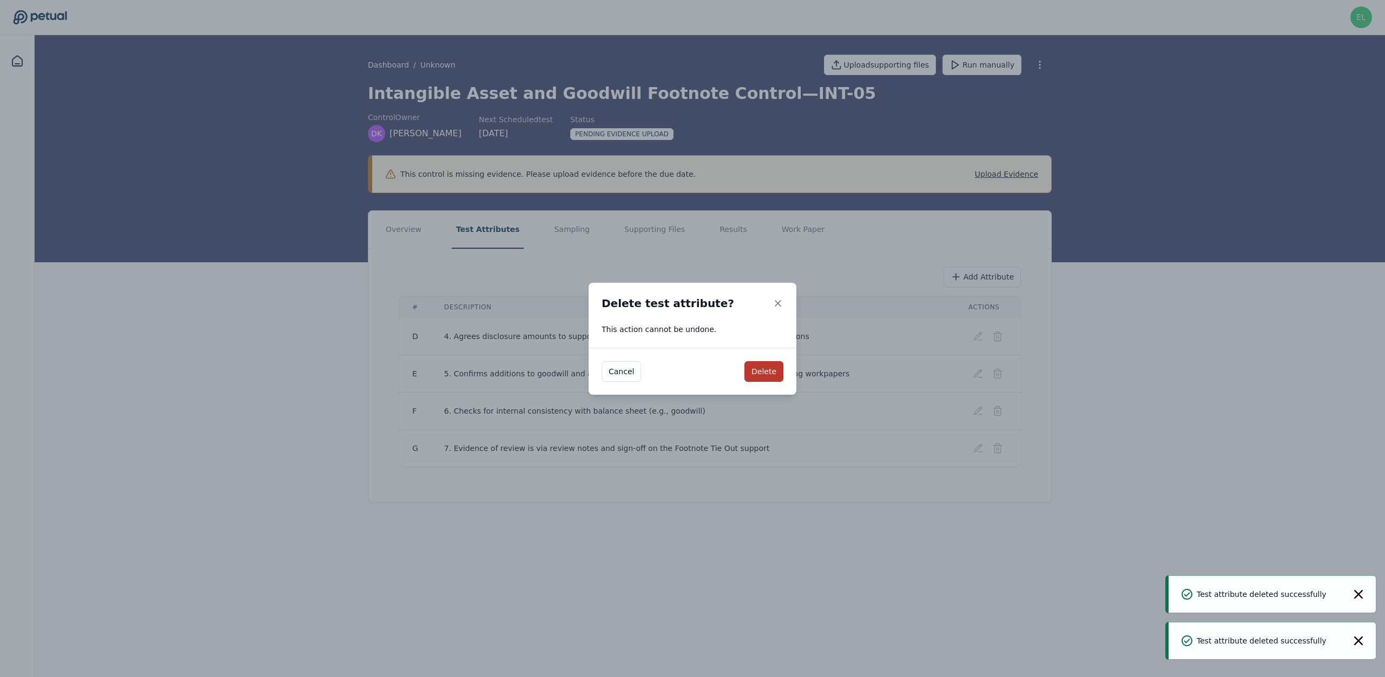
drag, startPoint x: 773, startPoint y: 371, endPoint x: 916, endPoint y: 357, distance: 143.5
click at [773, 371] on button "Delete" at bounding box center [763, 371] width 39 height 21
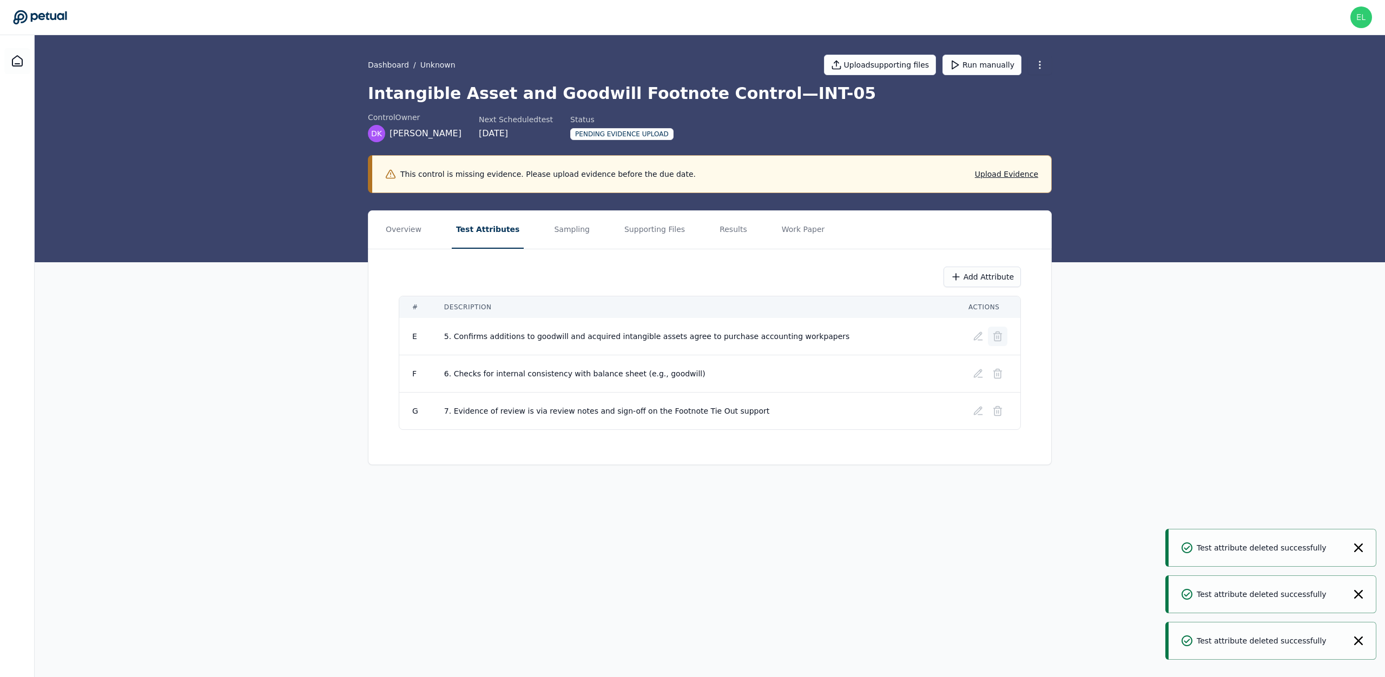
click at [997, 335] on icon at bounding box center [997, 336] width 11 height 11
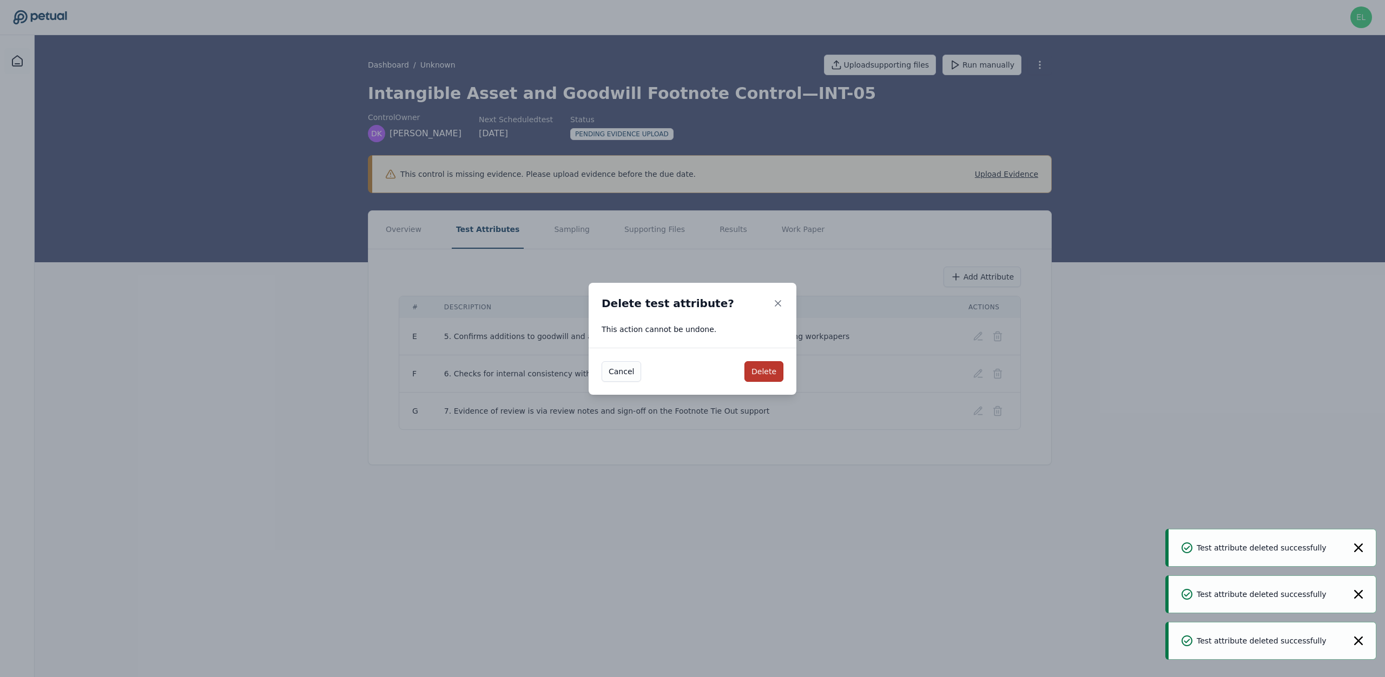
click at [760, 373] on button "Delete" at bounding box center [763, 371] width 39 height 21
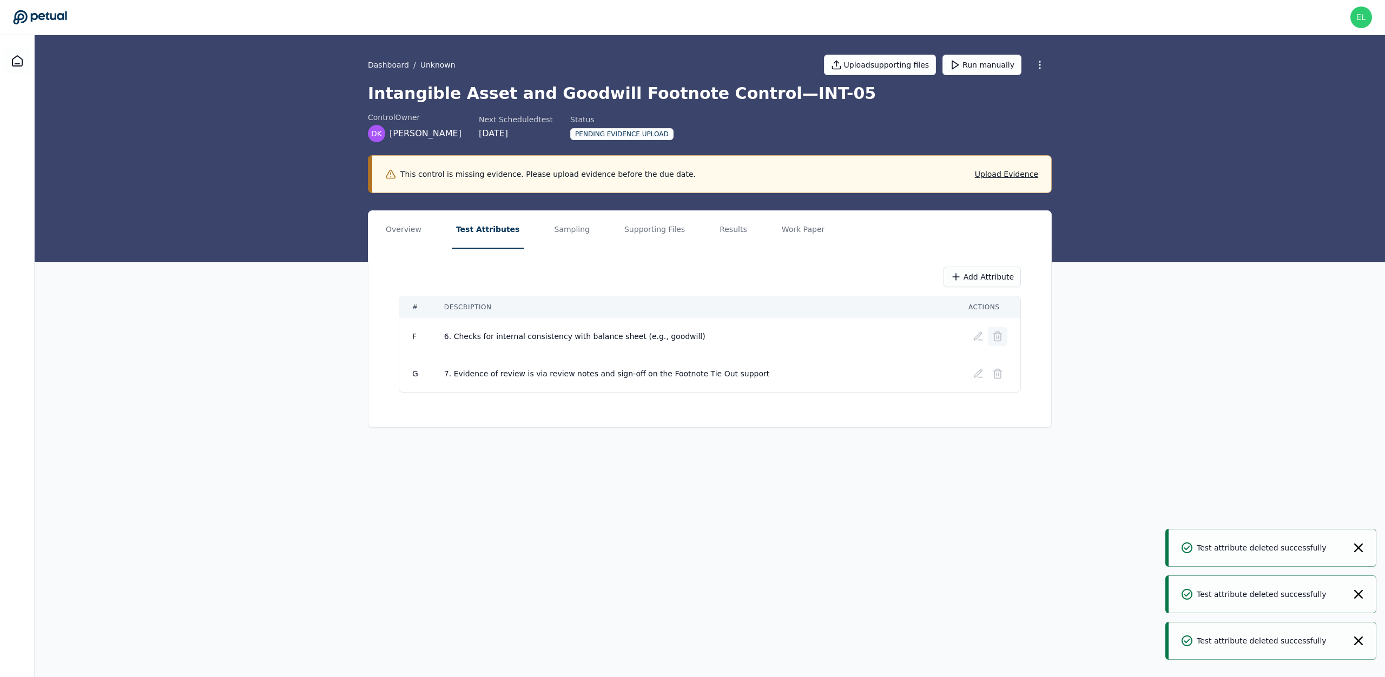
click at [1001, 337] on icon at bounding box center [997, 336] width 11 height 11
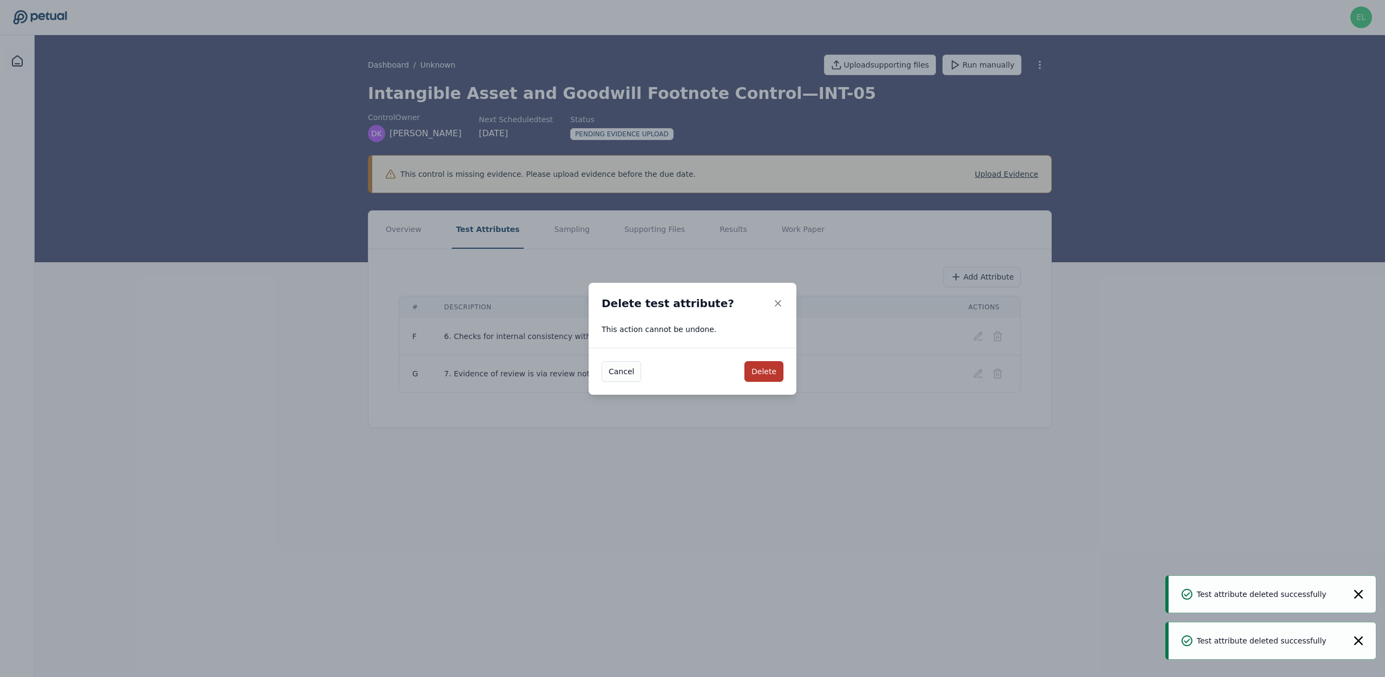
click at [769, 375] on button "Delete" at bounding box center [763, 371] width 39 height 21
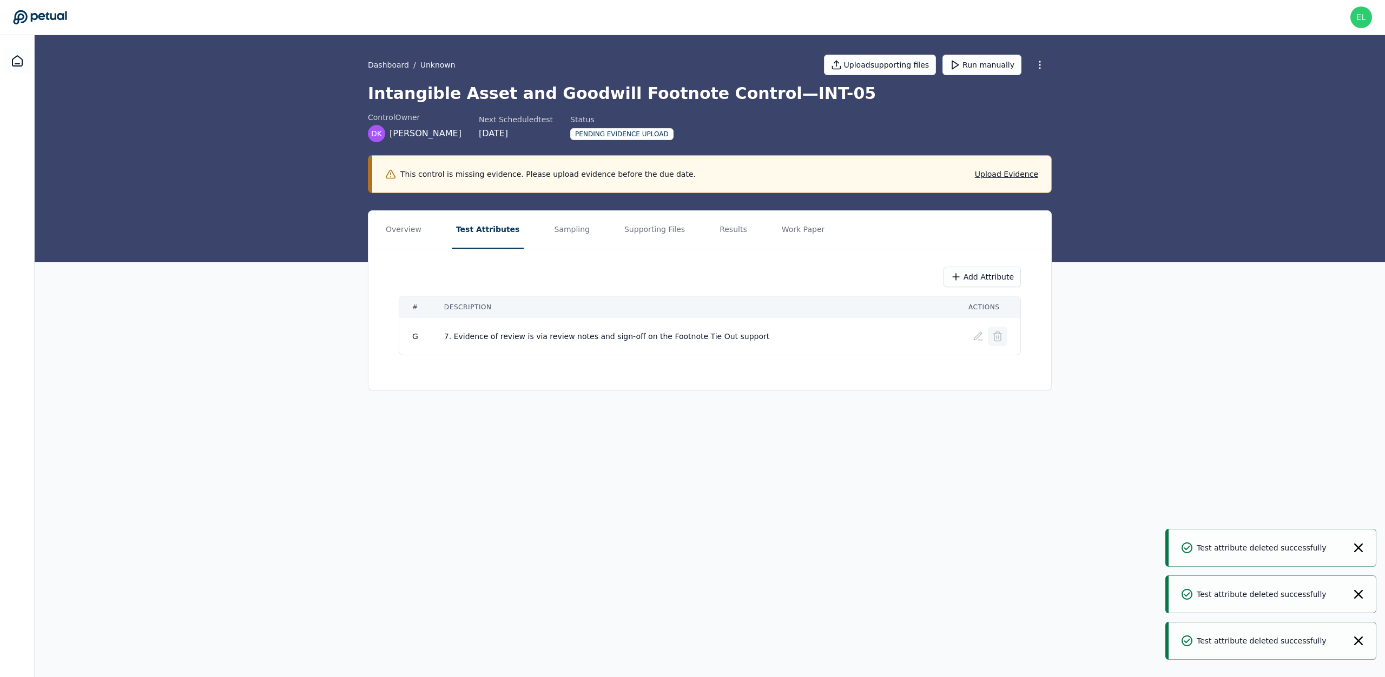
click at [996, 337] on icon at bounding box center [997, 336] width 11 height 11
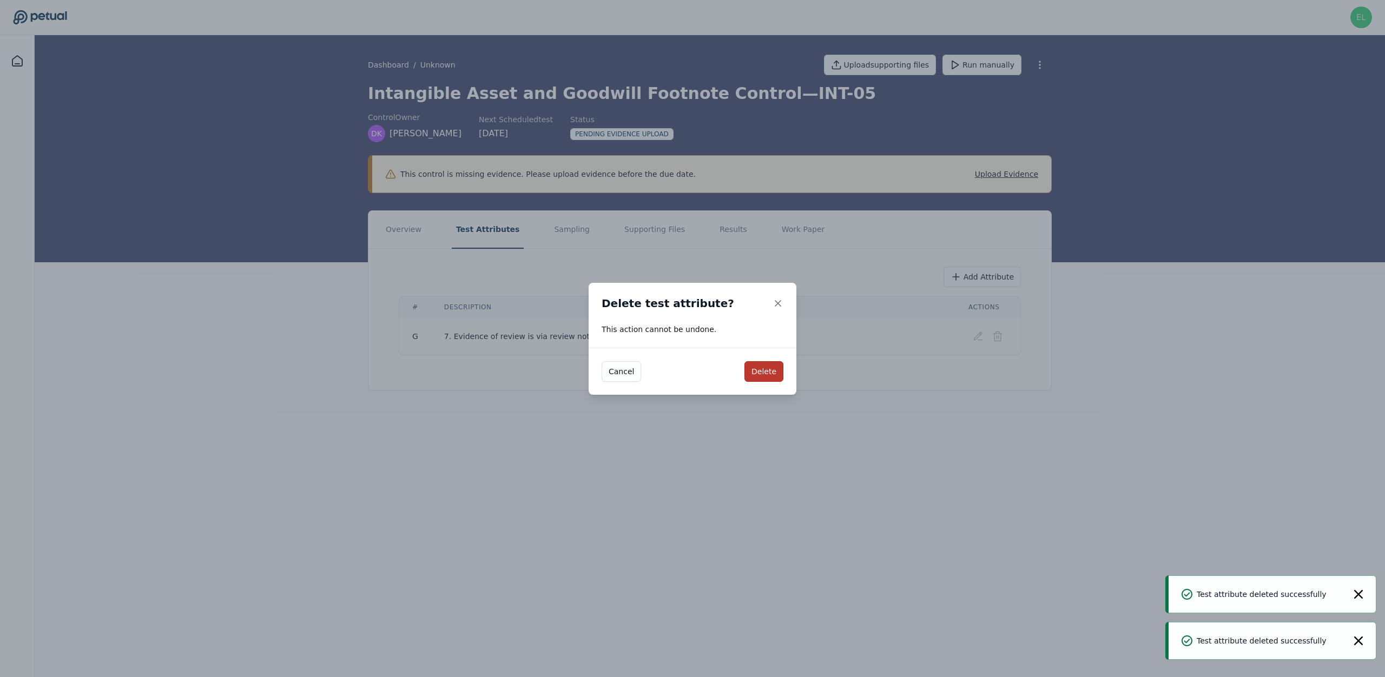
drag, startPoint x: 751, startPoint y: 370, endPoint x: 743, endPoint y: 372, distance: 8.8
click at [751, 370] on button "Delete" at bounding box center [763, 371] width 39 height 21
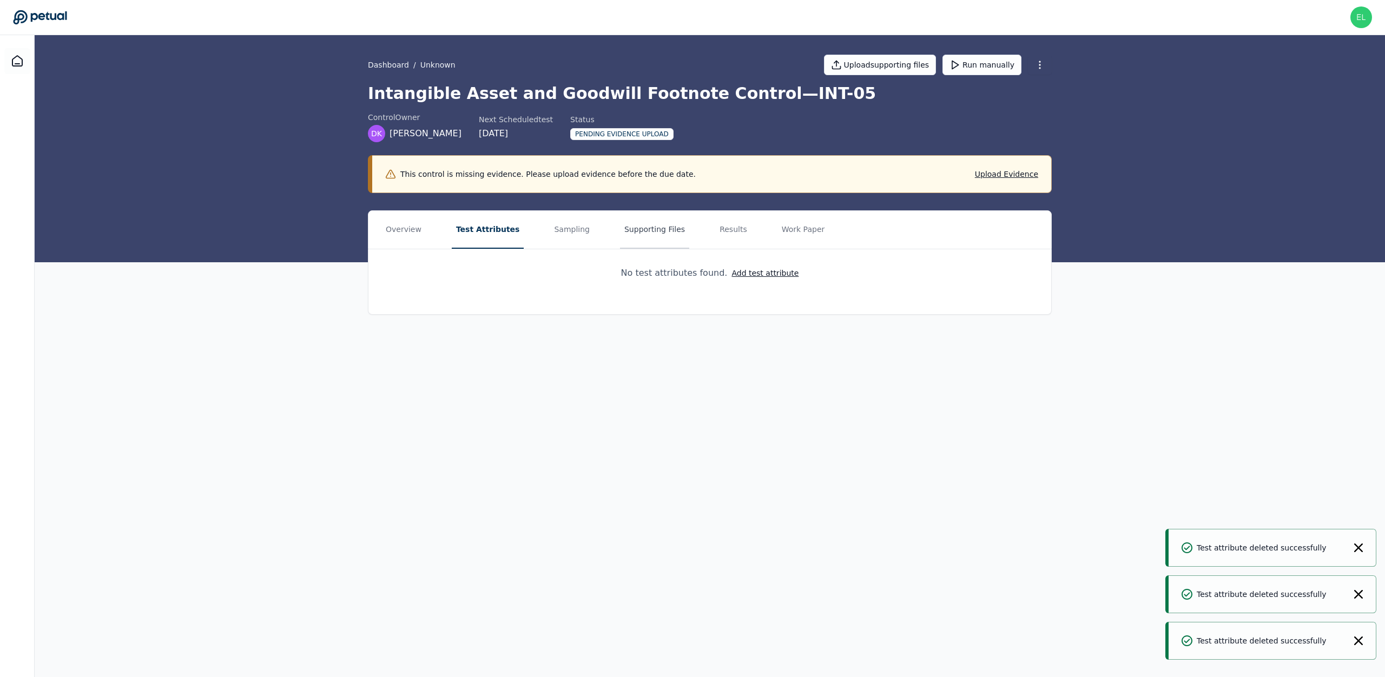
click at [623, 219] on button "Supporting Files" at bounding box center [654, 230] width 69 height 38
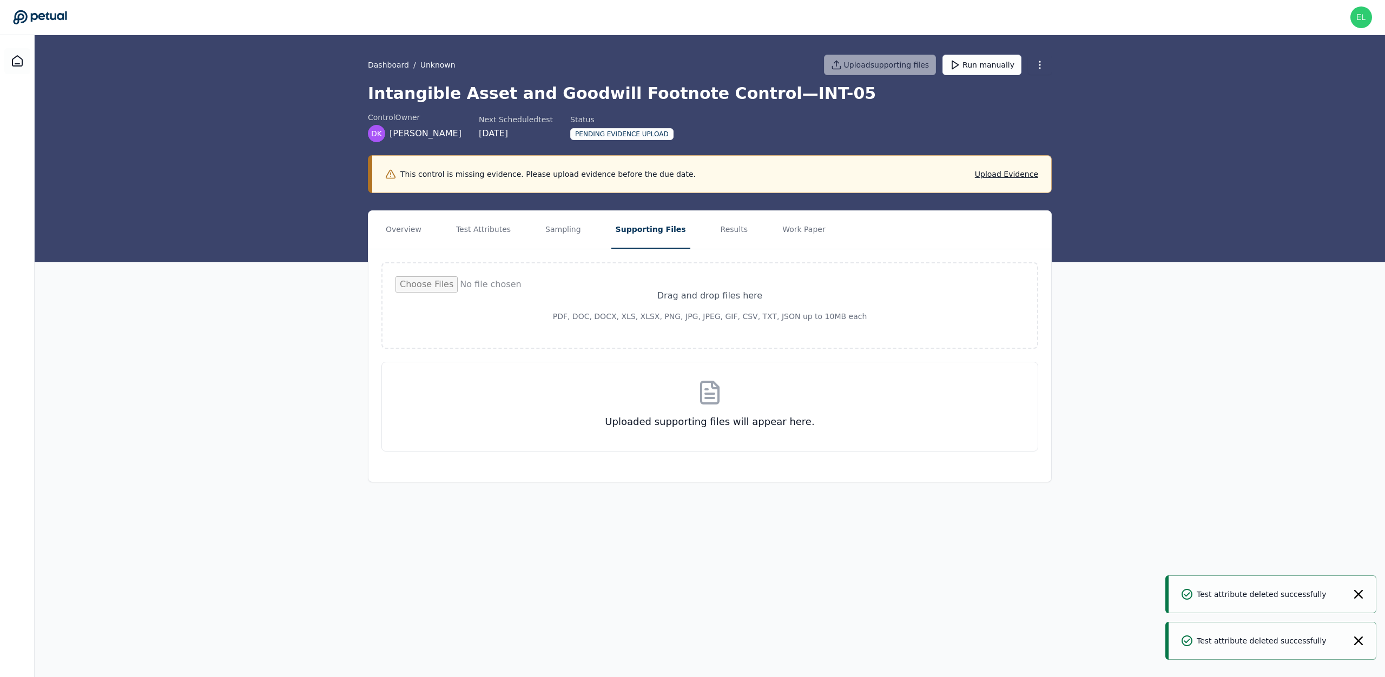
click at [710, 313] on input "file" at bounding box center [709, 305] width 629 height 58
type input "**********"
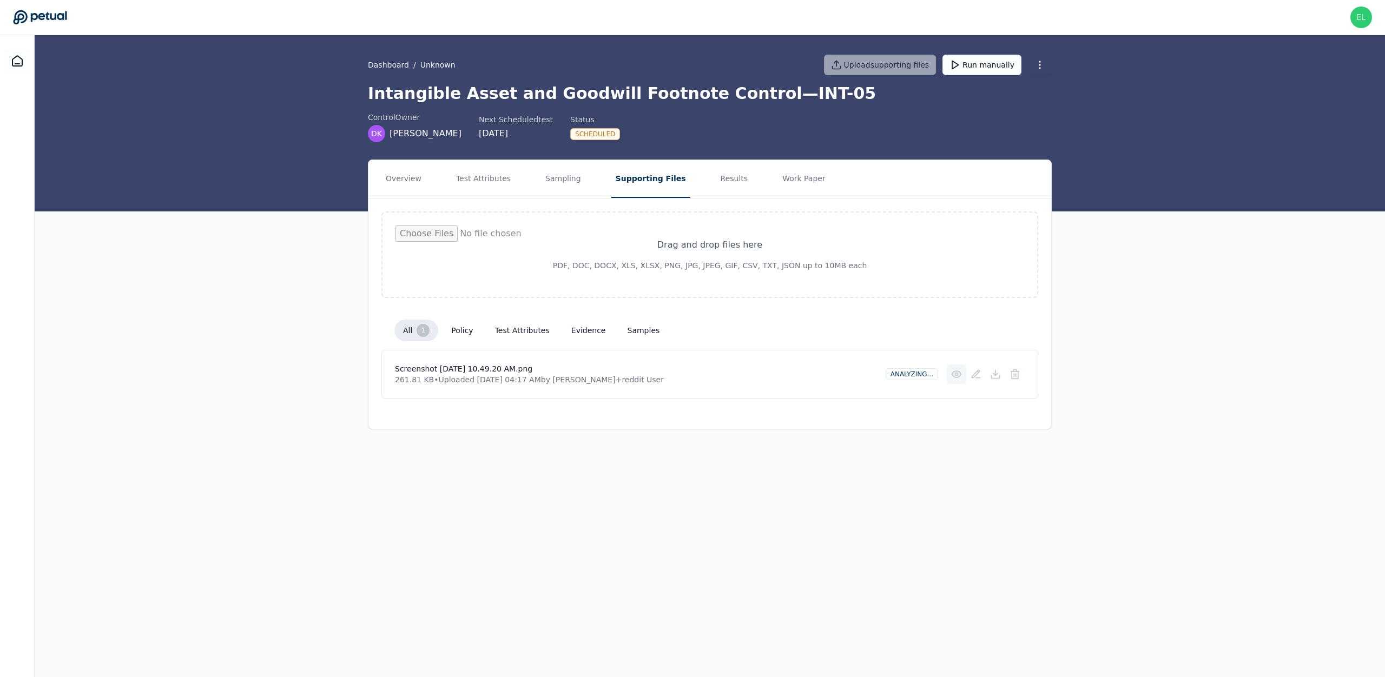
click at [960, 378] on icon at bounding box center [956, 374] width 11 height 11
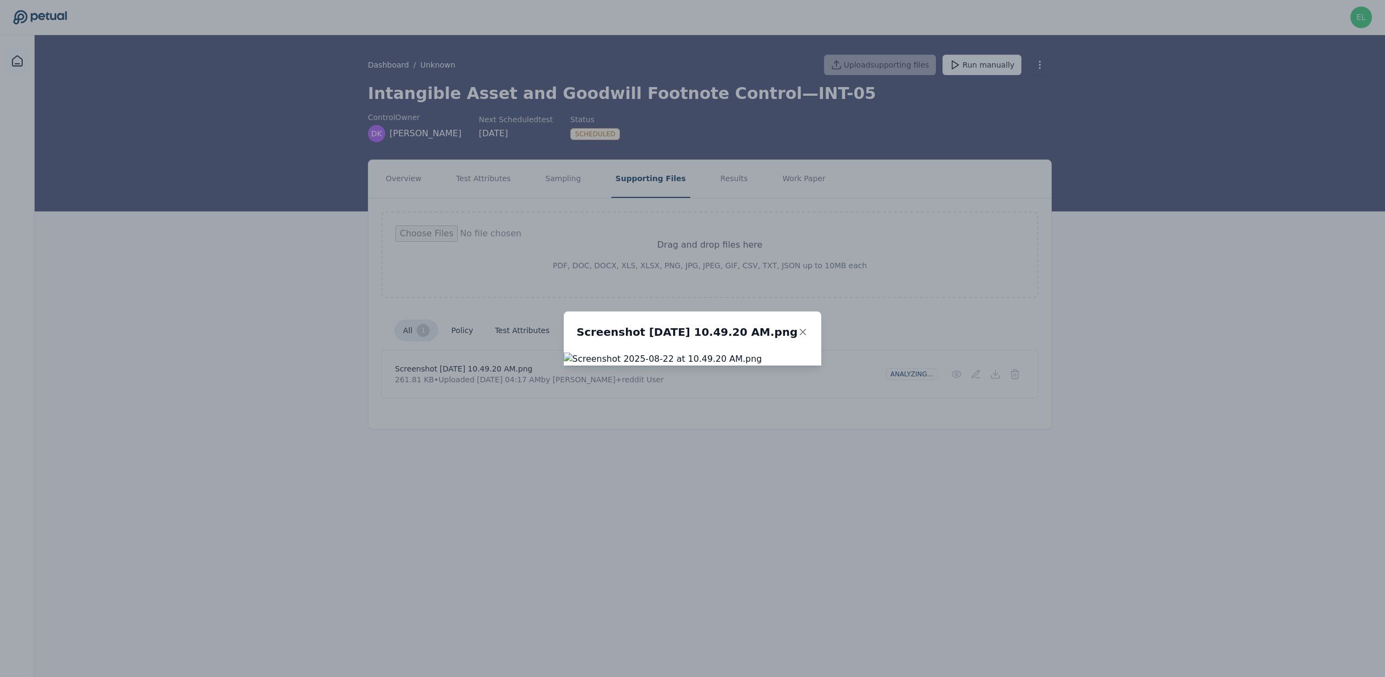
click at [1276, 332] on div "Screenshot [DATE] 10.49.20 AM.png" at bounding box center [692, 338] width 1385 height 677
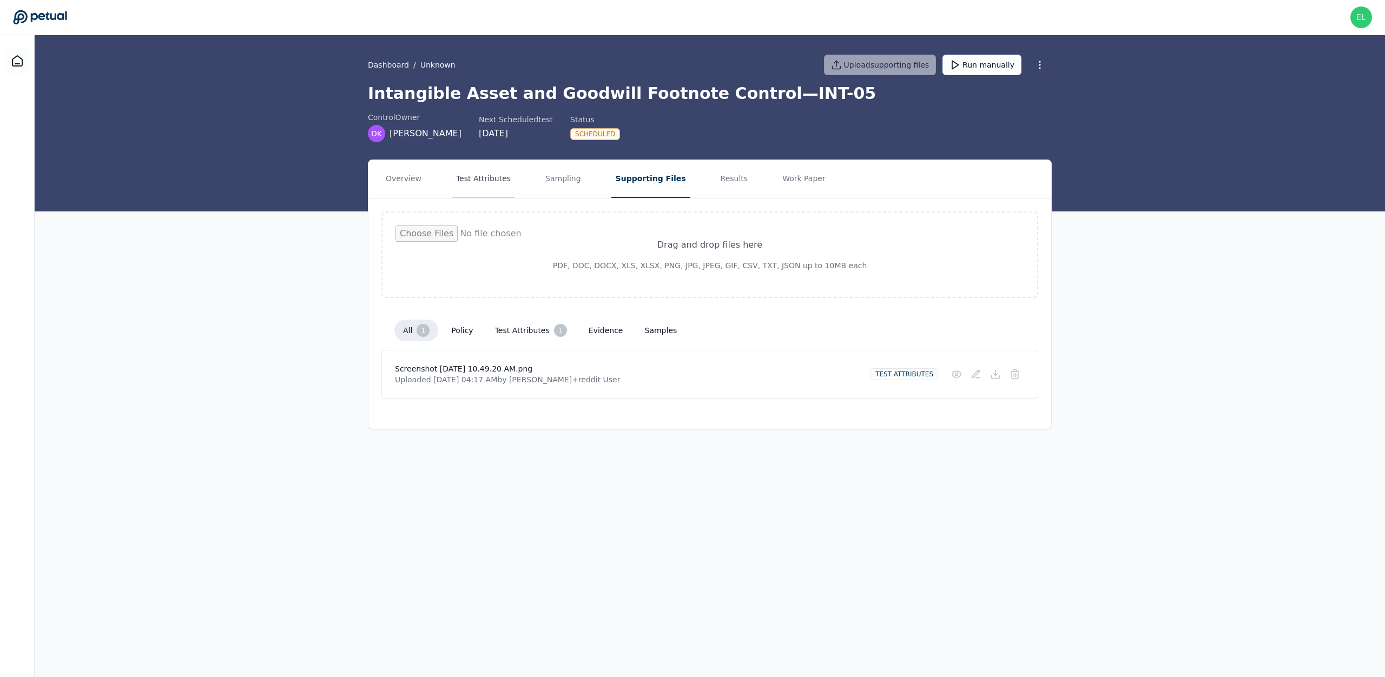
click at [490, 168] on button "Test Attributes" at bounding box center [483, 179] width 63 height 38
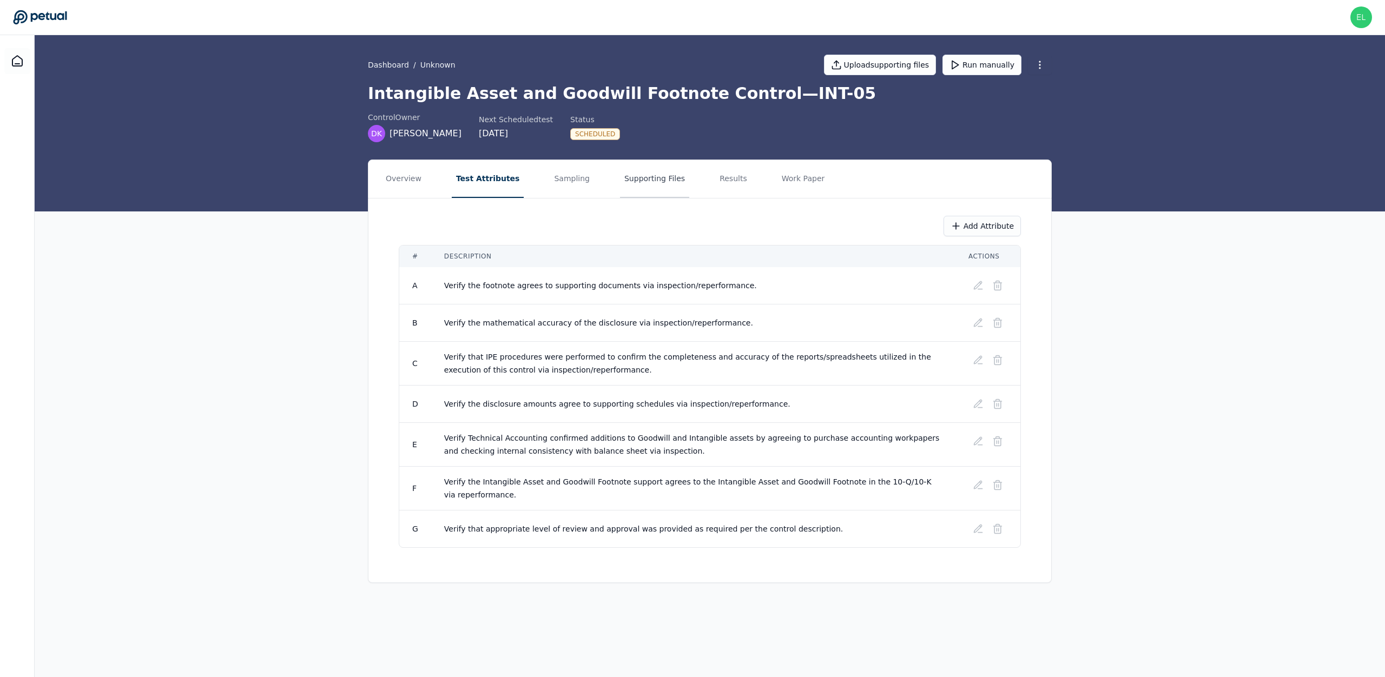
click at [647, 169] on button "Supporting Files" at bounding box center [654, 179] width 69 height 38
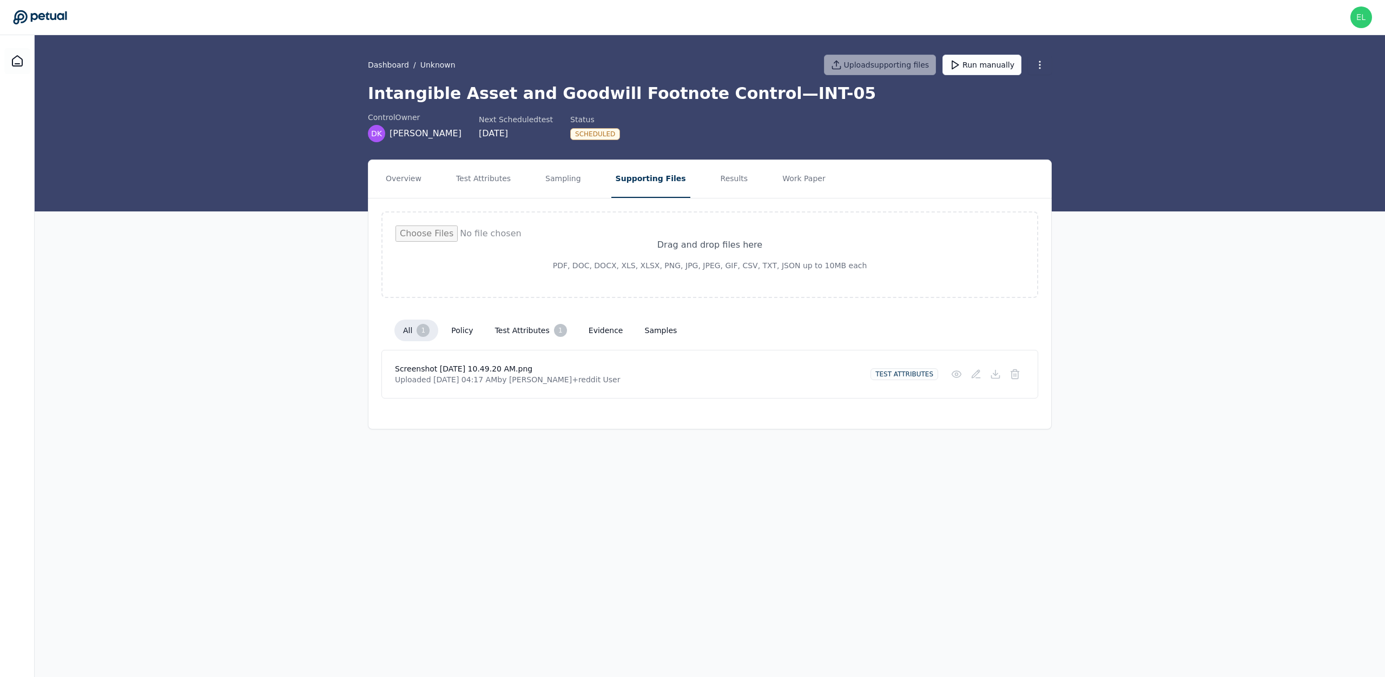
click at [638, 254] on input "file" at bounding box center [709, 255] width 629 height 58
type input "**********"
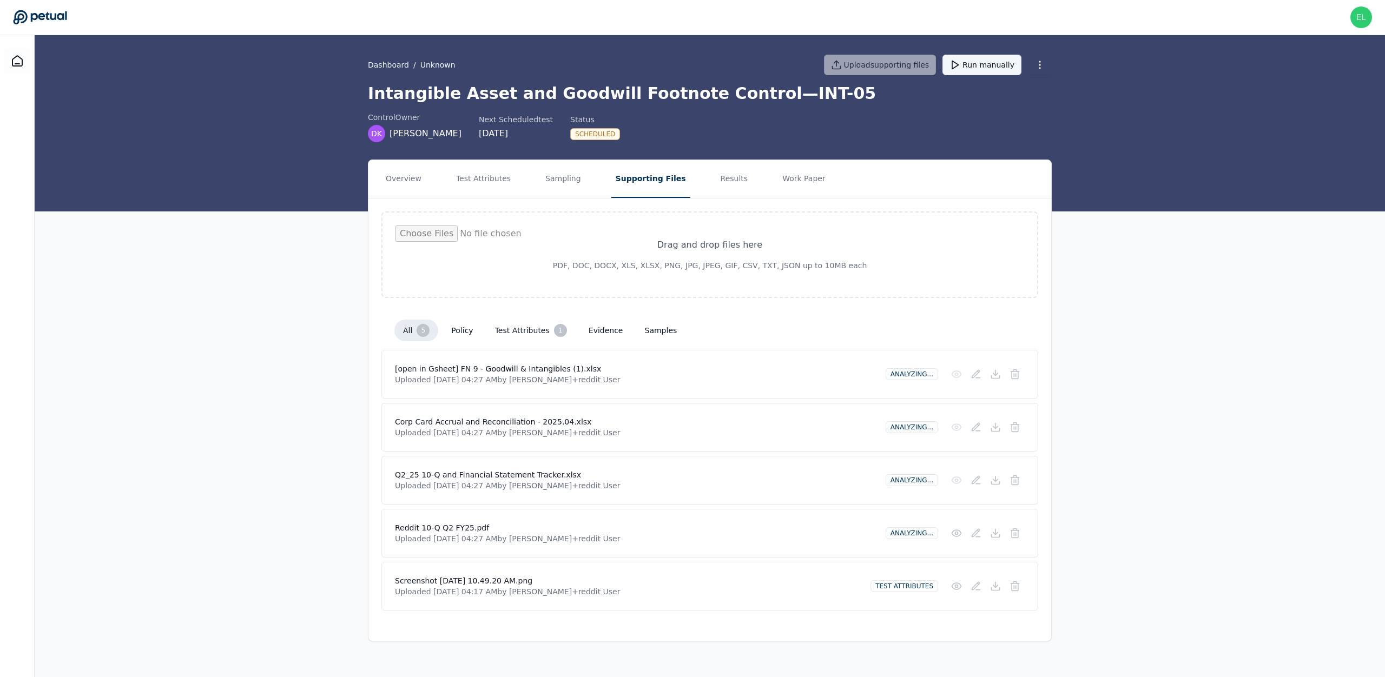
click at [982, 69] on button "Run manually" at bounding box center [981, 65] width 79 height 21
drag, startPoint x: 576, startPoint y: 184, endPoint x: 552, endPoint y: 183, distance: 23.3
click at [576, 184] on button "Sampling" at bounding box center [563, 179] width 44 height 38
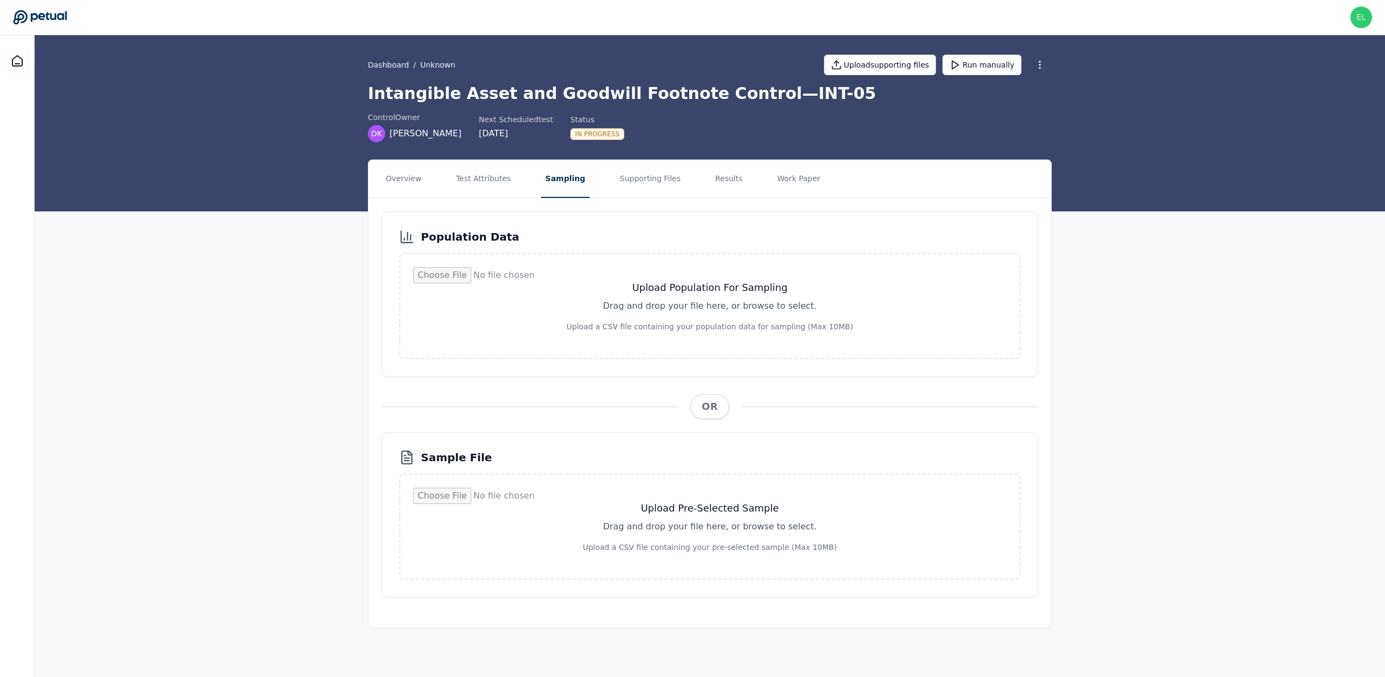
click at [514, 179] on nav "Overview Test Attributes Sampling Supporting Files Results Work Paper" at bounding box center [709, 179] width 683 height 38
click at [490, 176] on button "Test Attributes" at bounding box center [483, 179] width 63 height 38
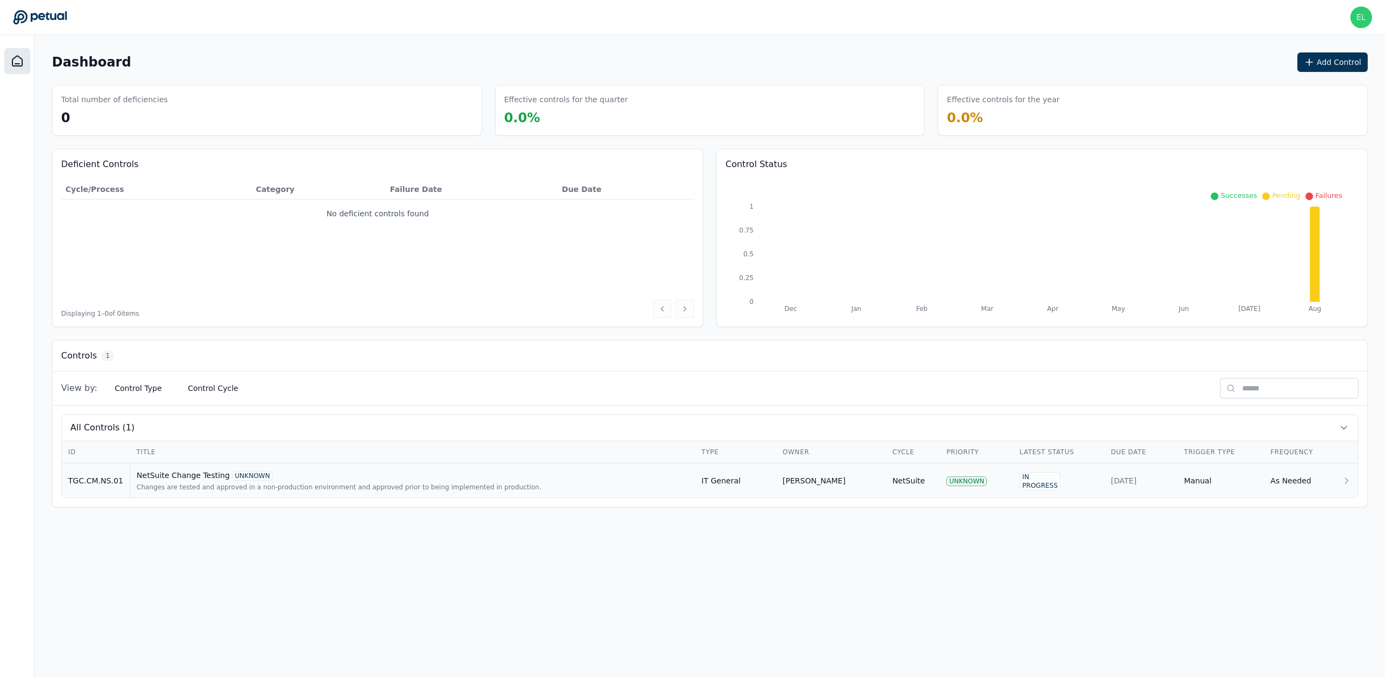
click at [180, 477] on div "NetSuite Change Testing UNKNOWN" at bounding box center [413, 475] width 552 height 11
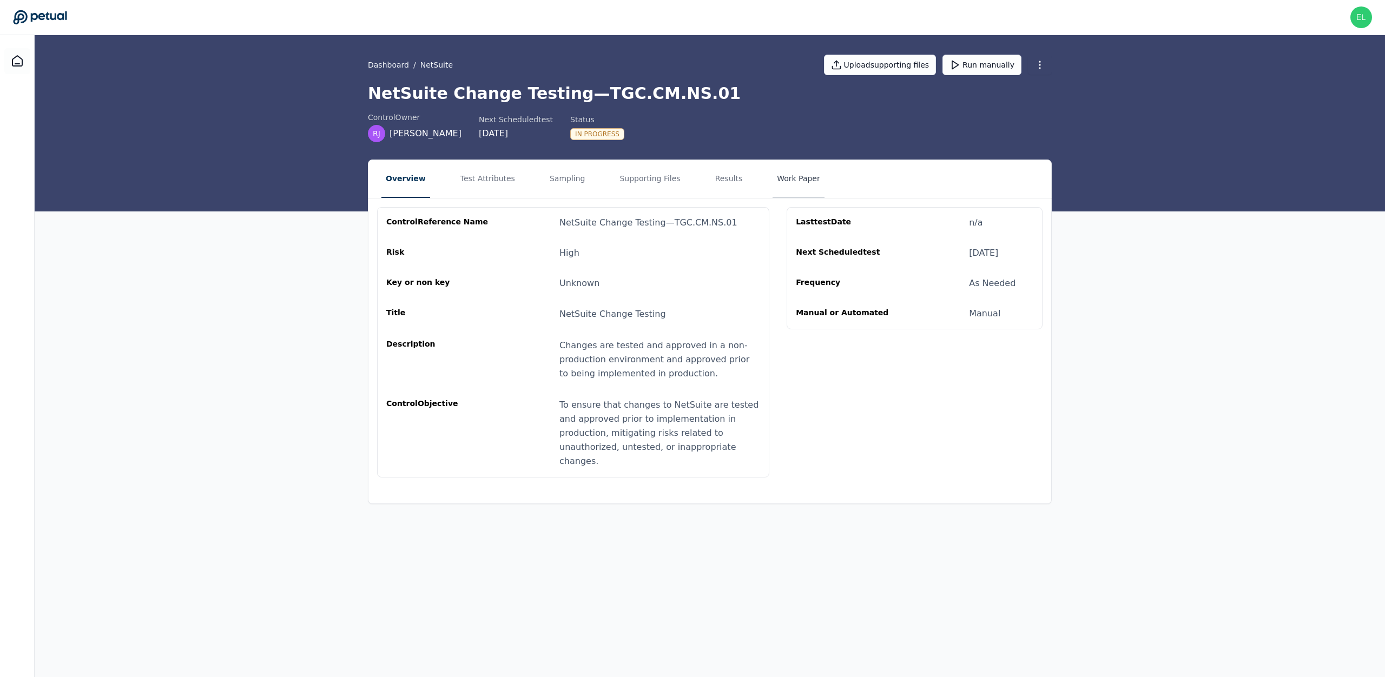
click at [775, 167] on button "Work Paper" at bounding box center [799, 179] width 52 height 38
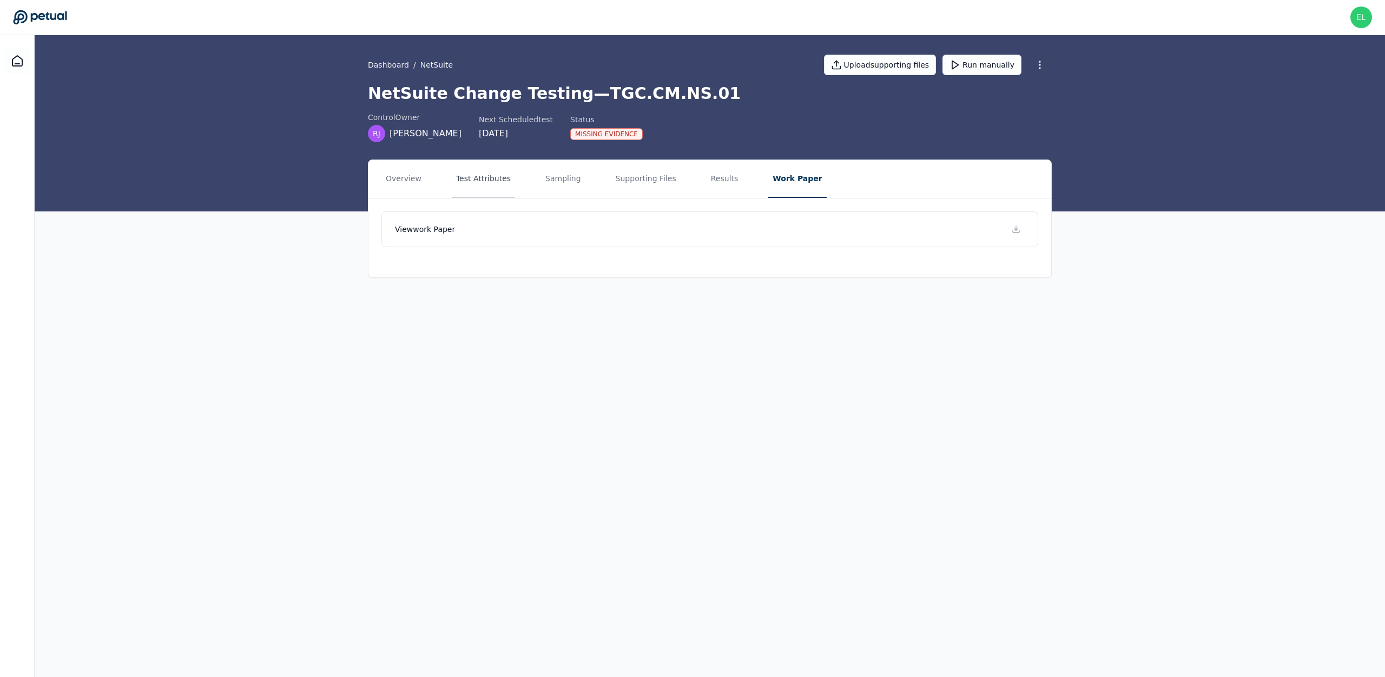
click at [484, 185] on button "Test Attributes" at bounding box center [483, 179] width 63 height 38
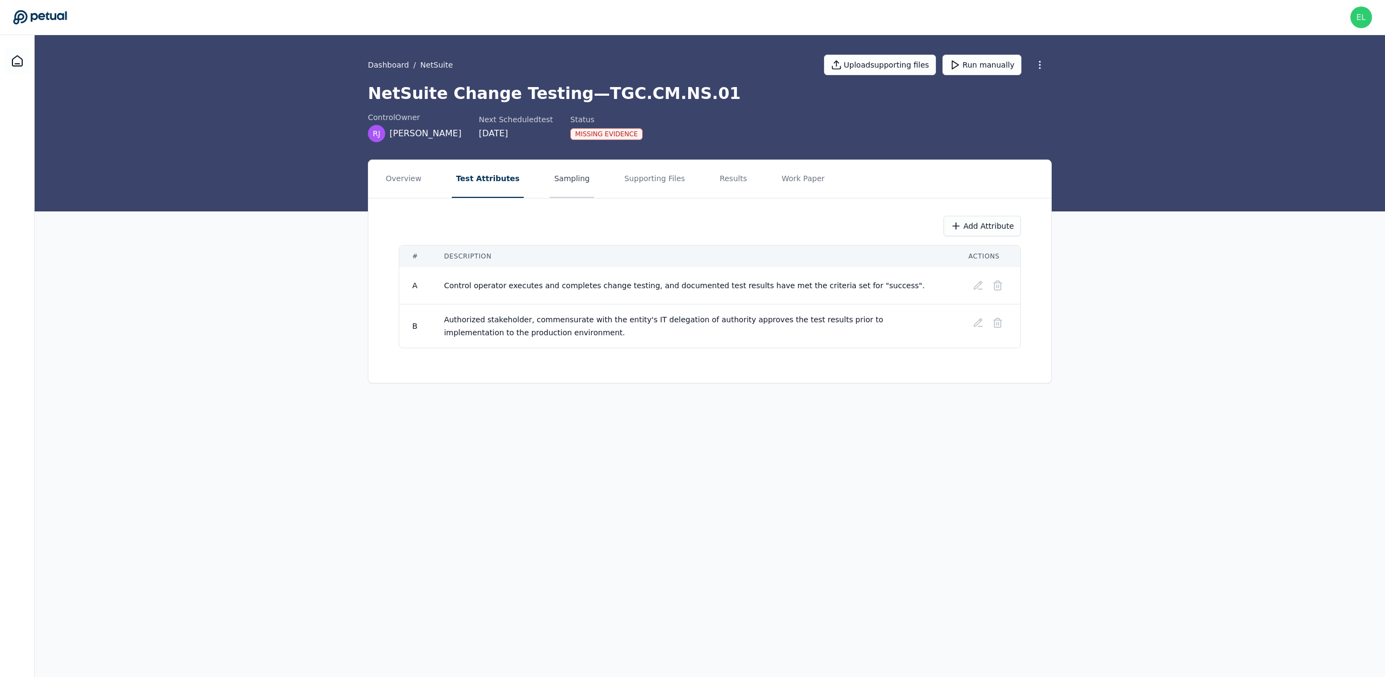
click at [577, 183] on button "Sampling" at bounding box center [572, 179] width 44 height 38
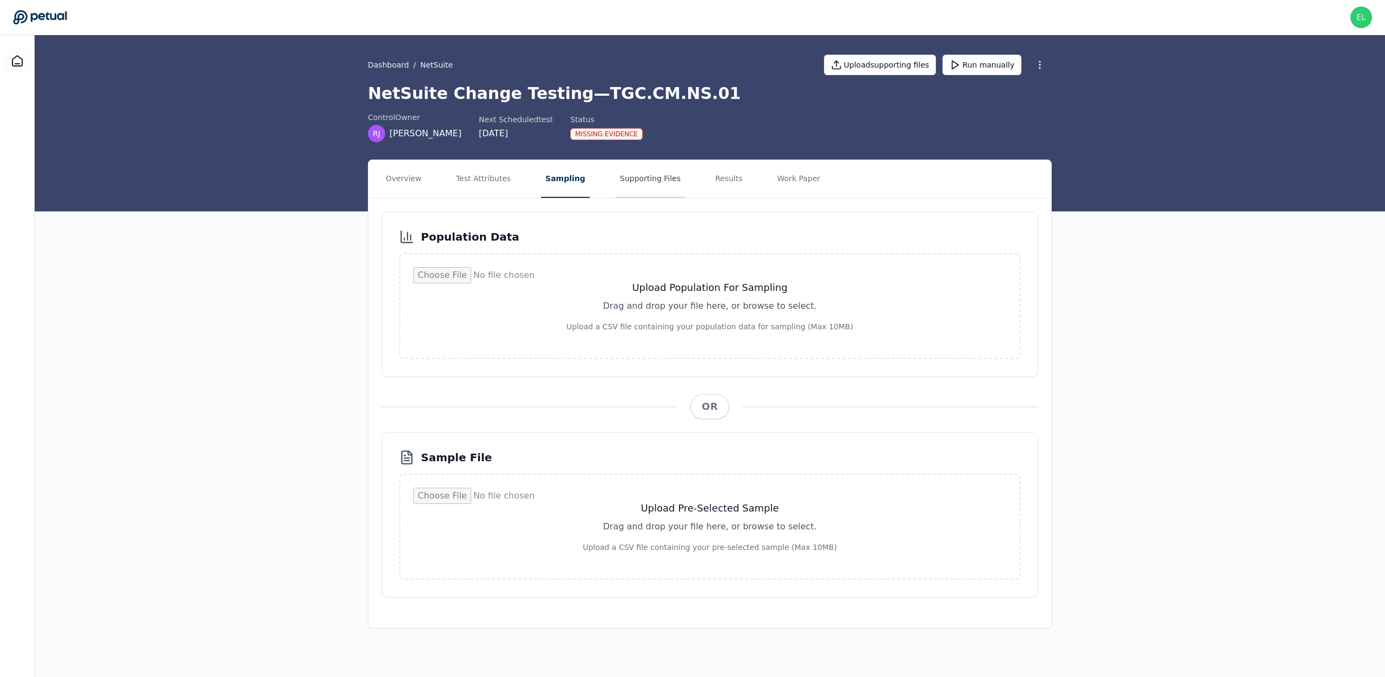
click at [652, 180] on button "Supporting Files" at bounding box center [650, 179] width 69 height 38
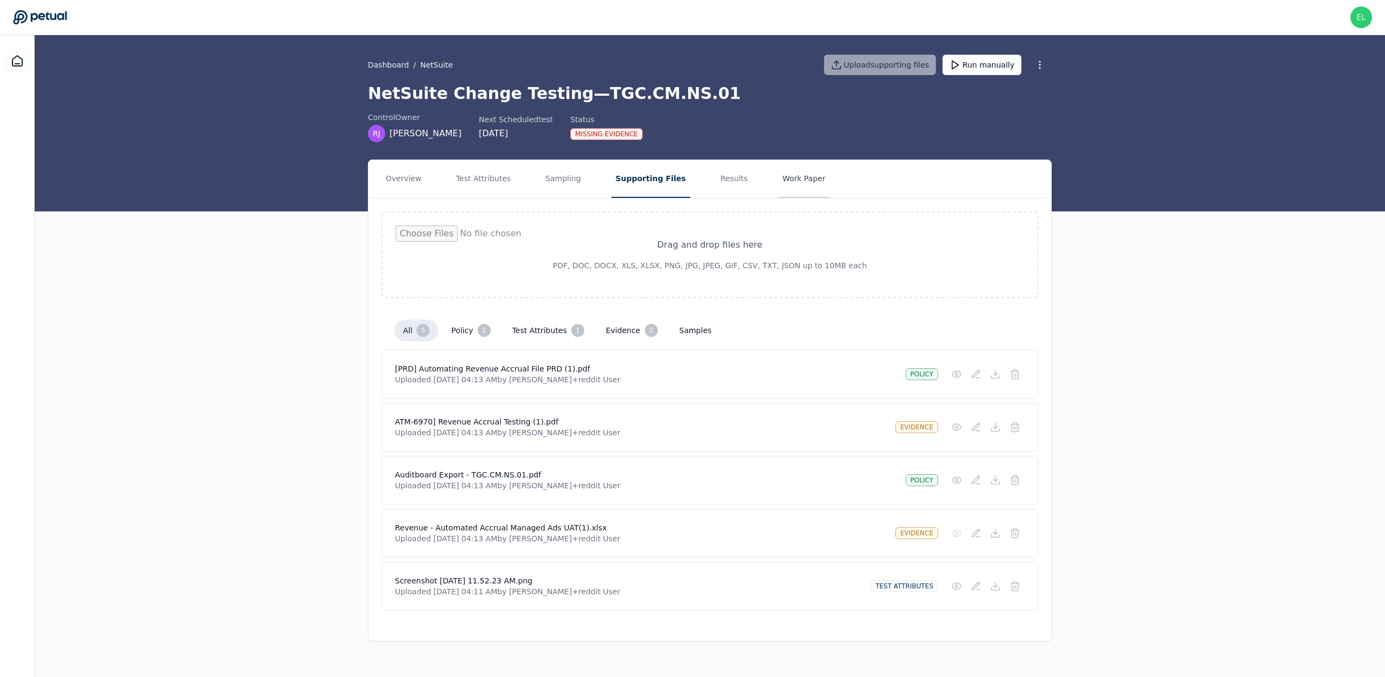
click at [778, 177] on button "Work Paper" at bounding box center [804, 179] width 52 height 38
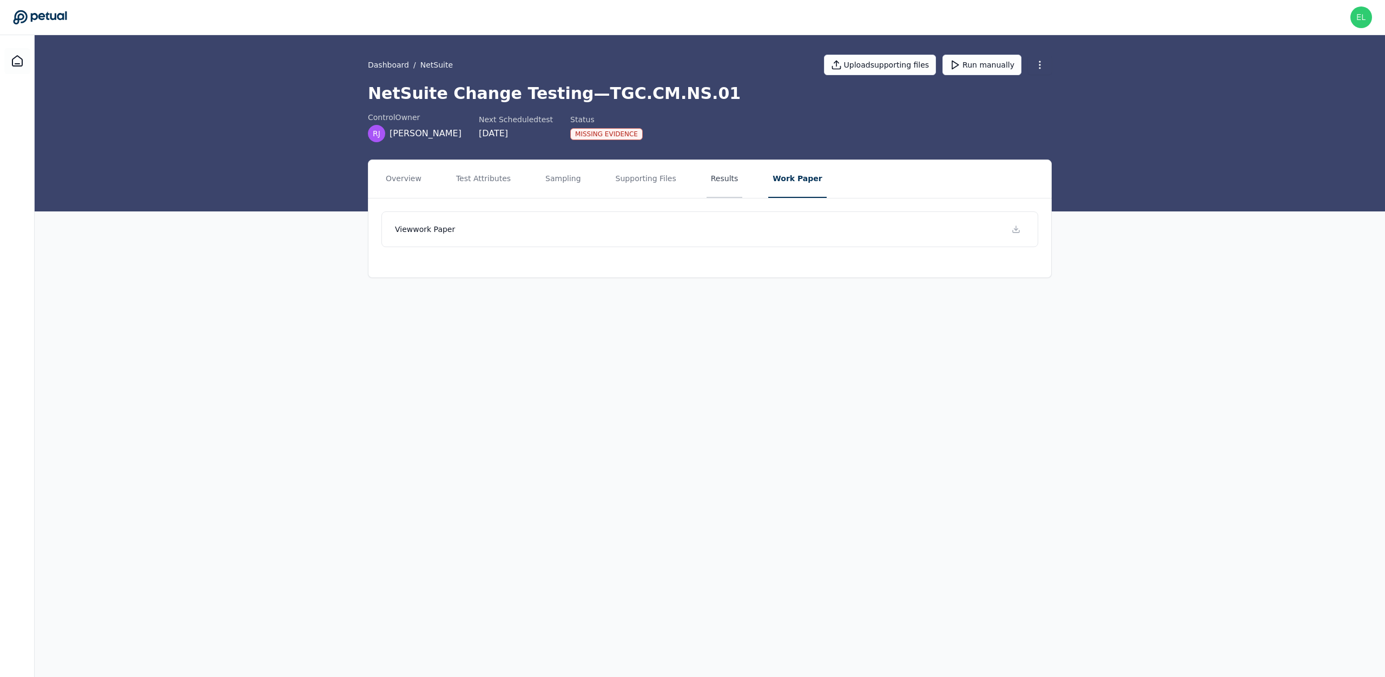
click at [711, 184] on button "Results" at bounding box center [725, 179] width 36 height 38
